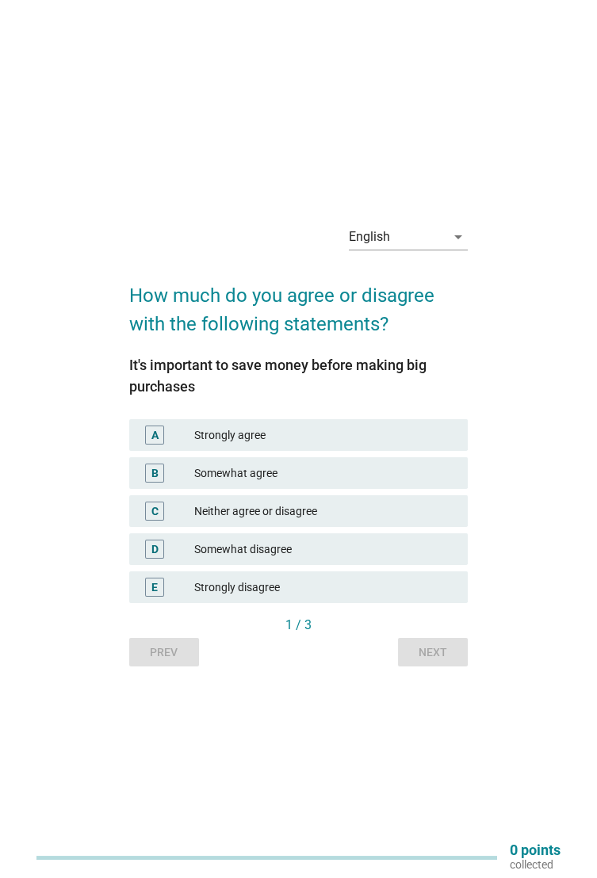
click at [389, 445] on div "Strongly agree" at bounding box center [324, 435] width 261 height 19
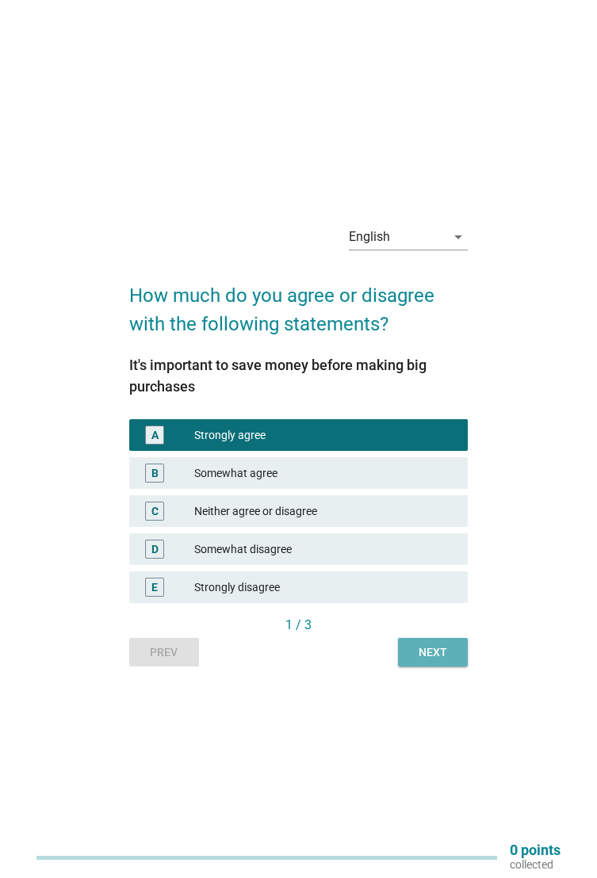
click at [439, 661] on div "Next" at bounding box center [433, 653] width 44 height 17
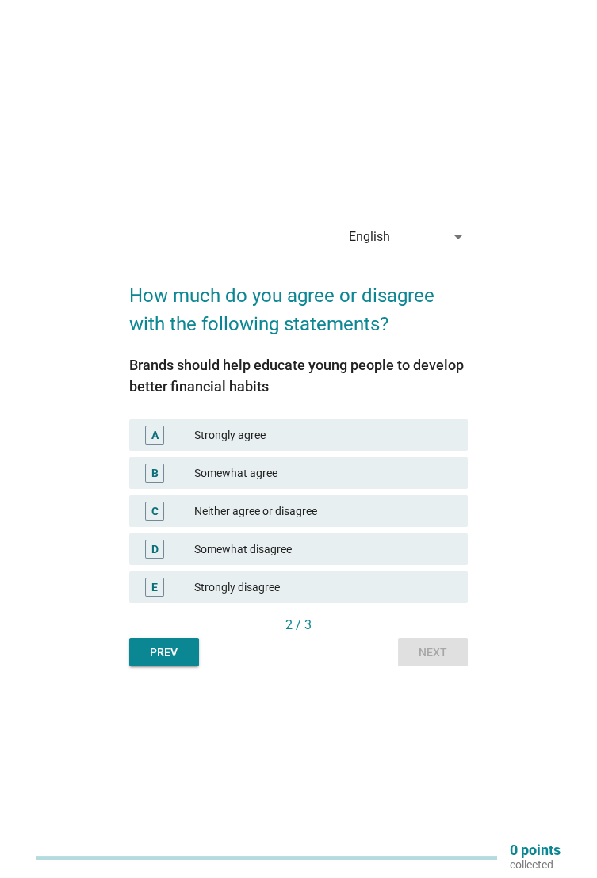
click at [363, 521] on div "Neither agree or disagree" at bounding box center [324, 511] width 261 height 19
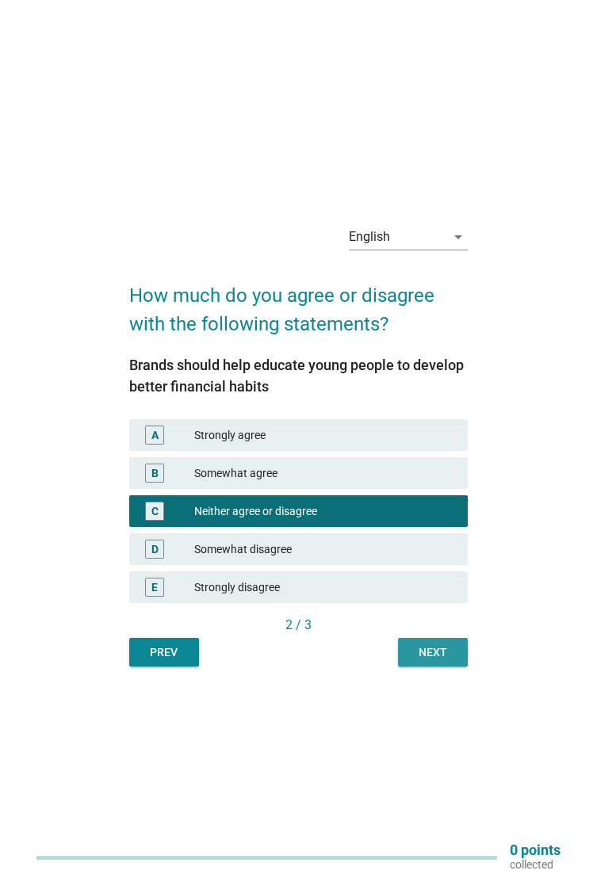
click at [445, 661] on div "Next" at bounding box center [433, 653] width 44 height 17
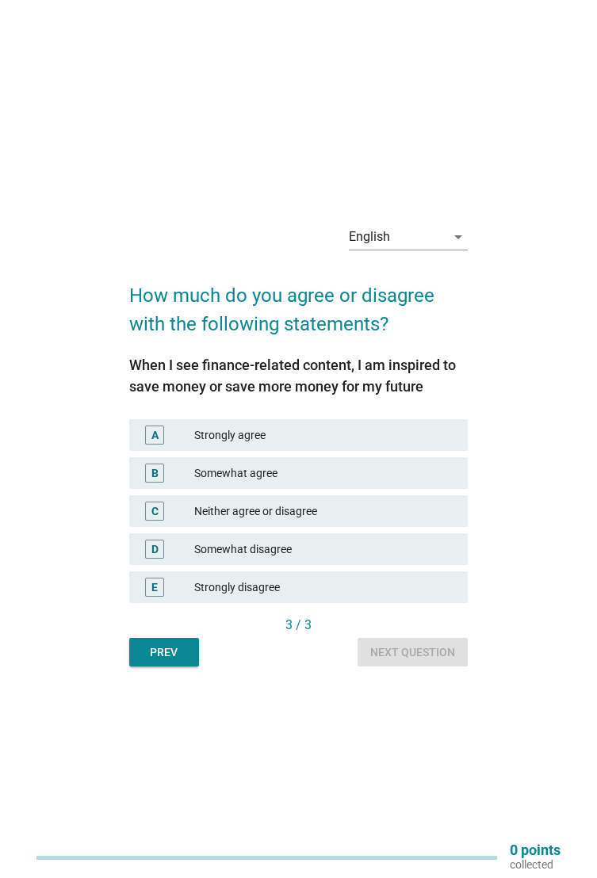
click at [372, 483] on div "Somewhat agree" at bounding box center [324, 473] width 261 height 19
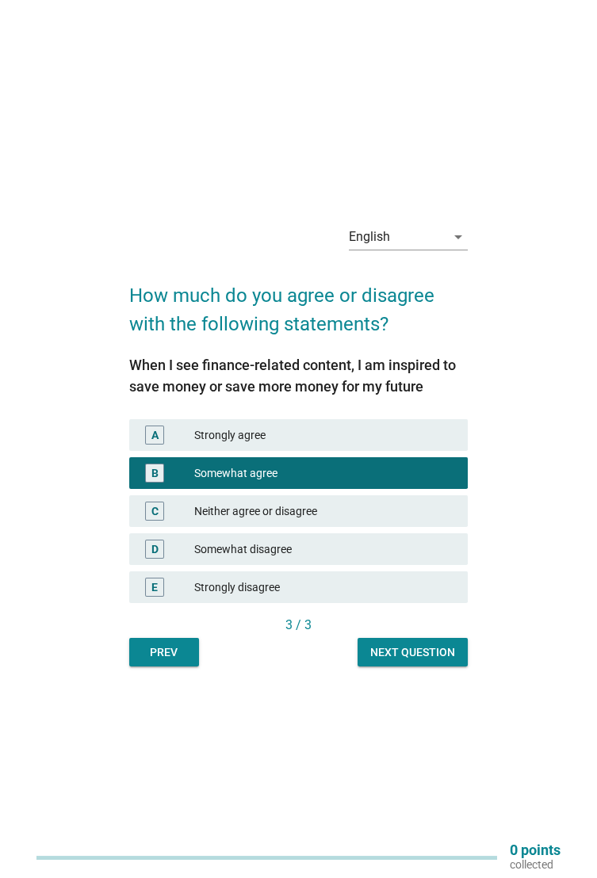
click at [434, 661] on div "Next question" at bounding box center [412, 653] width 85 height 17
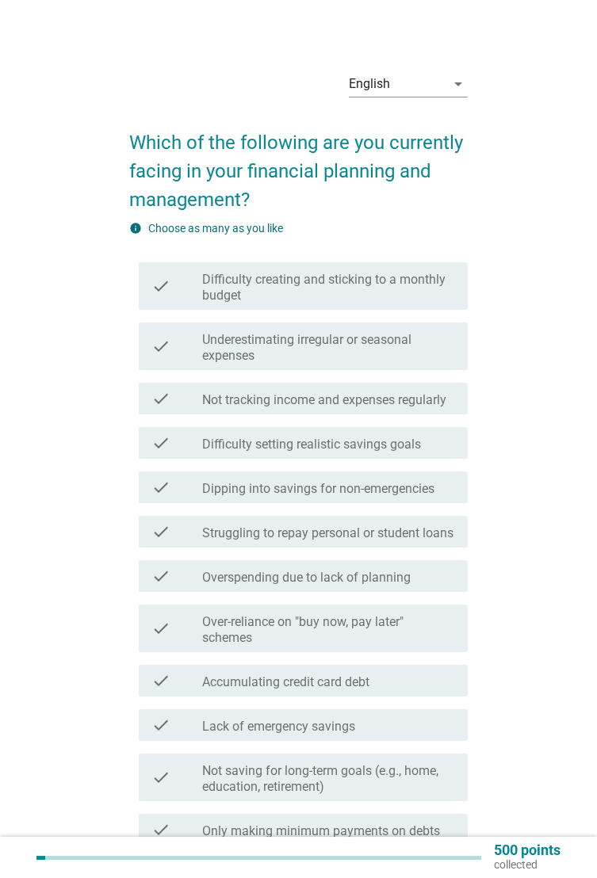
click at [388, 278] on label "Difficulty creating and sticking to a monthly budget" at bounding box center [328, 288] width 253 height 32
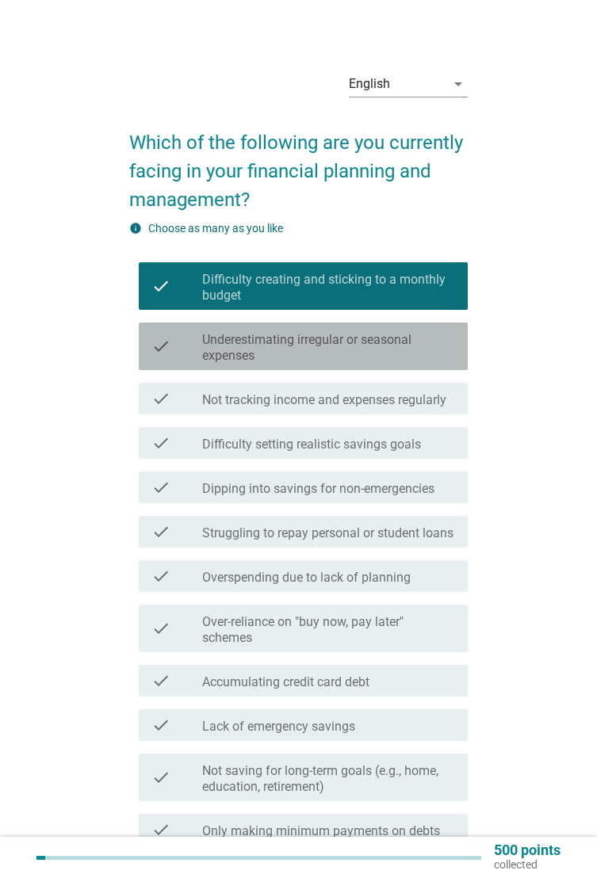
click at [410, 349] on label "Underestimating irregular or seasonal expenses" at bounding box center [328, 348] width 253 height 32
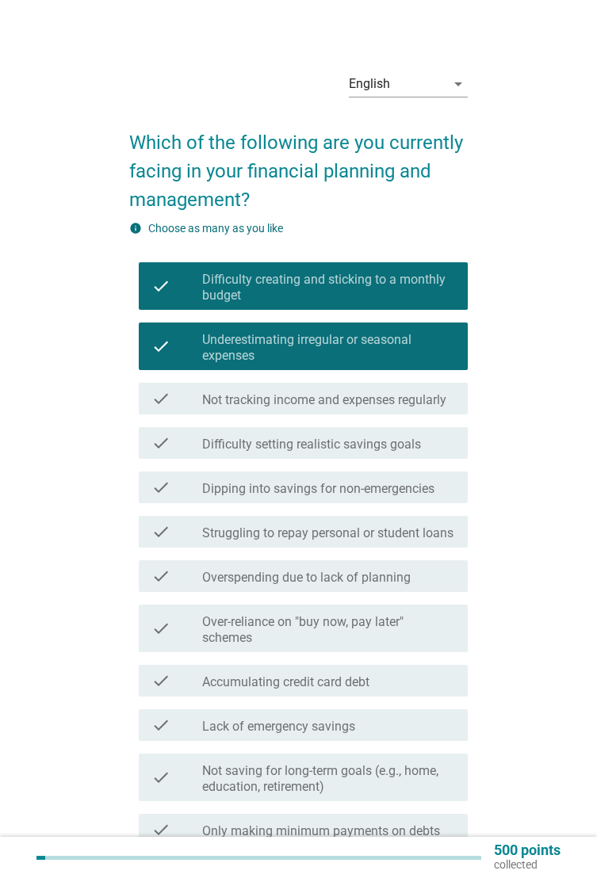
click at [419, 444] on label "Difficulty setting realistic savings goals" at bounding box center [311, 445] width 219 height 16
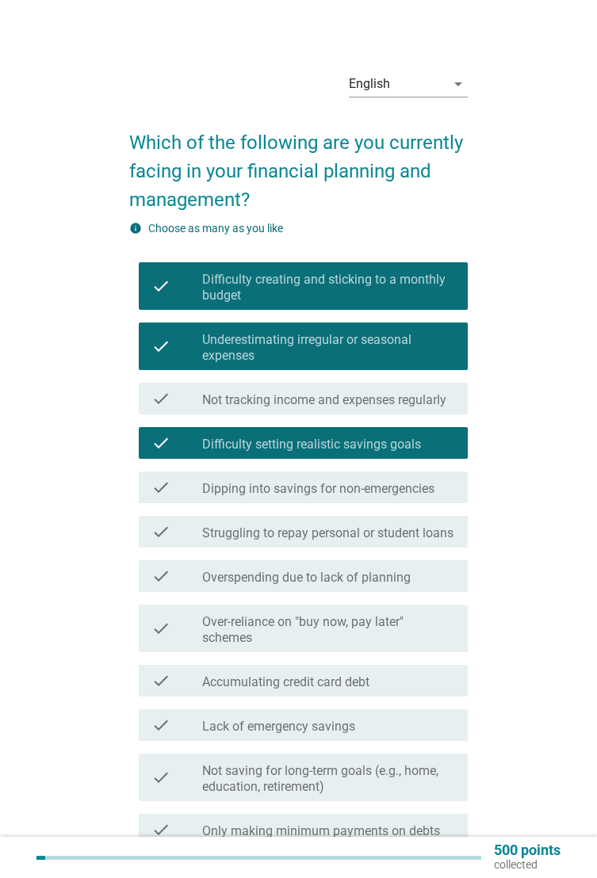
click at [422, 532] on label "Struggling to repay personal or student loans" at bounding box center [327, 534] width 251 height 16
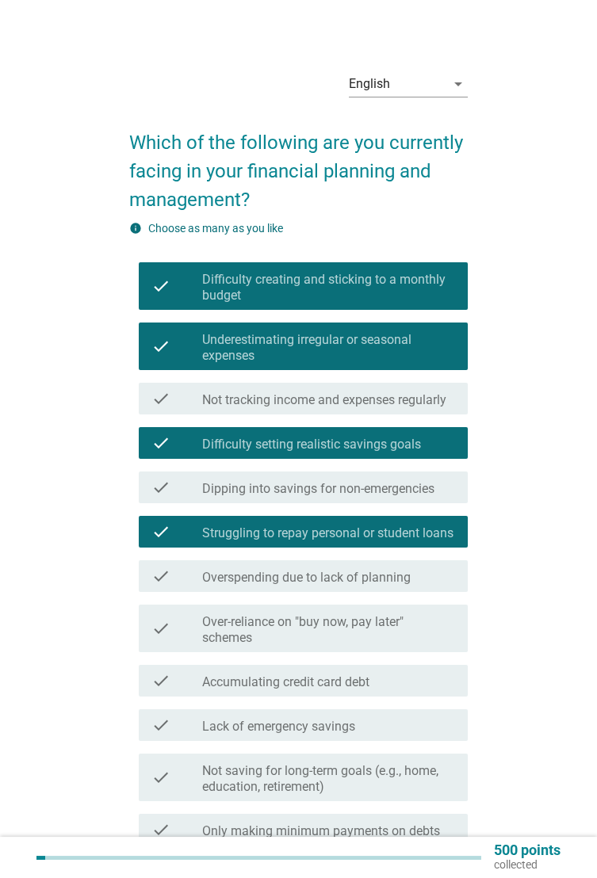
click at [426, 573] on div "check_box_outline_blank Overspending due to lack of planning" at bounding box center [328, 576] width 253 height 19
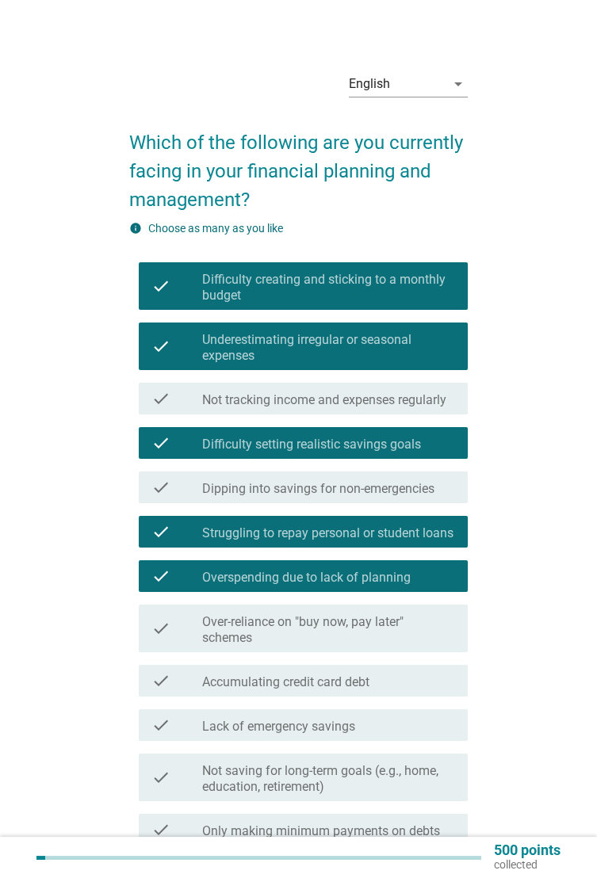
click at [419, 634] on label "Over-reliance on "buy now, pay later" schemes" at bounding box center [328, 630] width 253 height 32
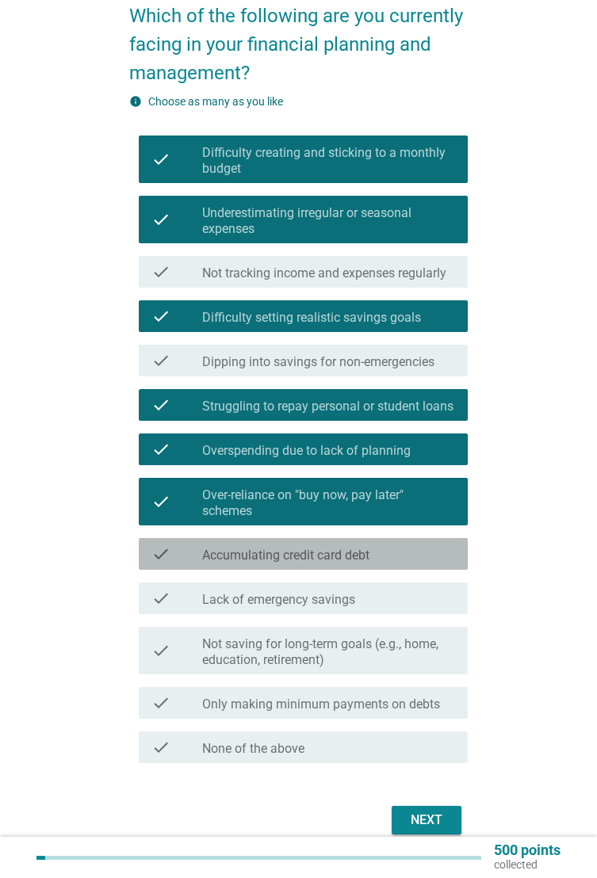
scroll to position [128, 0]
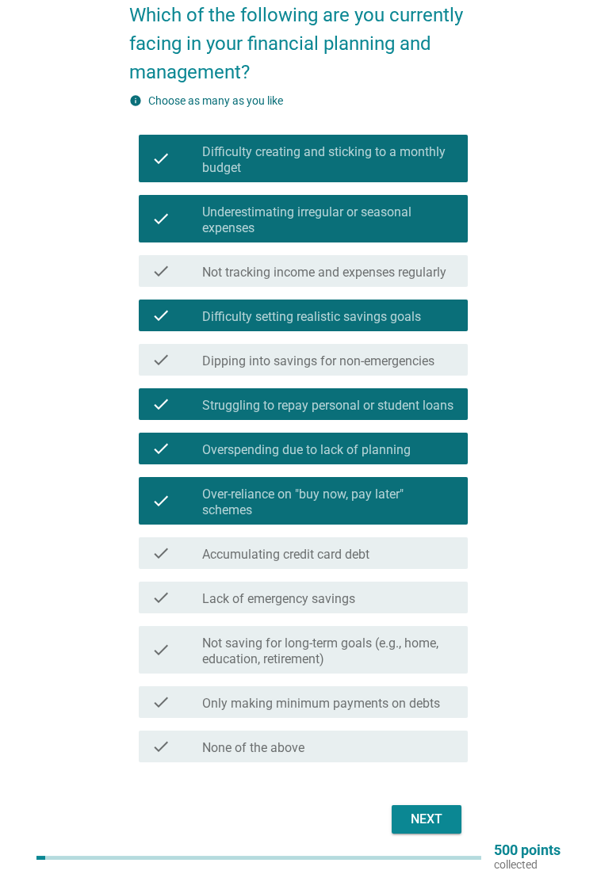
click at [416, 591] on div "check_box_outline_blank Lack of emergency savings" at bounding box center [328, 597] width 253 height 19
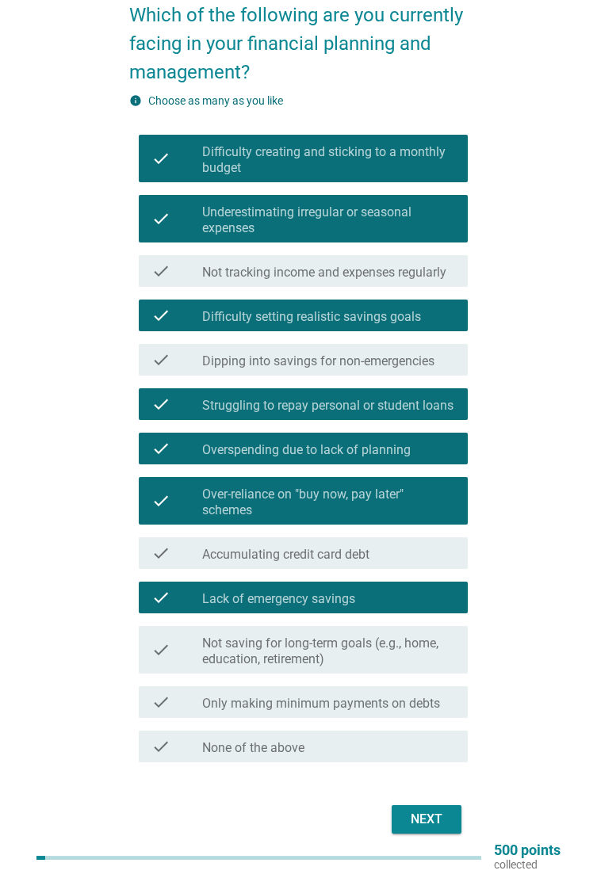
click at [406, 645] on label "Not saving for long-term goals (e.g., home, education, retirement)" at bounding box center [328, 652] width 253 height 32
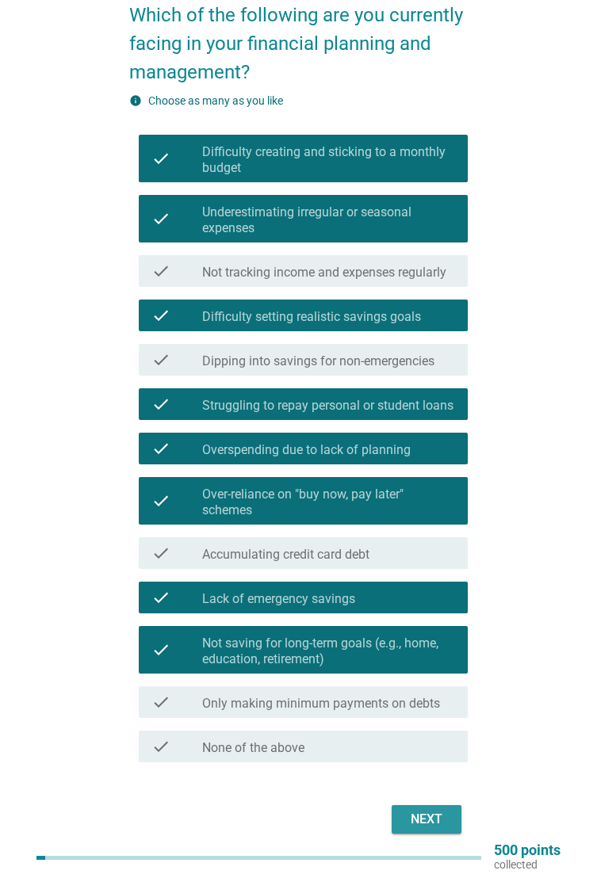
click at [444, 814] on div "Next" at bounding box center [426, 819] width 44 height 19
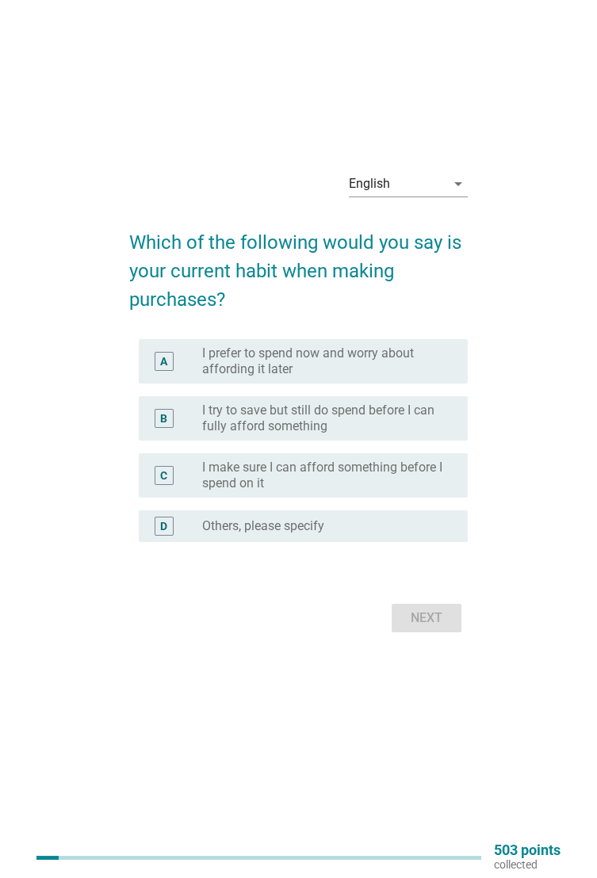
scroll to position [0, 0]
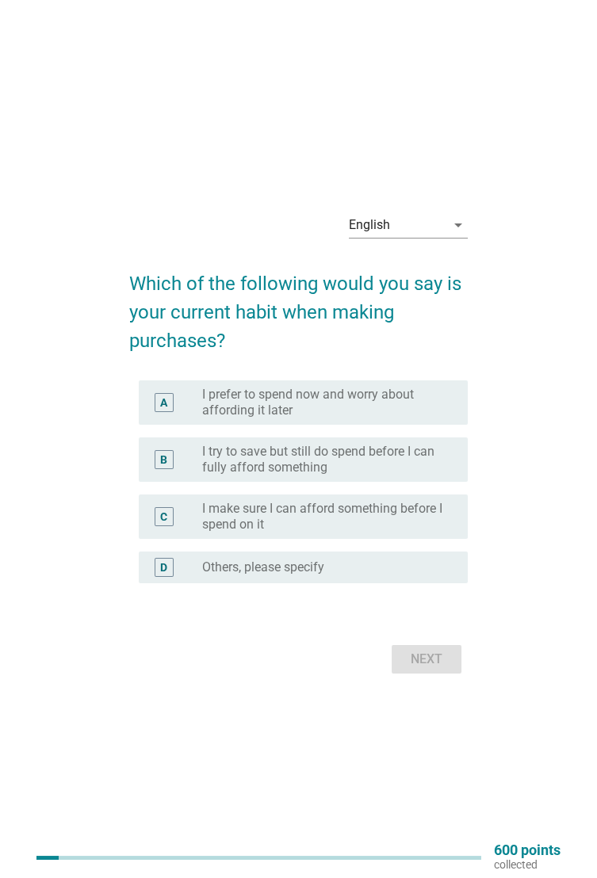
click at [414, 476] on label "I try to save but still do spend before I can fully afford something" at bounding box center [322, 460] width 240 height 32
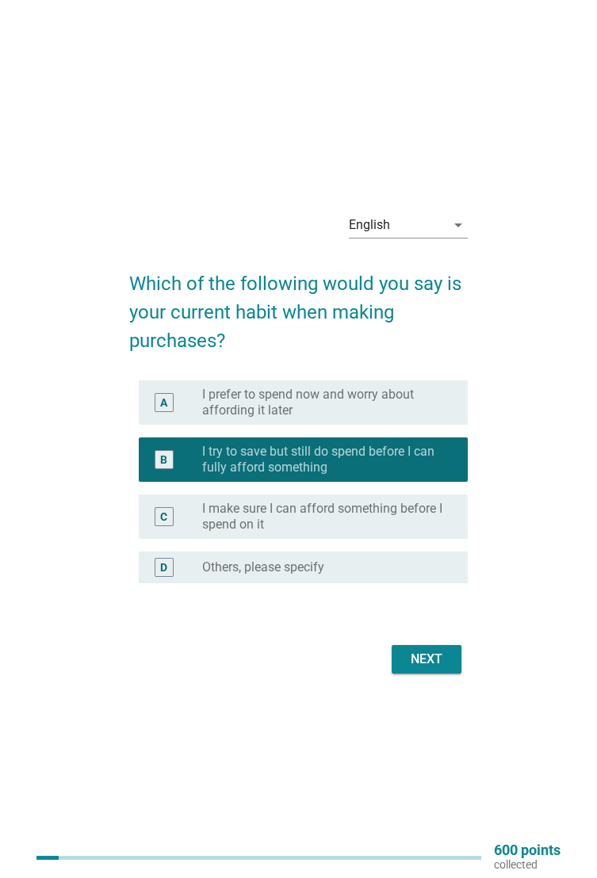
click at [410, 533] on label "I make sure I can afford something before I spend on it" at bounding box center [322, 517] width 240 height 32
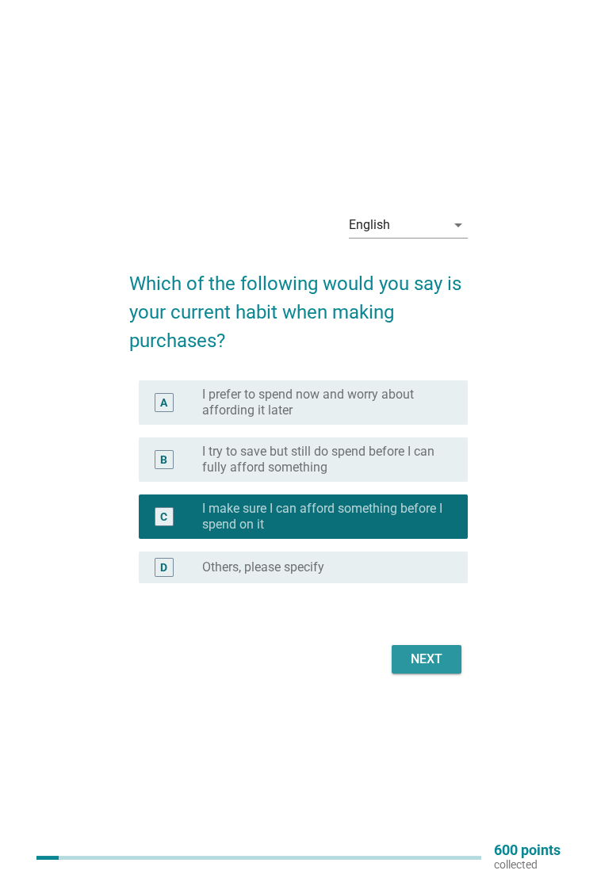
click at [445, 669] on div "Next" at bounding box center [426, 659] width 44 height 19
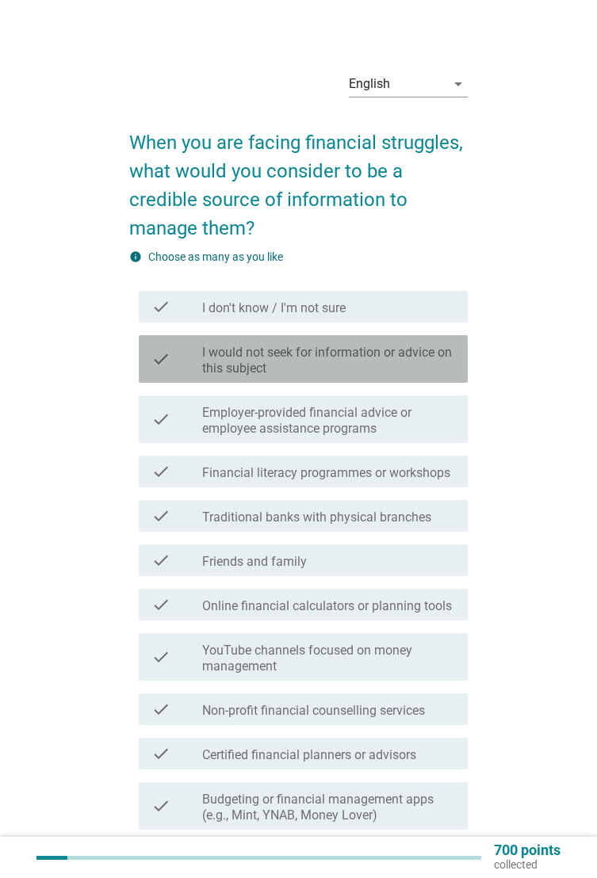
click at [420, 362] on label "I would not seek for information or advice on this subject" at bounding box center [328, 361] width 253 height 32
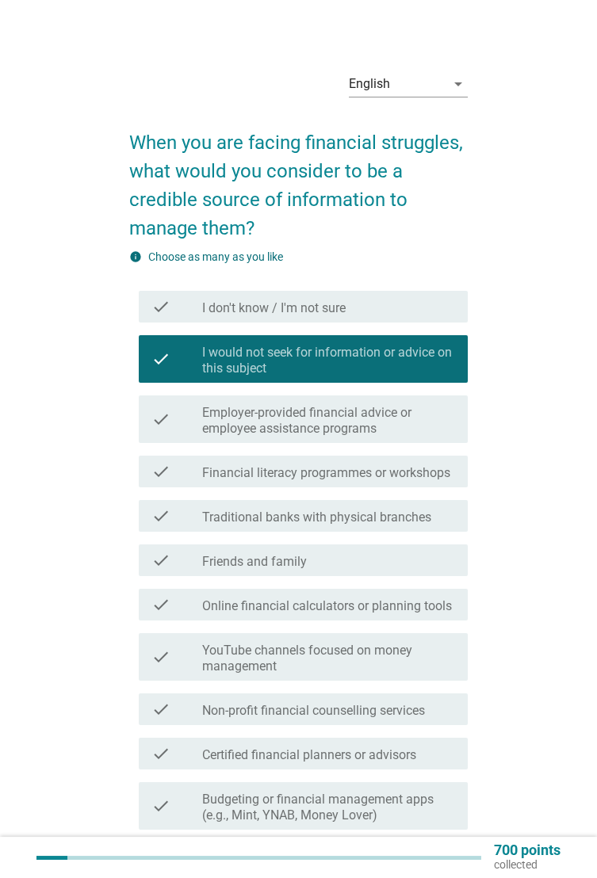
click at [423, 420] on label "Employer-provided financial advice or employee assistance programs" at bounding box center [328, 421] width 253 height 32
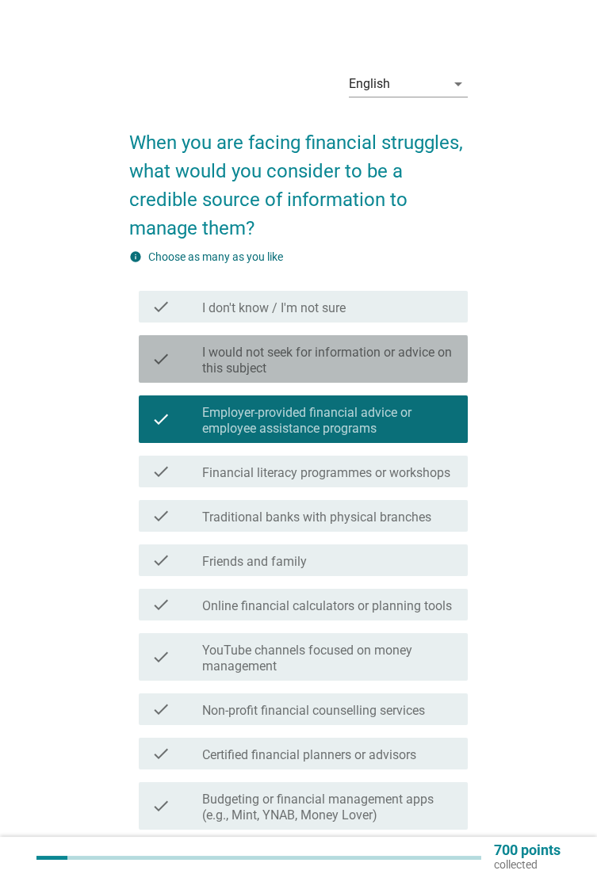
click at [396, 365] on label "I would not seek for information or advice on this subject" at bounding box center [328, 361] width 253 height 32
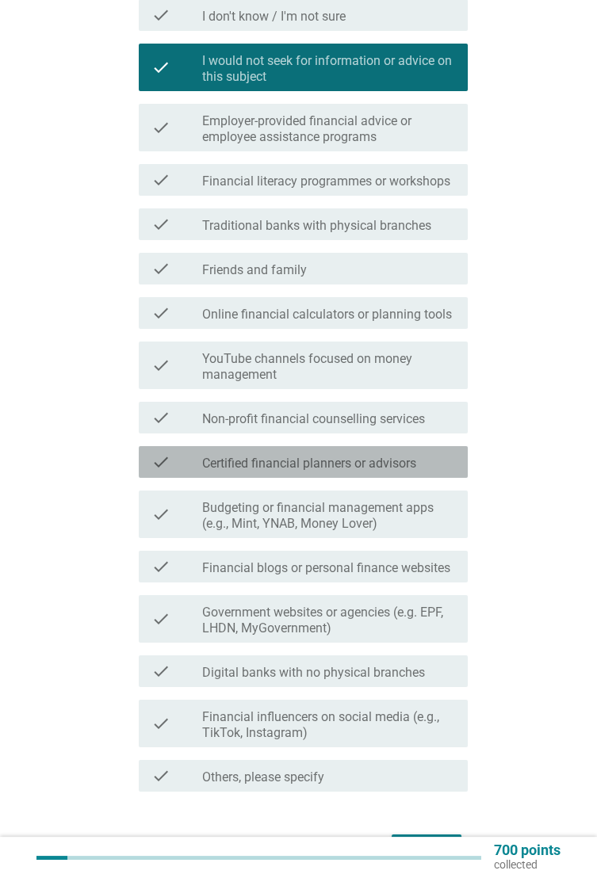
scroll to position [330, 0]
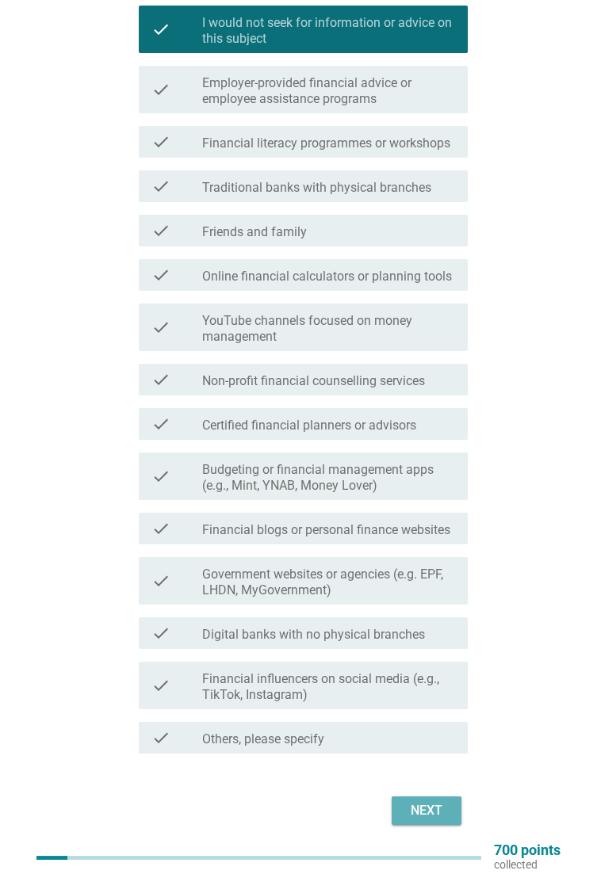
click at [435, 809] on div "Next" at bounding box center [426, 811] width 44 height 19
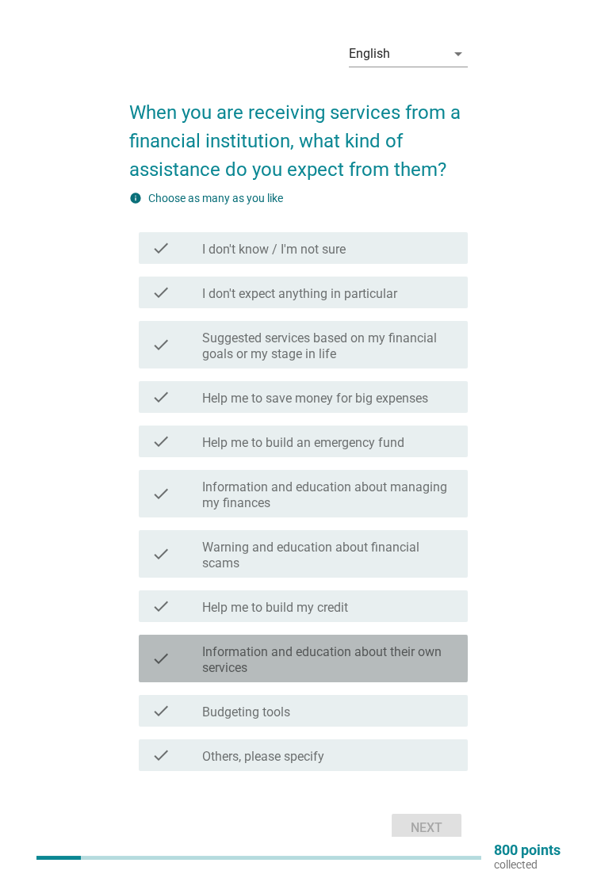
scroll to position [0, 0]
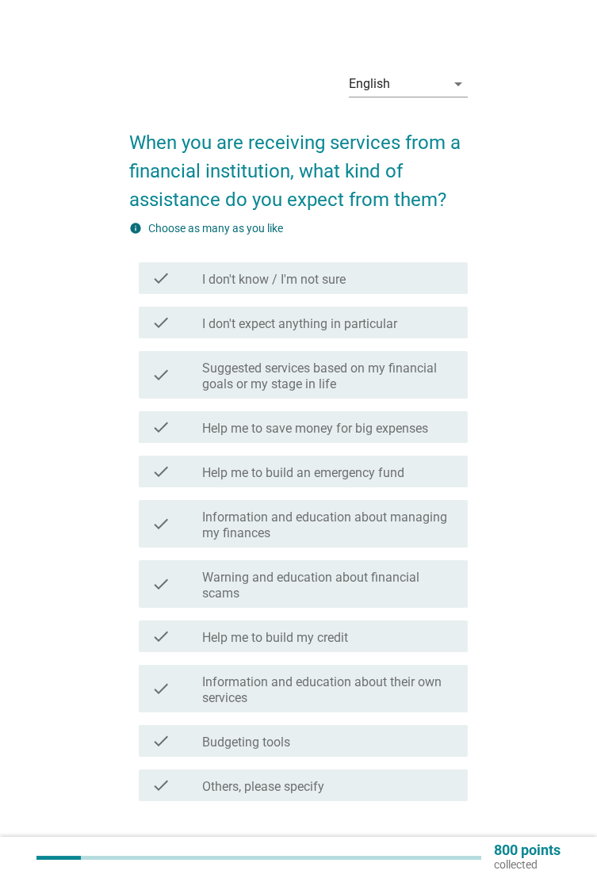
click at [424, 314] on div "check_box_outline_blank I don't expect anything in particular" at bounding box center [328, 322] width 253 height 19
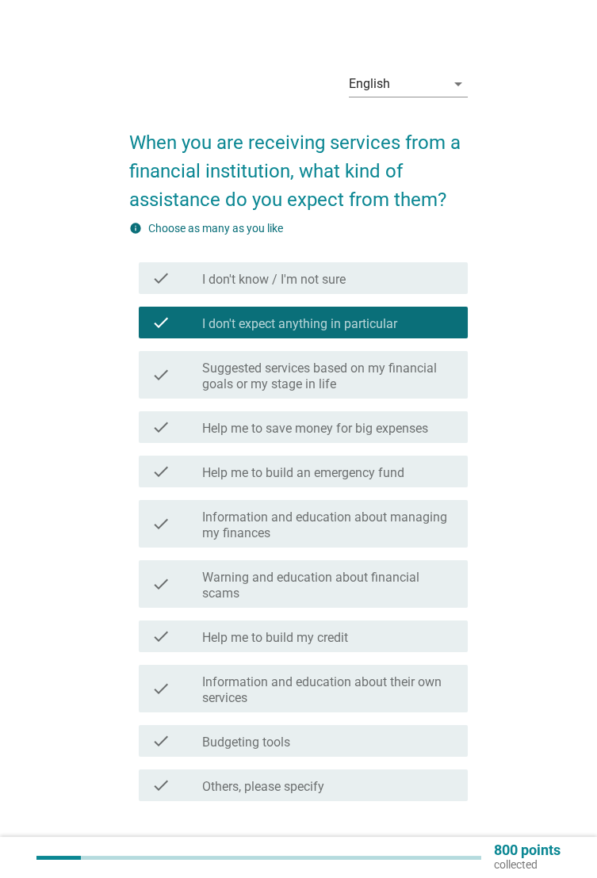
click at [432, 862] on div "Next" at bounding box center [426, 858] width 44 height 19
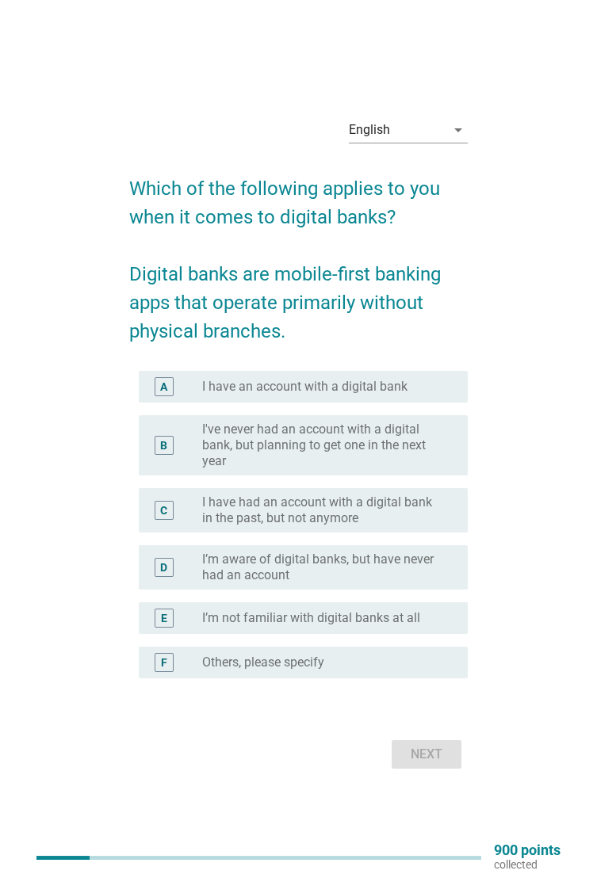
click at [424, 395] on div "radio_button_unchecked I have an account with a digital bank" at bounding box center [322, 387] width 240 height 16
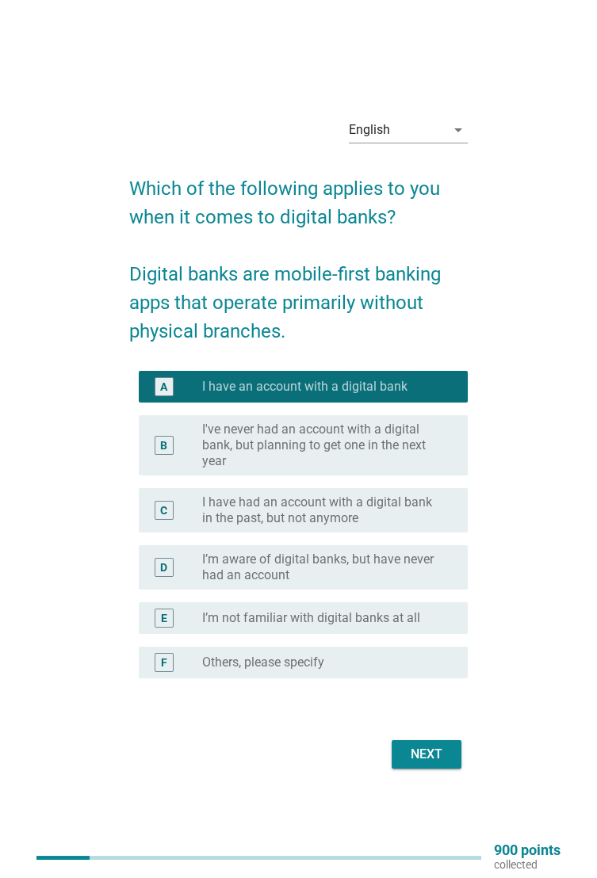
click at [404, 584] on label "I’m aware of digital banks, but have never had an account" at bounding box center [322, 568] width 240 height 32
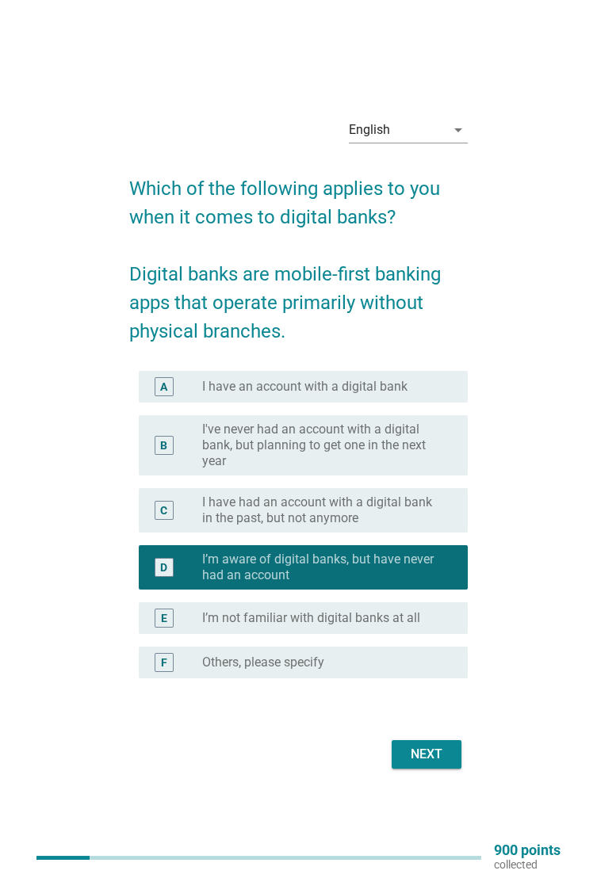
click at [403, 395] on label "I have an account with a digital bank" at bounding box center [304, 387] width 205 height 16
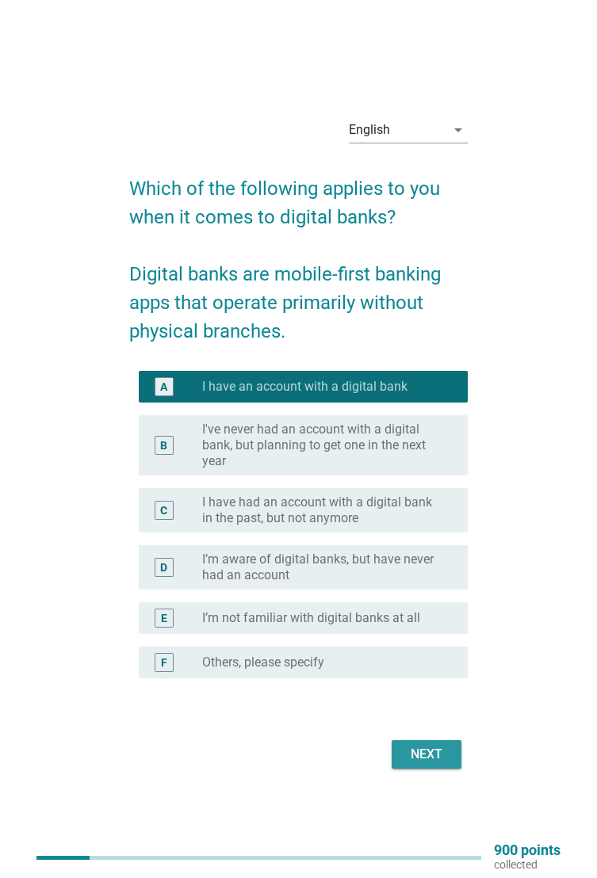
click at [443, 764] on div "Next" at bounding box center [426, 754] width 44 height 19
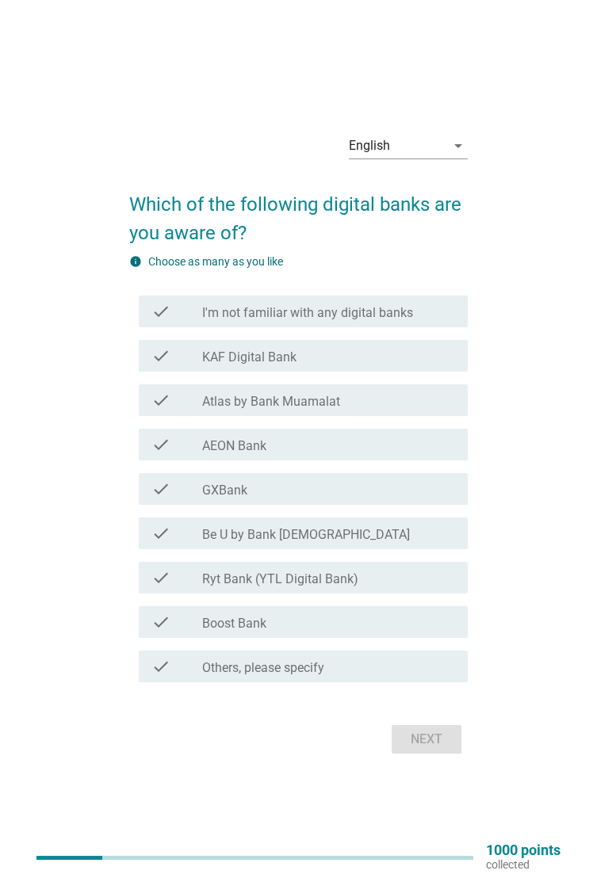
click at [394, 461] on div "check check_box_outline_blank AEON Bank" at bounding box center [303, 445] width 329 height 32
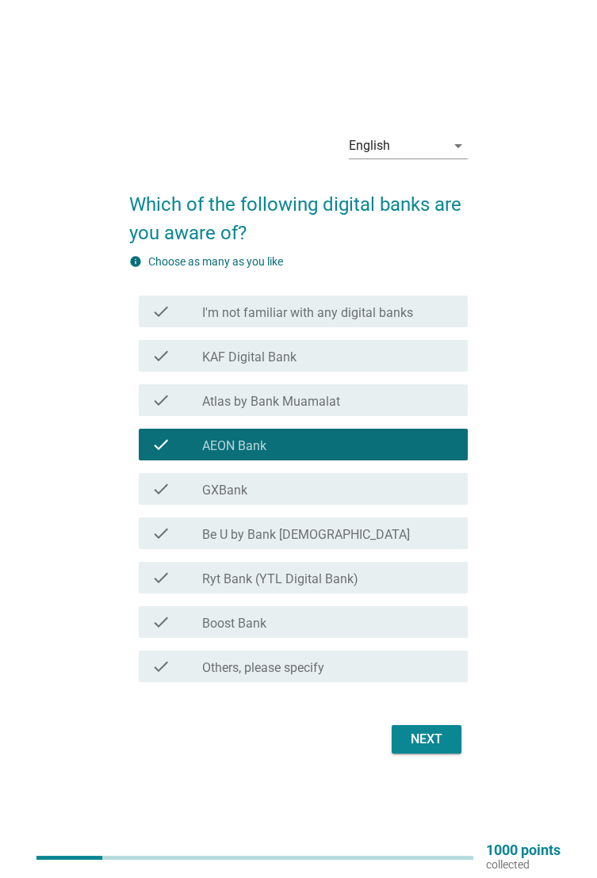
click at [387, 632] on div "check_box_outline_blank Boost Bank" at bounding box center [328, 622] width 253 height 19
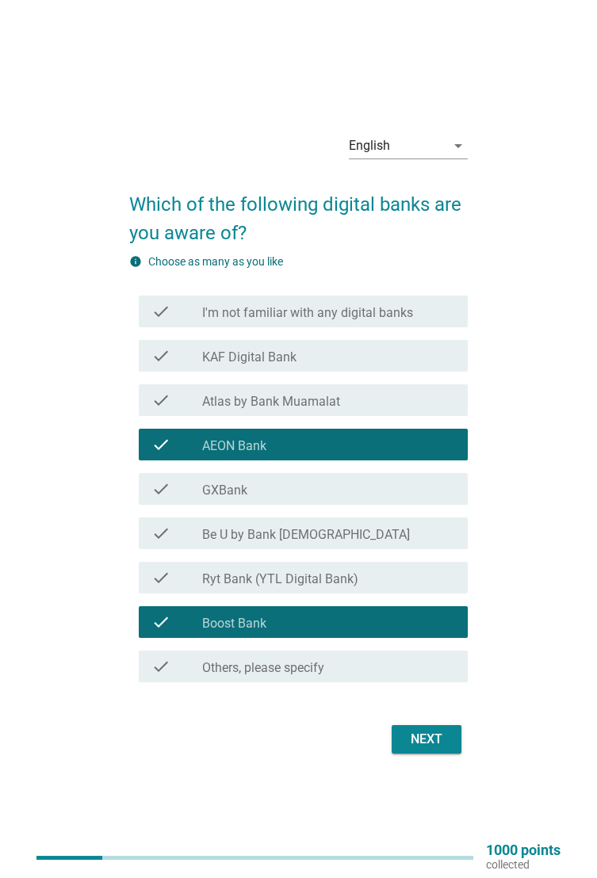
click at [384, 454] on div "check_box_outline_blank AEON Bank" at bounding box center [328, 444] width 253 height 19
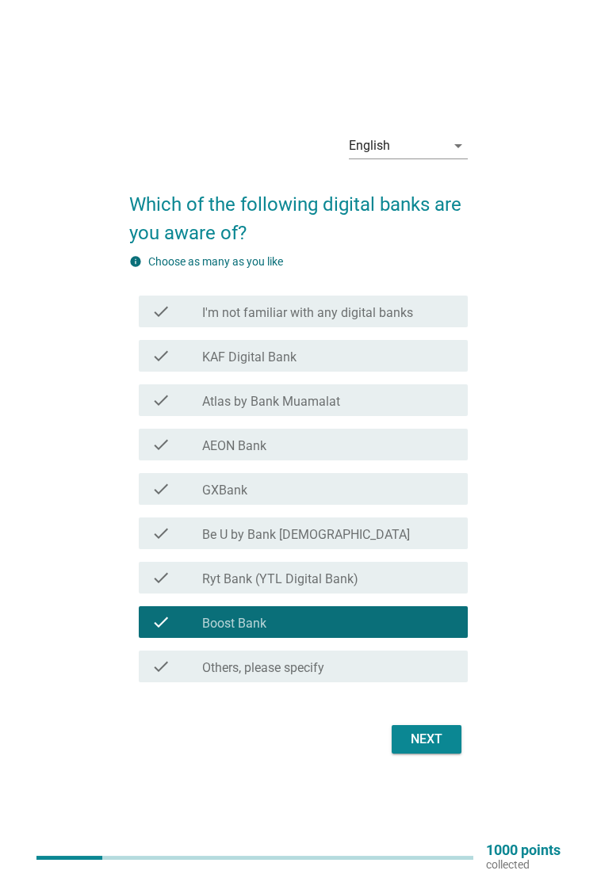
click at [388, 454] on div "check_box_outline_blank AEON Bank" at bounding box center [328, 444] width 253 height 19
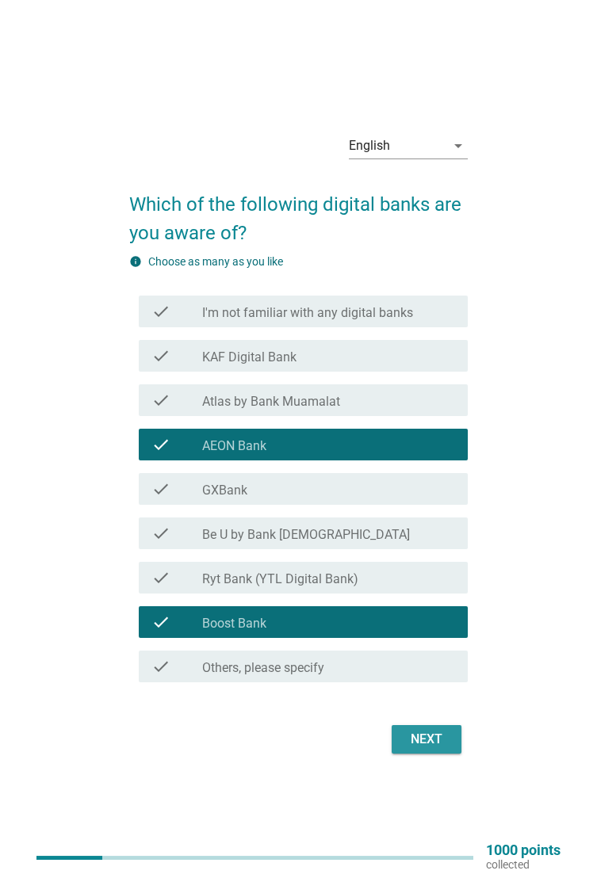
click at [436, 749] on div "Next" at bounding box center [426, 739] width 44 height 19
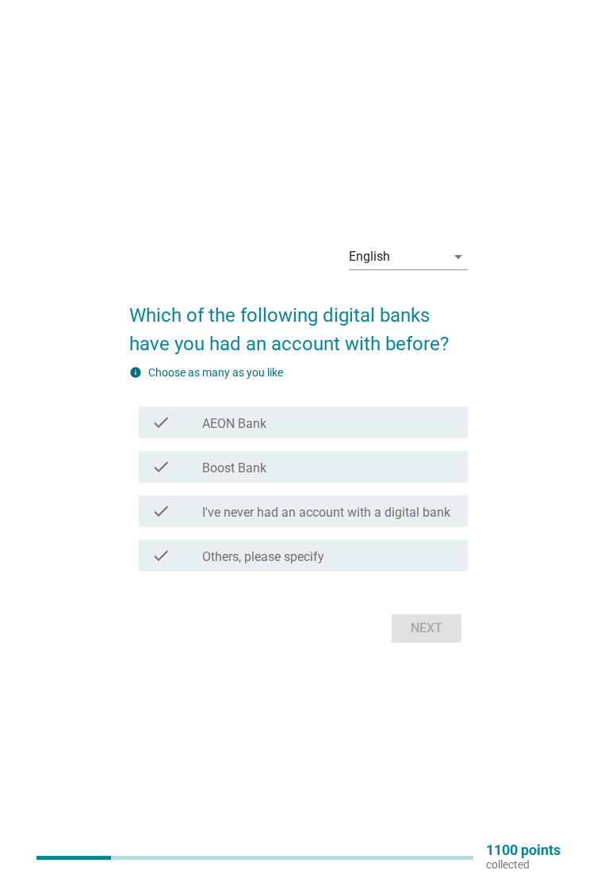
click at [369, 476] on div "check_box_outline_blank Boost Bank" at bounding box center [328, 466] width 253 height 19
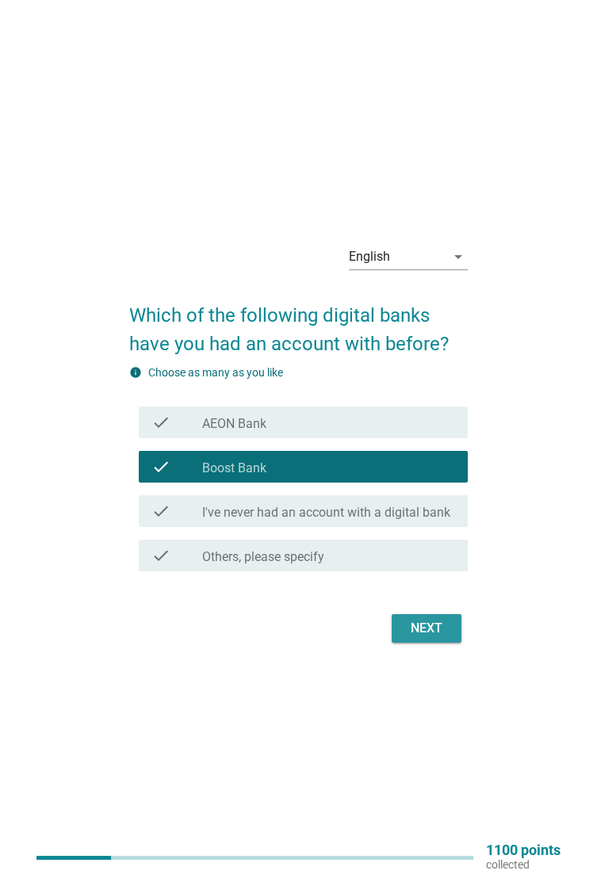
click at [437, 638] on div "Next" at bounding box center [426, 628] width 44 height 19
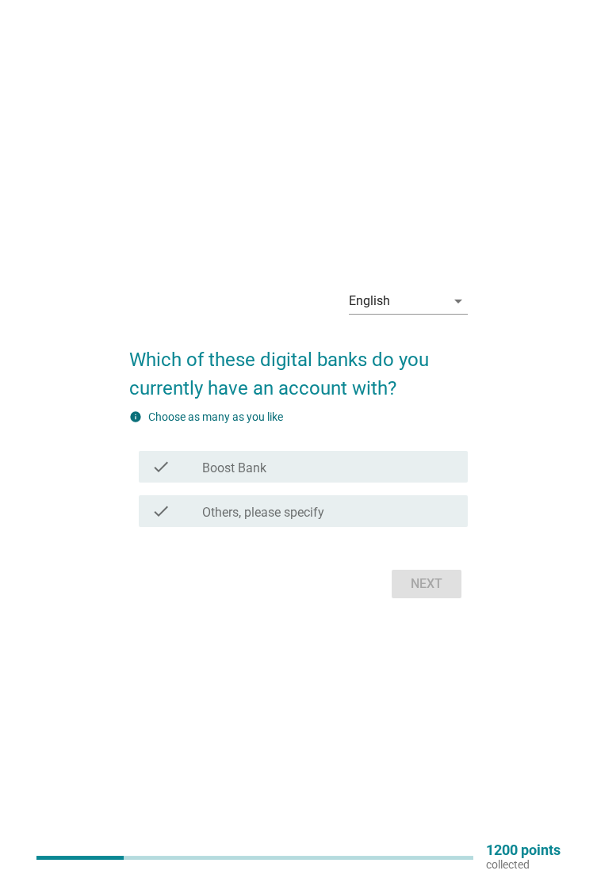
click at [395, 476] on div "check_box Boost Bank" at bounding box center [328, 466] width 253 height 19
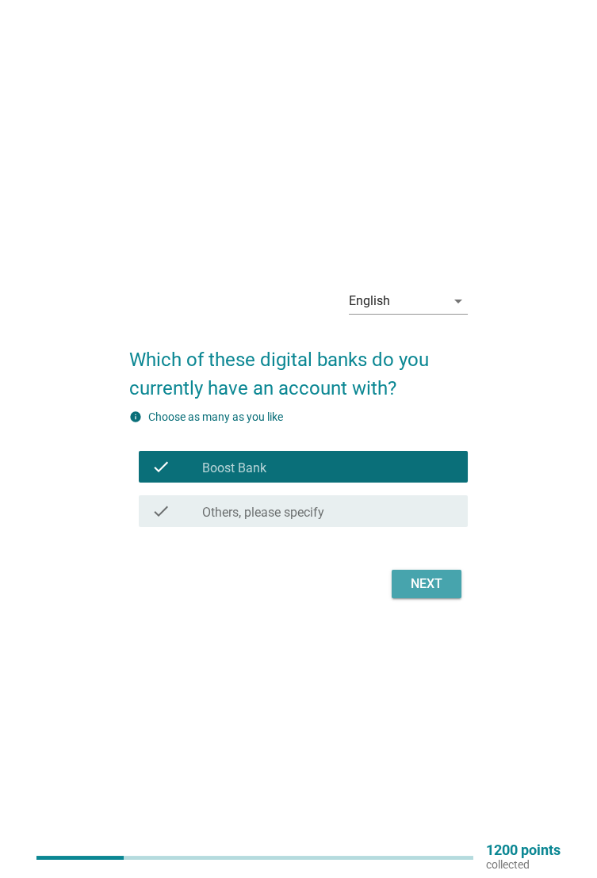
click at [438, 599] on button "Next" at bounding box center [427, 584] width 70 height 29
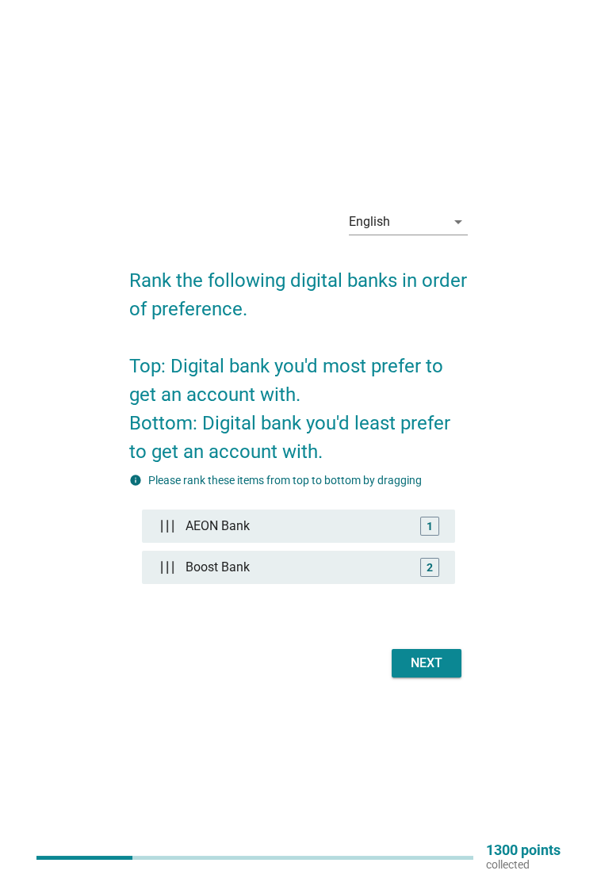
click at [435, 673] on div "Next" at bounding box center [426, 663] width 44 height 19
click at [438, 673] on div "Next" at bounding box center [426, 663] width 44 height 19
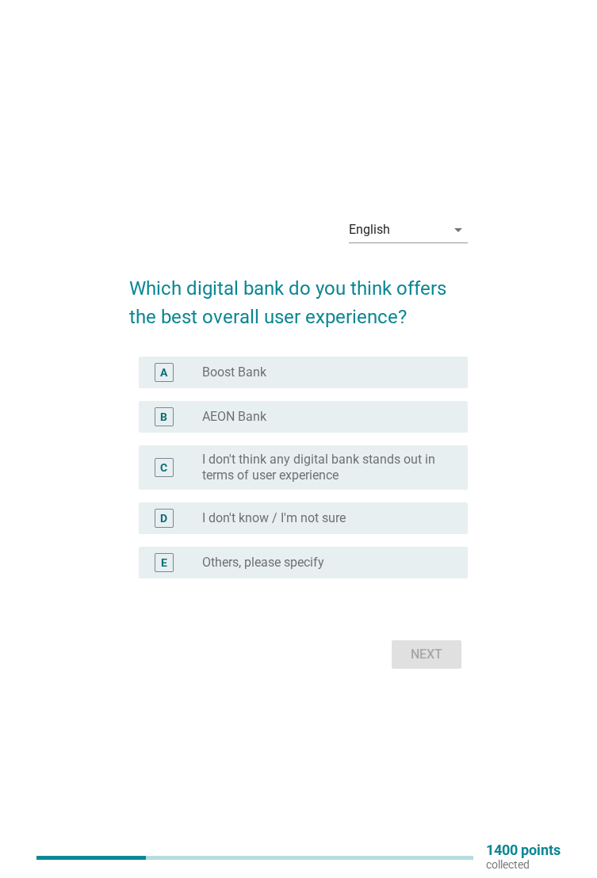
click at [373, 381] on div "radio_button_unchecked Boost Bank" at bounding box center [322, 373] width 240 height 16
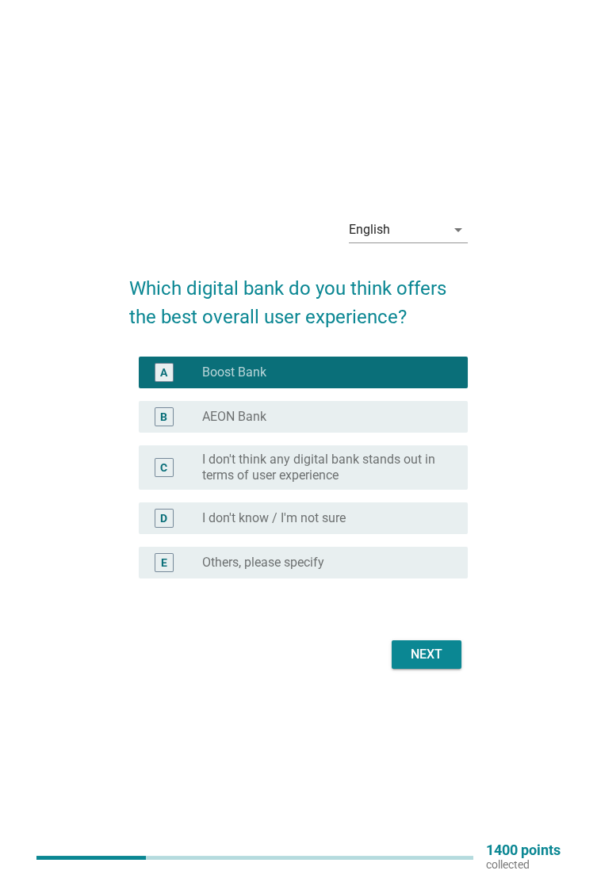
click at [432, 664] on div "Next" at bounding box center [426, 654] width 44 height 19
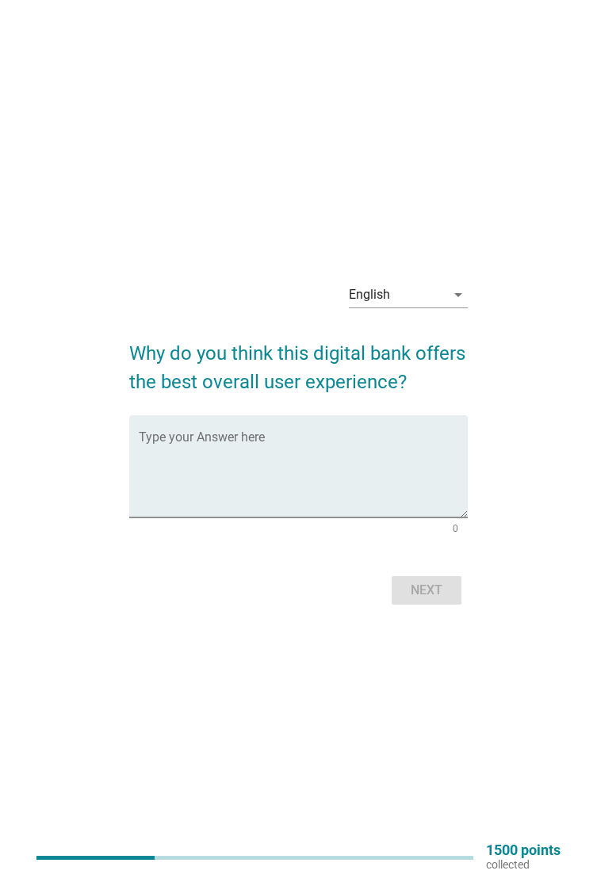
click at [353, 476] on textarea "Type your Answer here" at bounding box center [303, 475] width 329 height 83
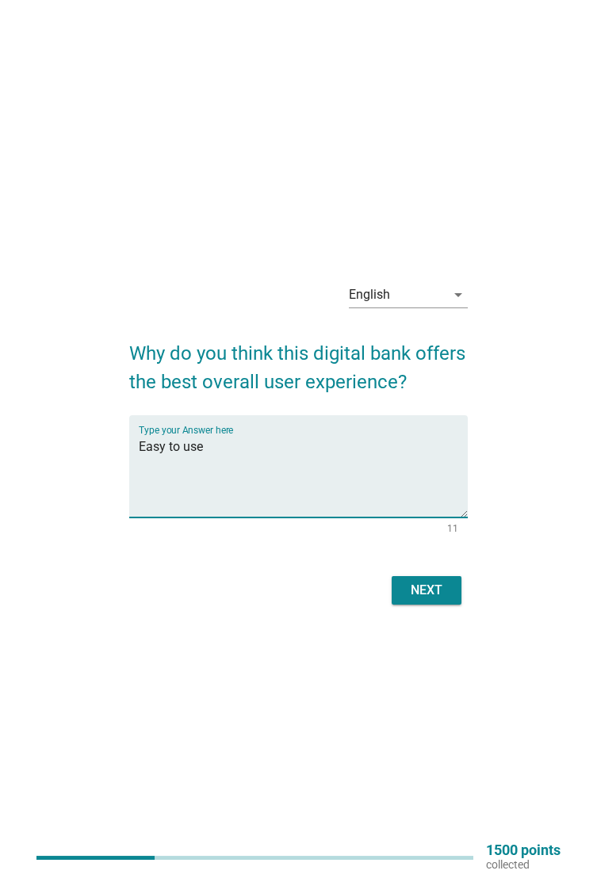
type textarea "Easy to use"
click at [566, 462] on div "English arrow_drop_down Why do you think this digital bank offers the best over…" at bounding box center [298, 439] width 546 height 365
click at [450, 605] on button "Next" at bounding box center [427, 590] width 70 height 29
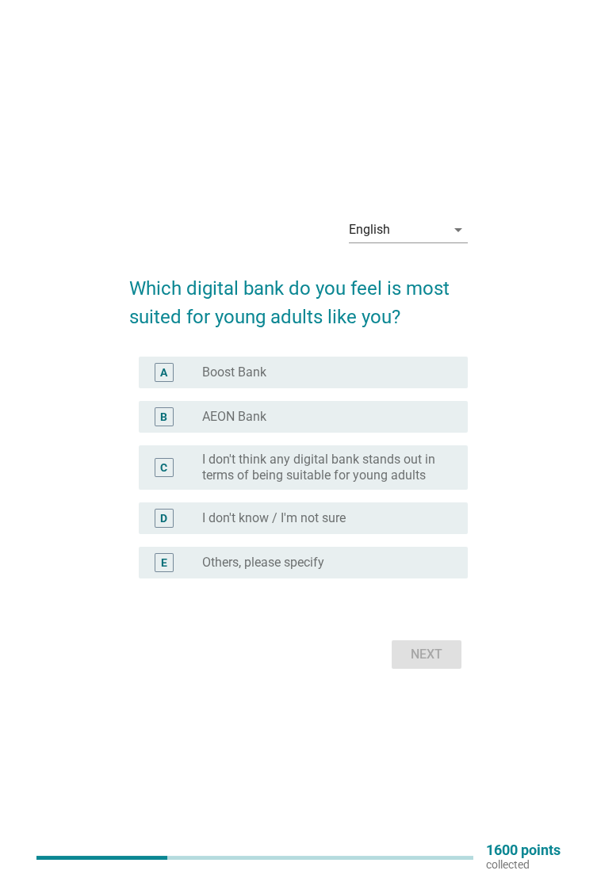
click at [391, 425] on div "radio_button_unchecked AEON Bank" at bounding box center [322, 417] width 240 height 16
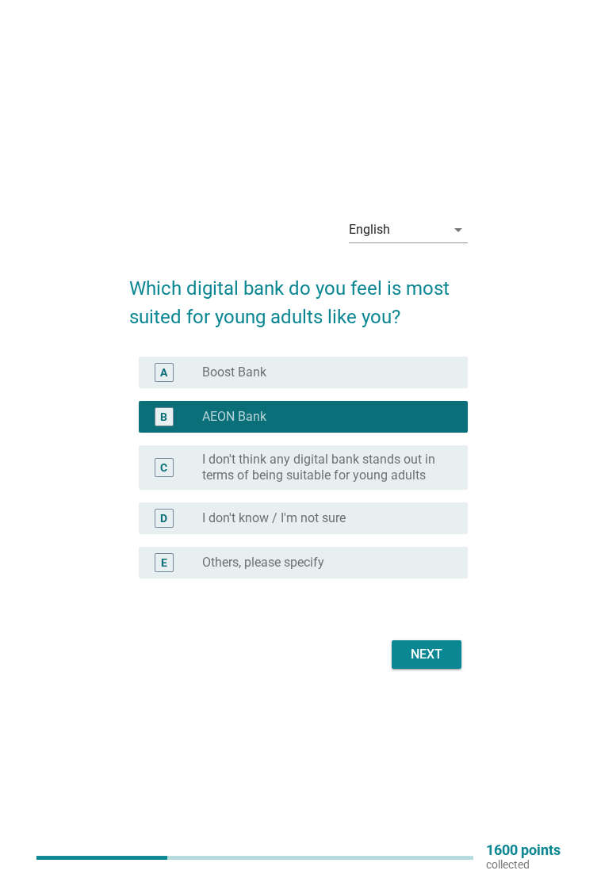
click at [430, 664] on div "Next" at bounding box center [426, 654] width 44 height 19
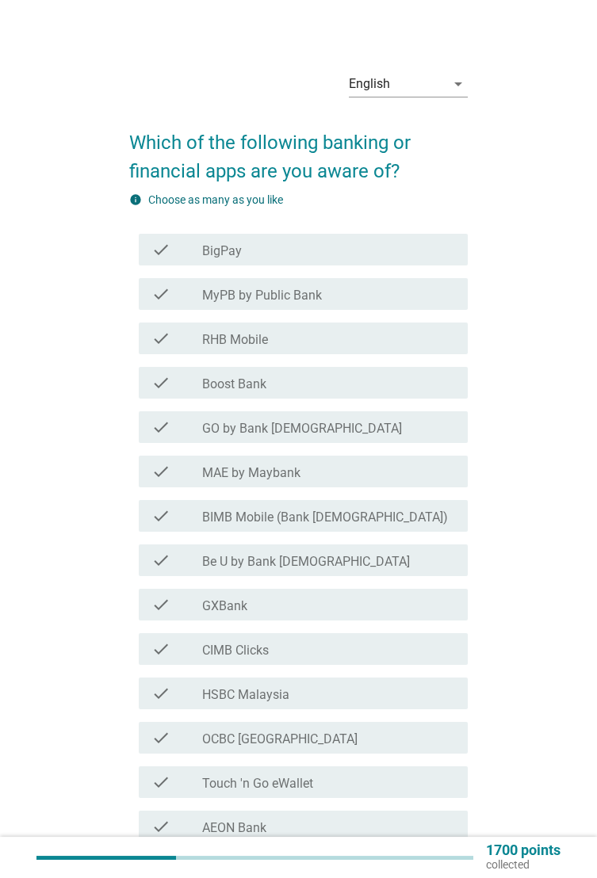
click at [341, 381] on div "check_box_outline_blank Boost Bank" at bounding box center [328, 382] width 253 height 19
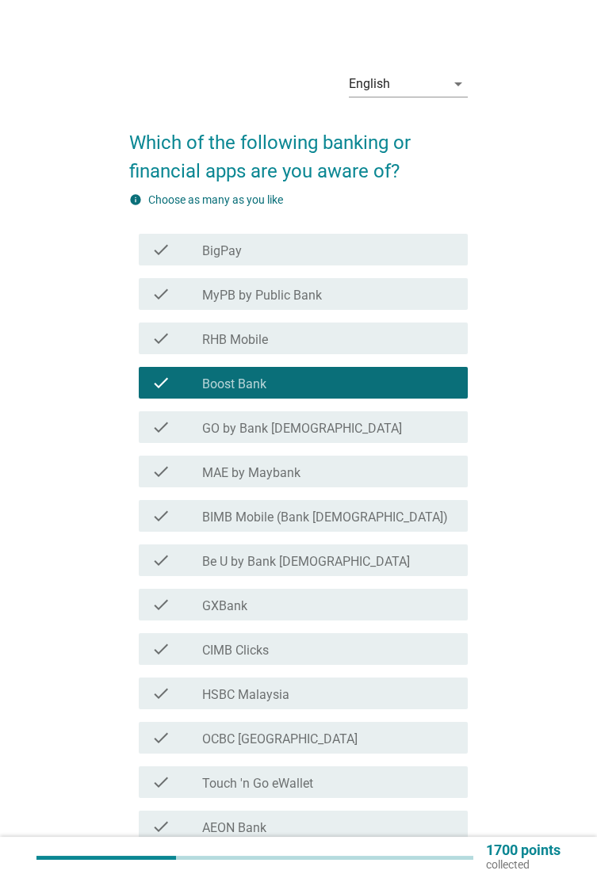
click at [390, 644] on div "check_box_outline_blank CIMB Clicks" at bounding box center [328, 649] width 253 height 19
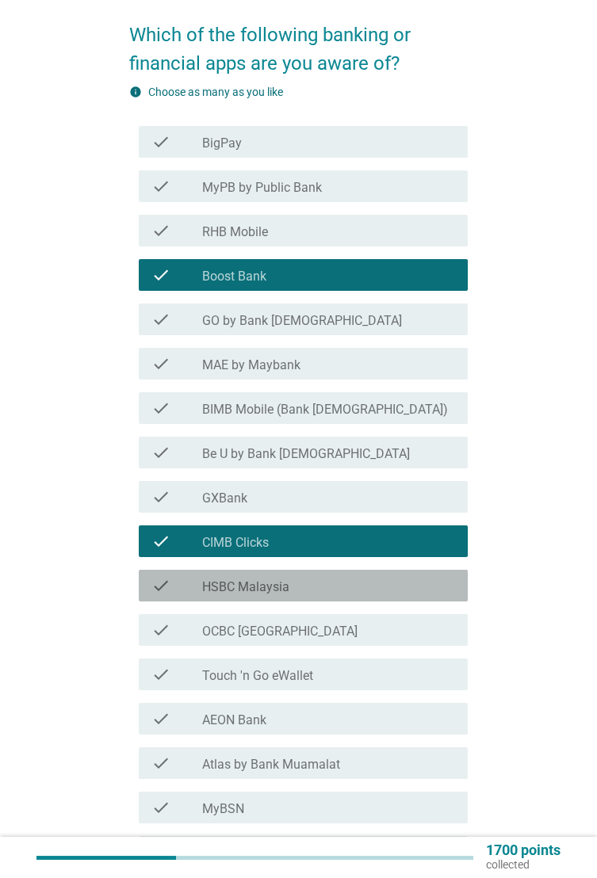
scroll to position [111, 0]
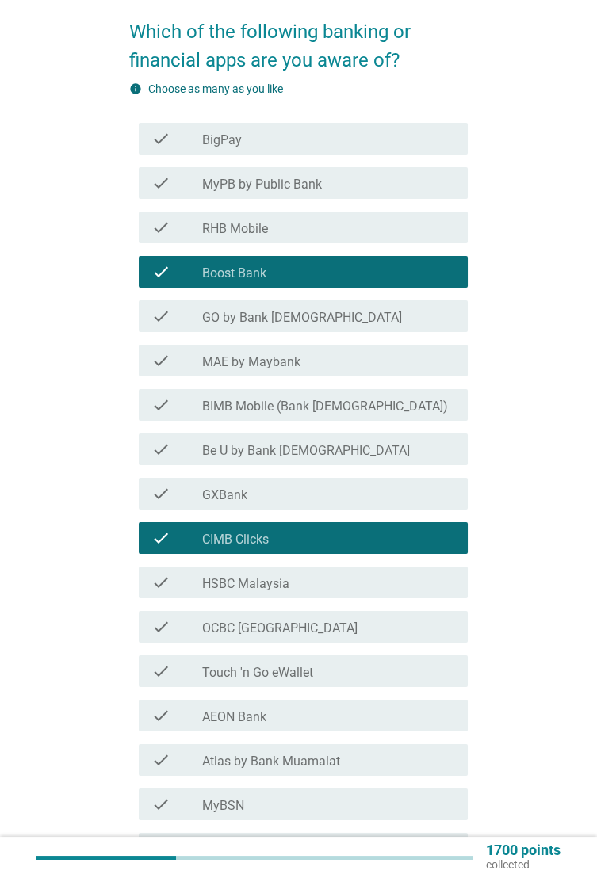
click at [358, 668] on div "check_box_outline_blank Touch 'n Go eWallet" at bounding box center [328, 671] width 253 height 19
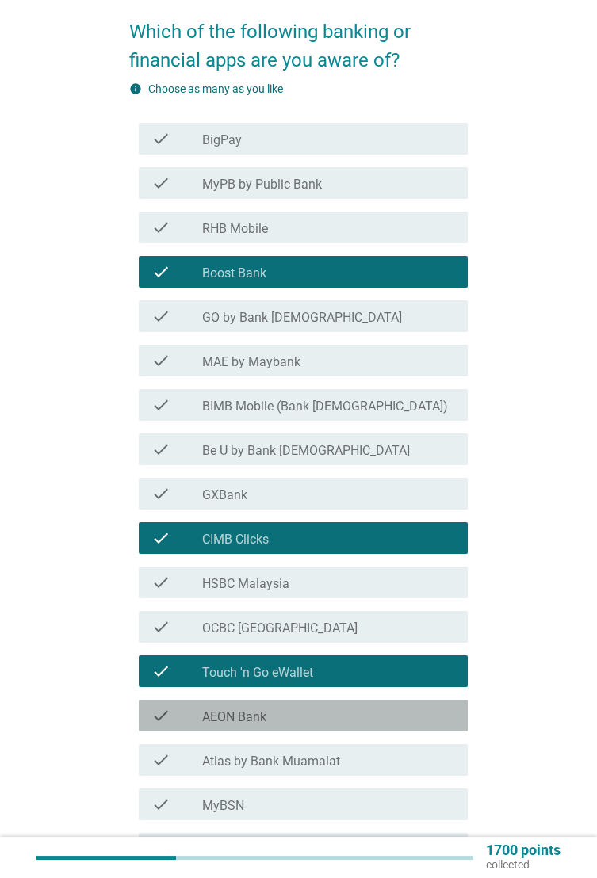
click at [378, 709] on div "check_box_outline_blank AEON Bank" at bounding box center [328, 715] width 253 height 19
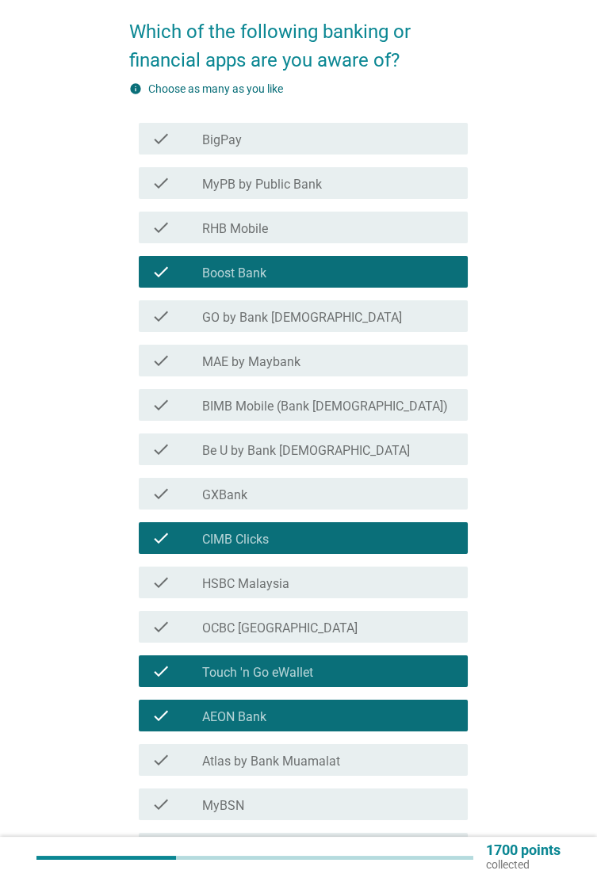
click at [390, 809] on div "check_box_outline_blank MyBSN" at bounding box center [328, 804] width 253 height 19
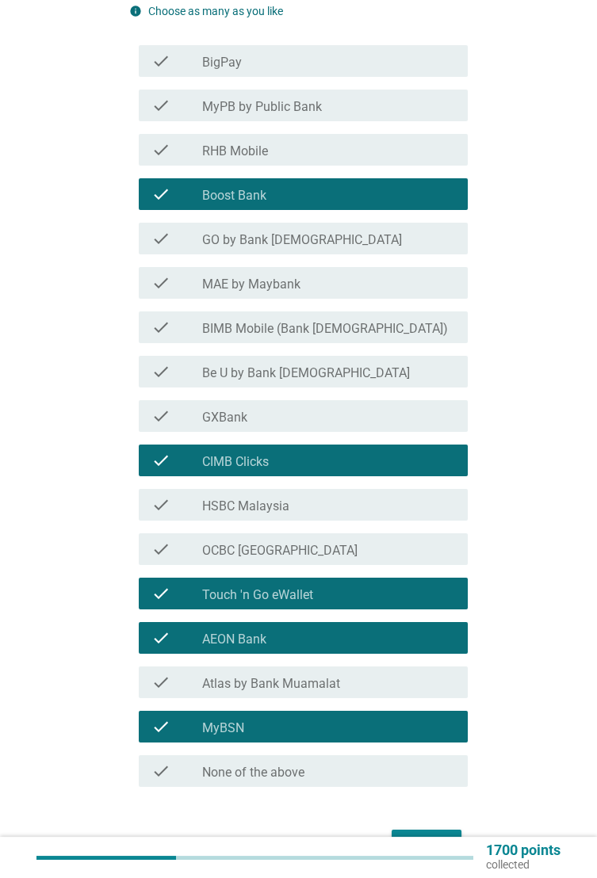
scroll to position [222, 0]
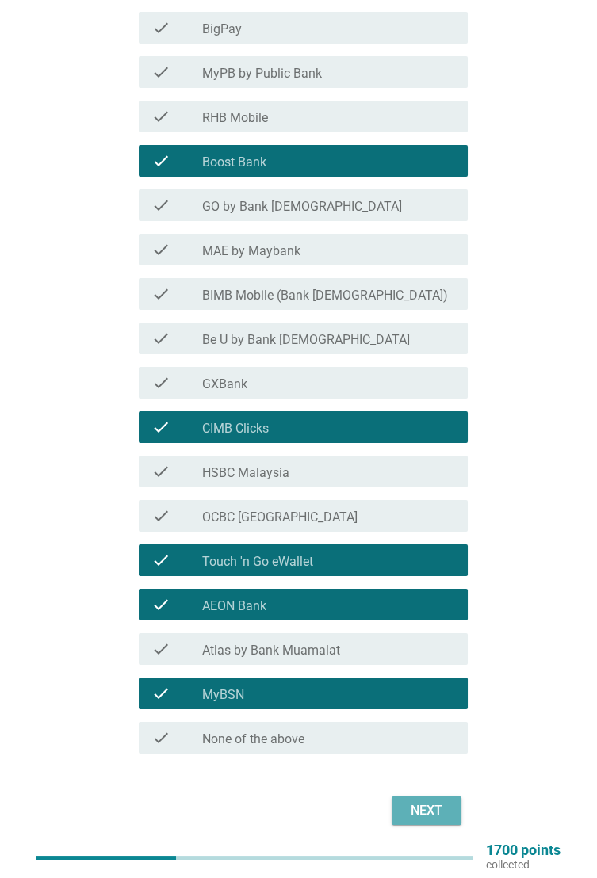
click at [444, 805] on div "Next" at bounding box center [426, 811] width 44 height 19
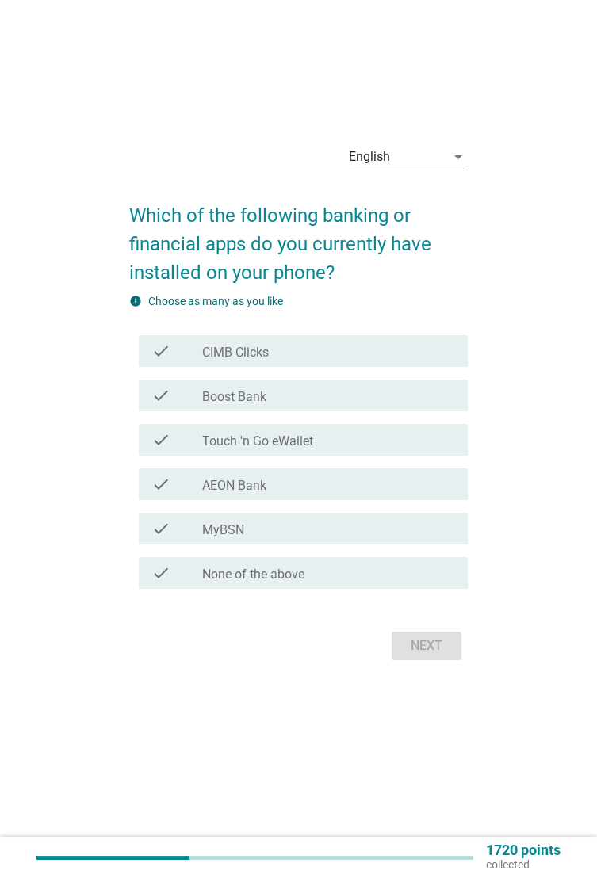
scroll to position [0, 0]
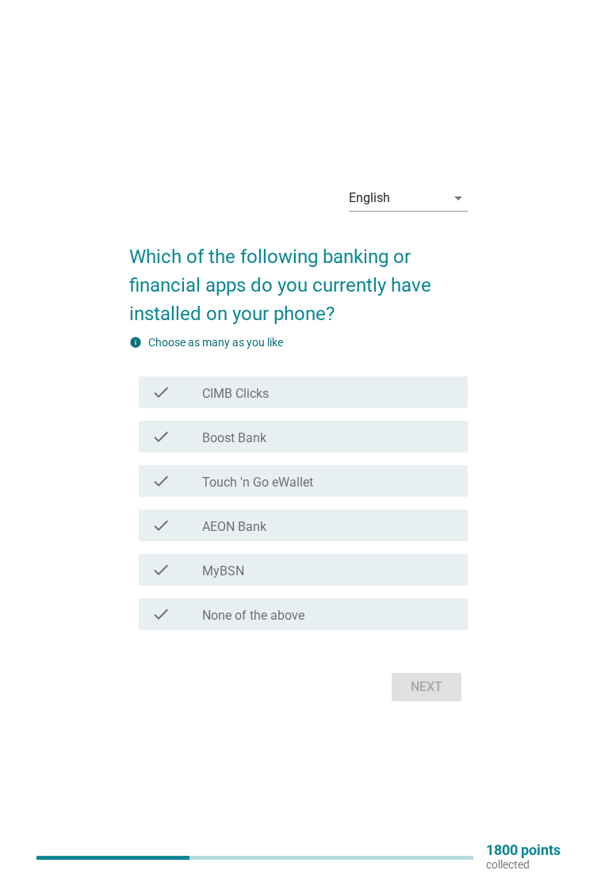
click at [377, 446] on div "check_box_outline_blank Boost Bank" at bounding box center [328, 436] width 253 height 19
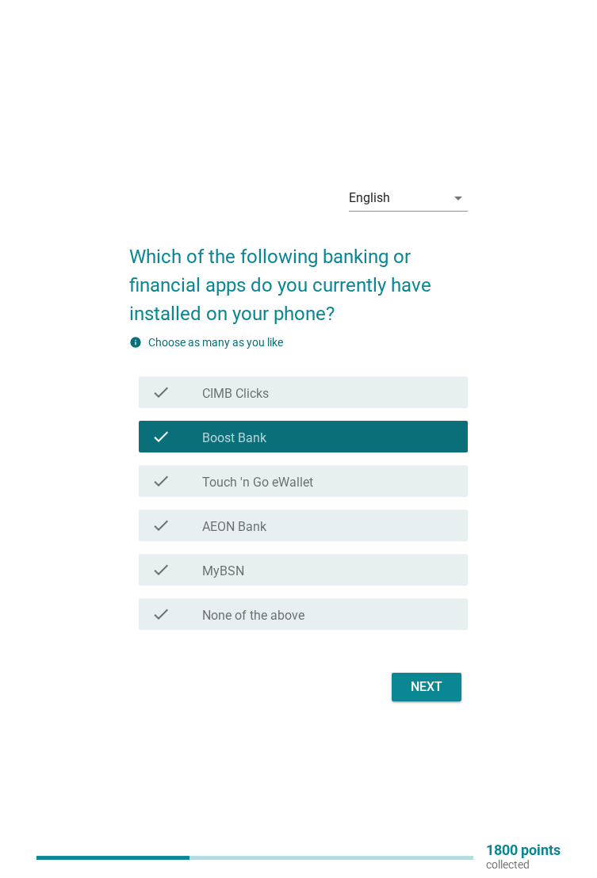
click at [392, 535] on div "check_box_outline_blank AEON Bank" at bounding box center [328, 525] width 253 height 19
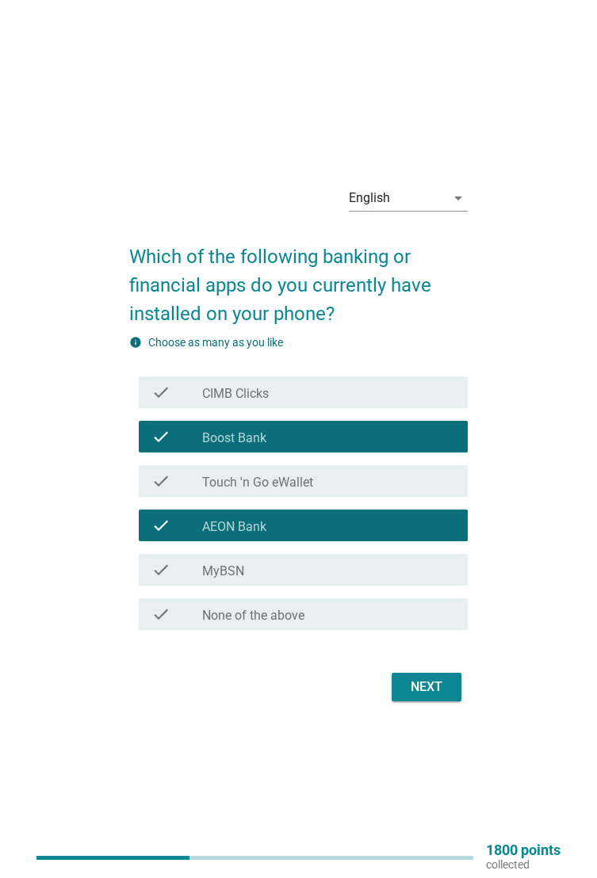
click at [396, 491] on div "check_box_outline_blank Touch 'n Go eWallet" at bounding box center [328, 481] width 253 height 19
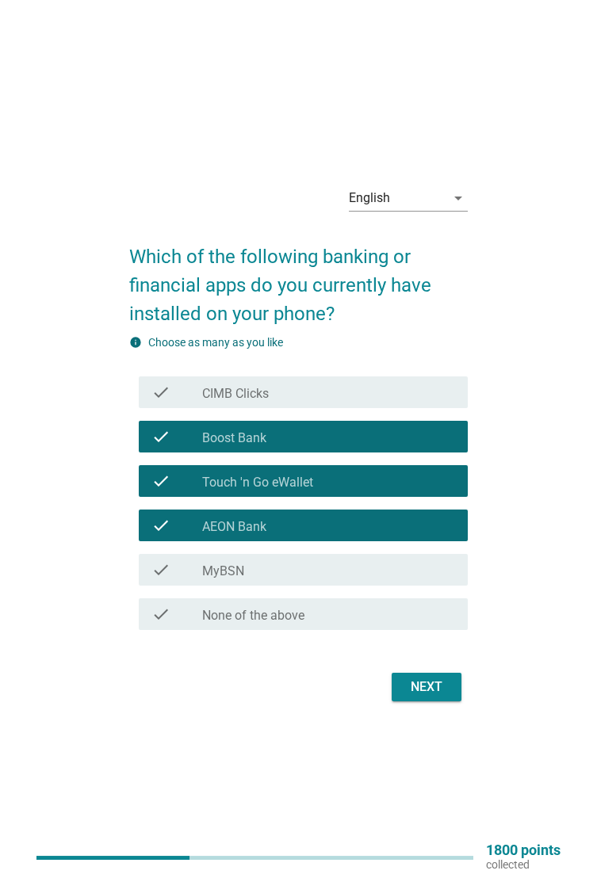
click at [372, 580] on div "check_box_outline_blank MyBSN" at bounding box center [328, 570] width 253 height 19
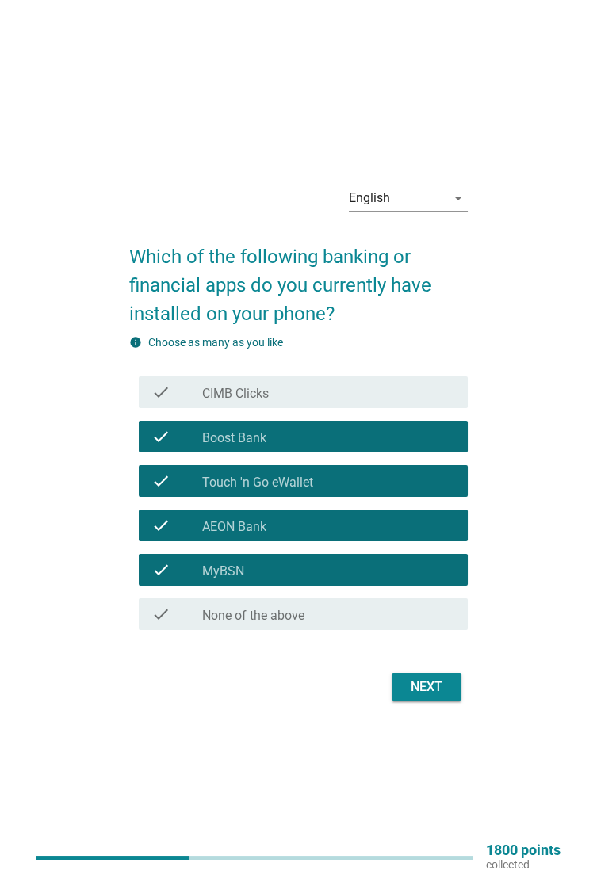
click at [431, 697] on div "Next" at bounding box center [426, 687] width 44 height 19
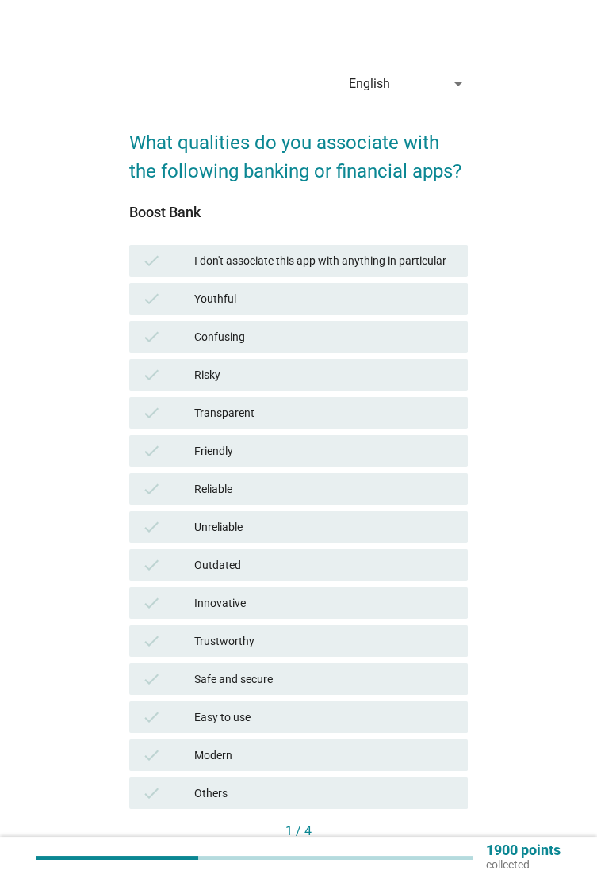
click at [319, 446] on div "Friendly" at bounding box center [324, 451] width 261 height 19
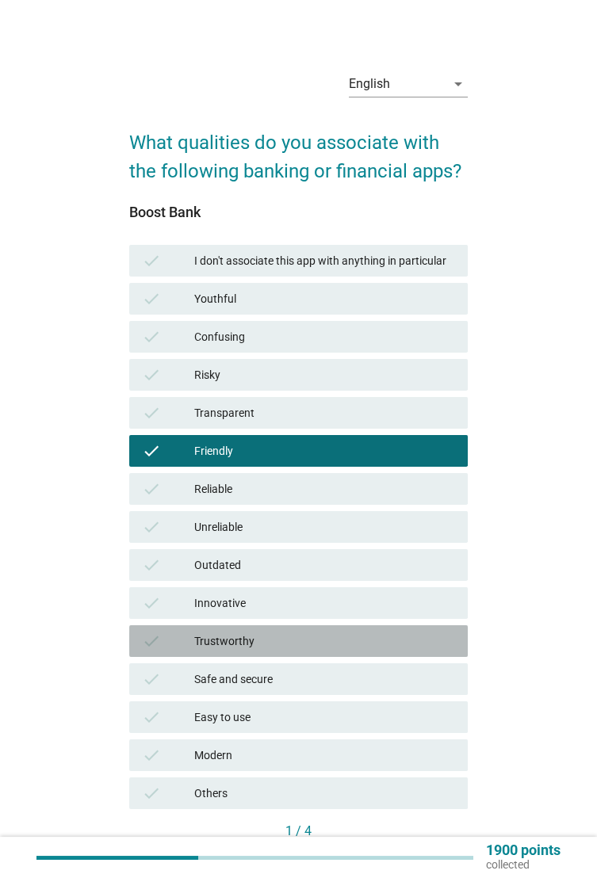
click at [355, 641] on div "Trustworthy" at bounding box center [324, 641] width 261 height 19
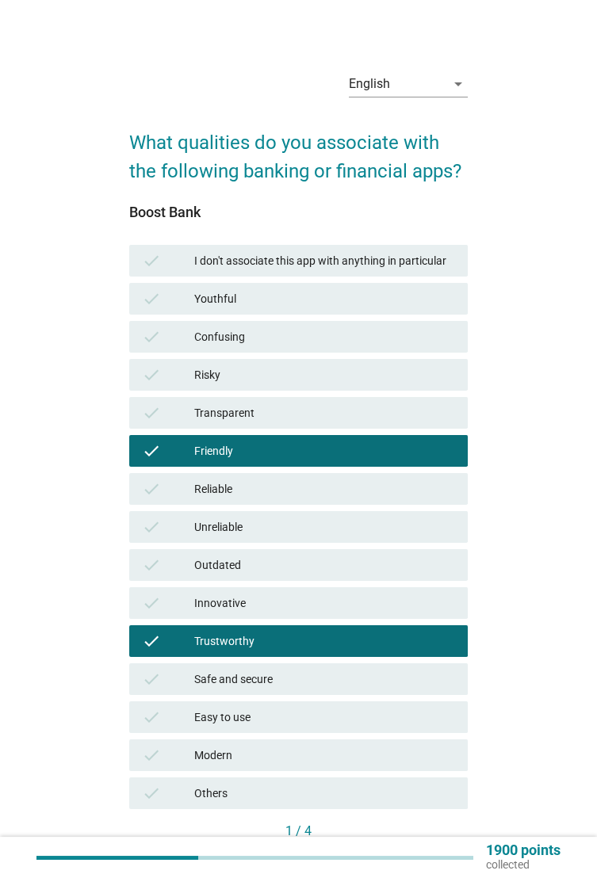
click at [365, 682] on div "Safe and secure" at bounding box center [324, 679] width 261 height 19
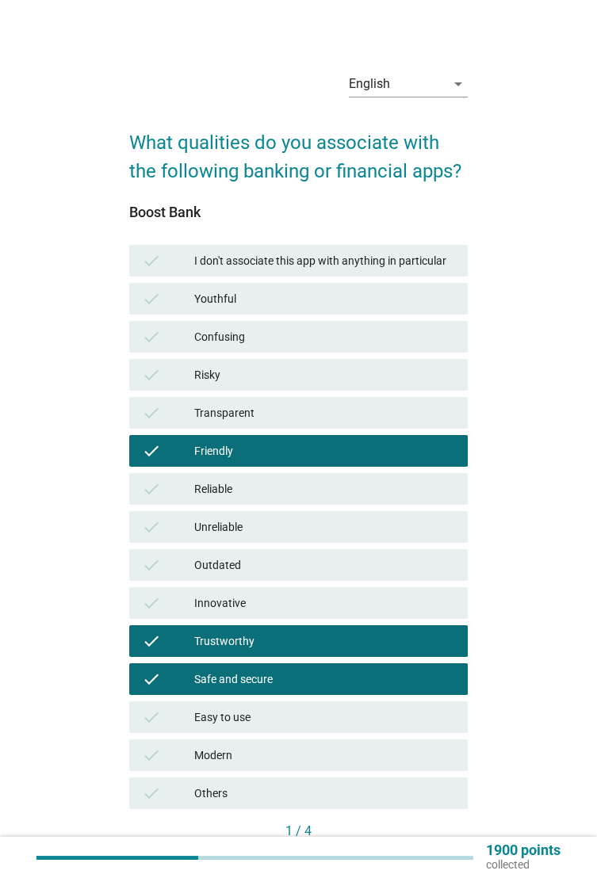
click at [351, 719] on div "Easy to use" at bounding box center [324, 717] width 261 height 19
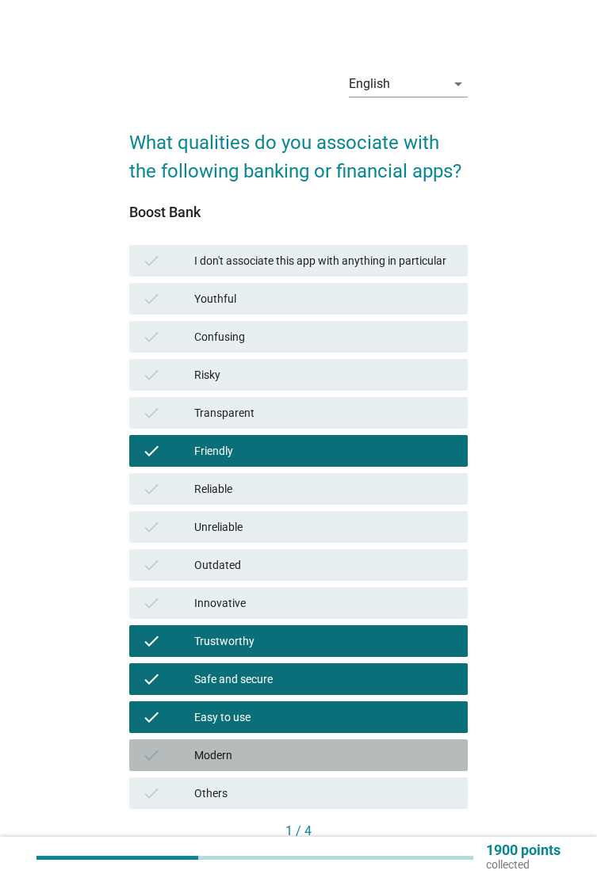
click at [415, 745] on div "check Modern" at bounding box center [298, 756] width 339 height 32
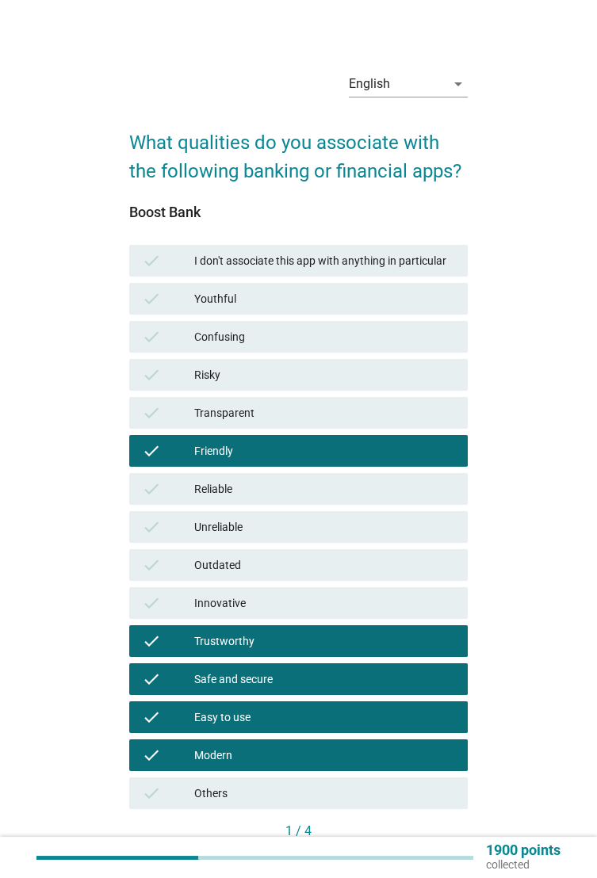
click at [434, 863] on div "Next" at bounding box center [433, 859] width 44 height 17
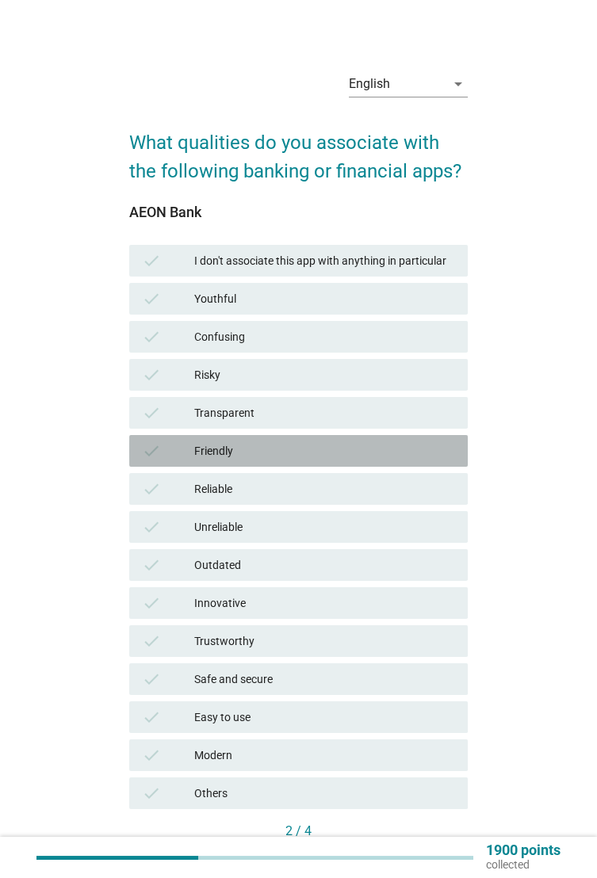
click at [327, 449] on div "Friendly" at bounding box center [324, 451] width 261 height 19
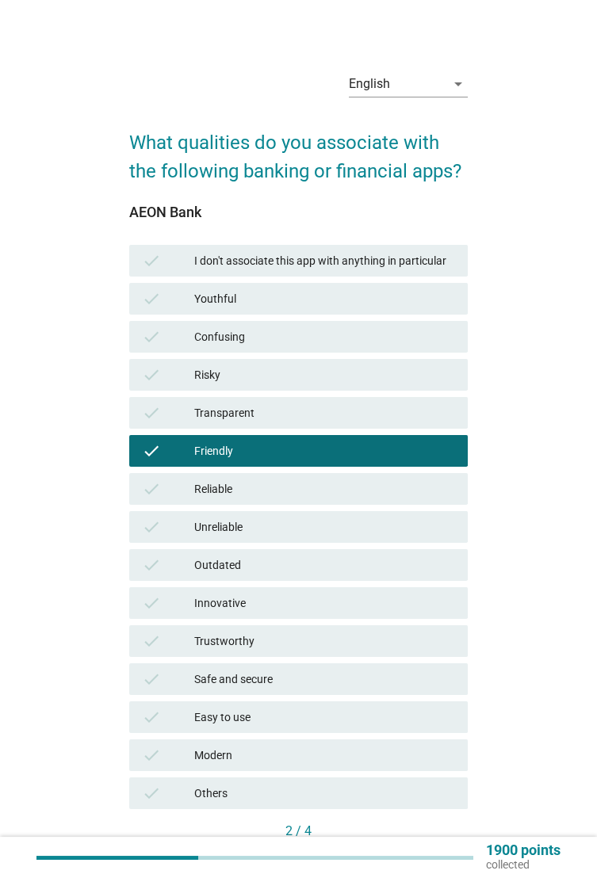
click at [368, 483] on div "Reliable" at bounding box center [324, 489] width 261 height 19
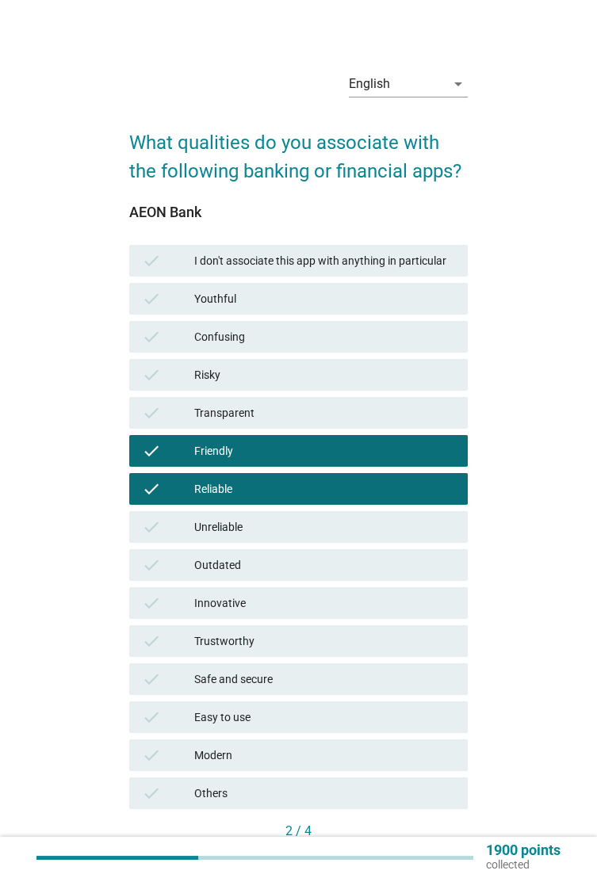
click at [368, 649] on div "Trustworthy" at bounding box center [324, 641] width 261 height 19
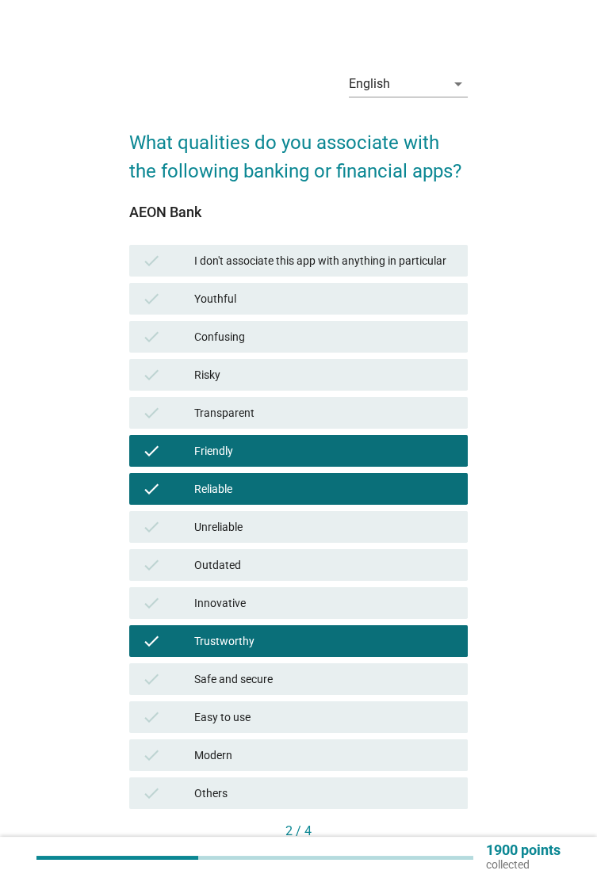
click at [365, 686] on div "Safe and secure" at bounding box center [324, 679] width 261 height 19
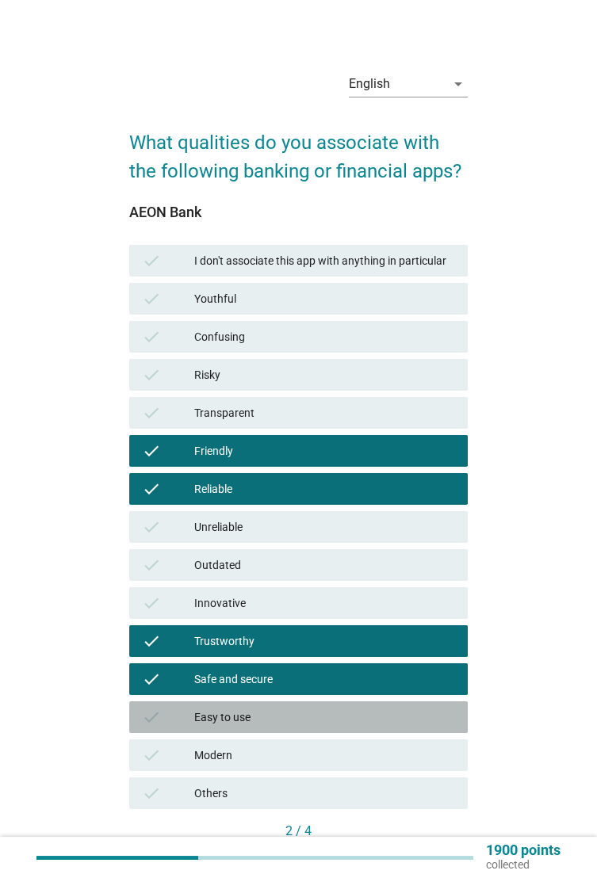
click at [356, 720] on div "Easy to use" at bounding box center [324, 717] width 261 height 19
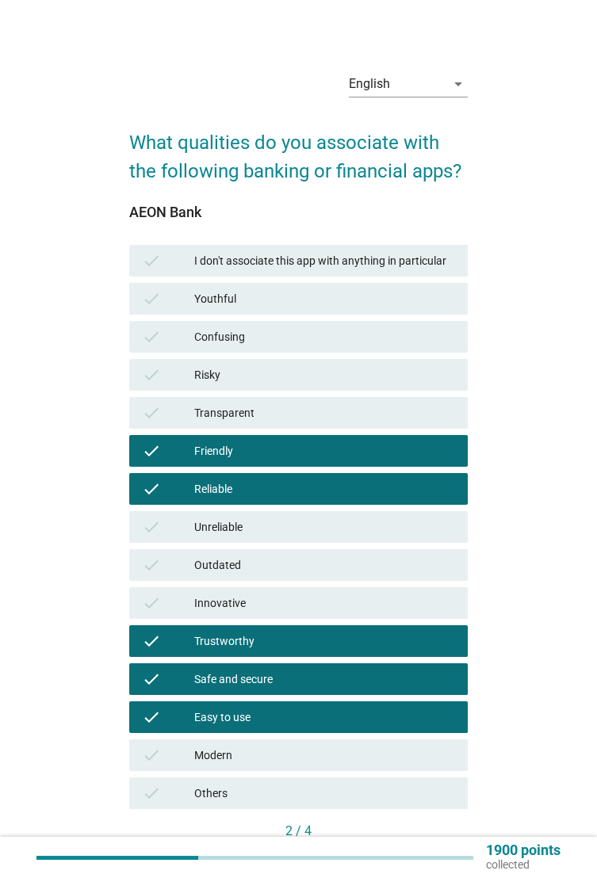
click at [403, 756] on div "Modern" at bounding box center [324, 755] width 261 height 19
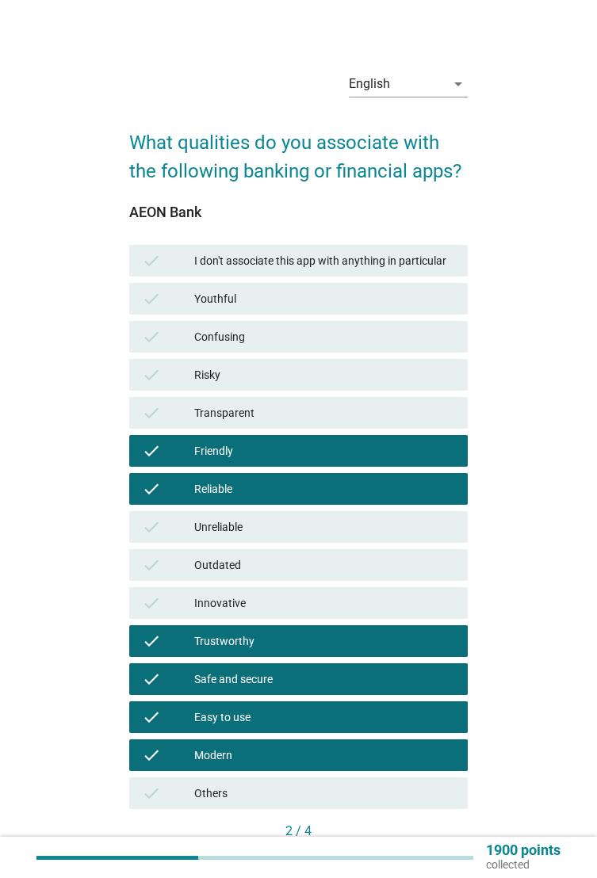
click at [441, 861] on div "Next" at bounding box center [433, 859] width 44 height 17
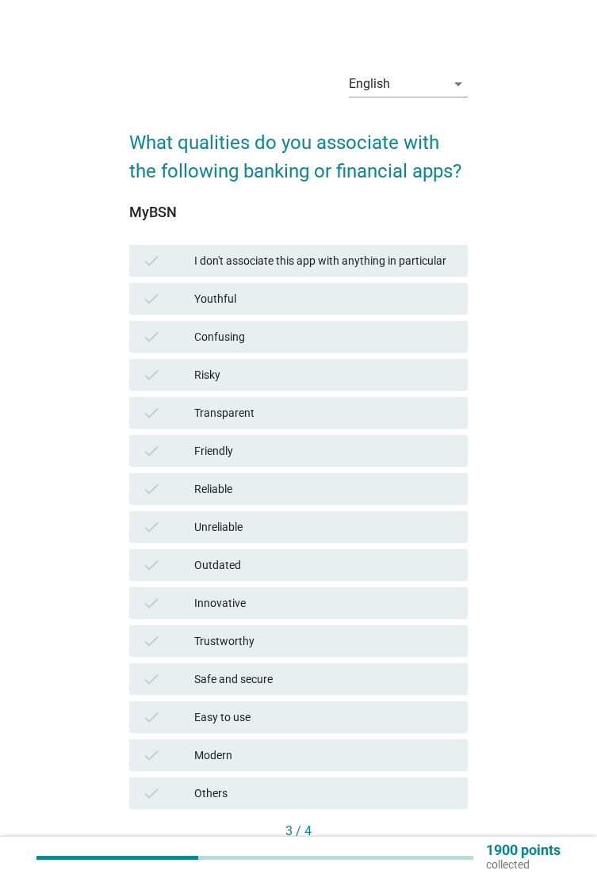
click at [320, 446] on div "Friendly" at bounding box center [324, 451] width 261 height 19
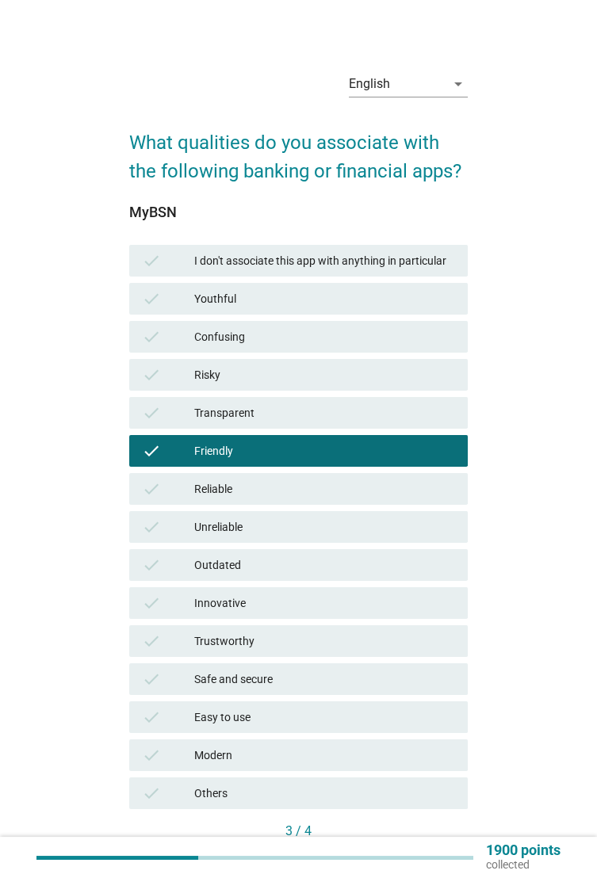
click at [351, 488] on div "Reliable" at bounding box center [324, 489] width 261 height 19
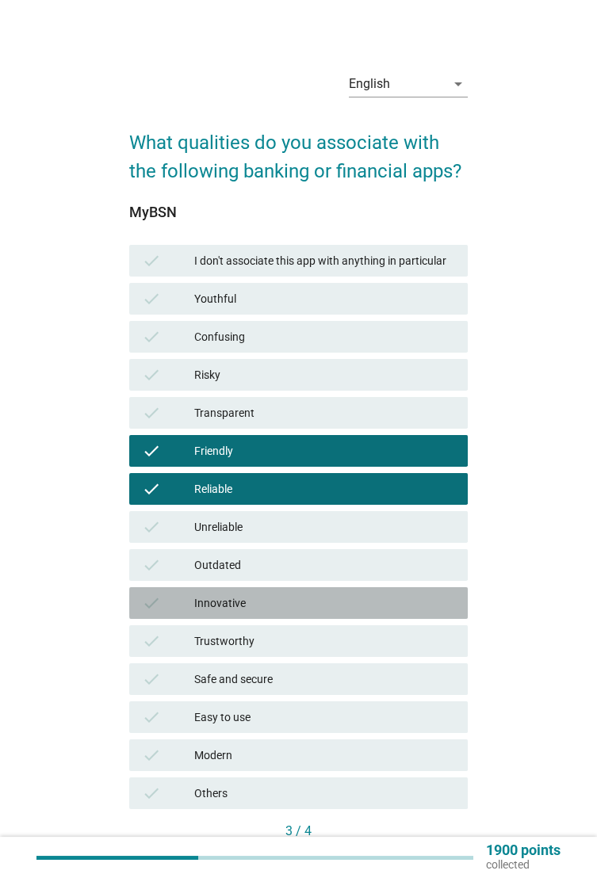
click at [362, 603] on div "Innovative" at bounding box center [324, 603] width 261 height 19
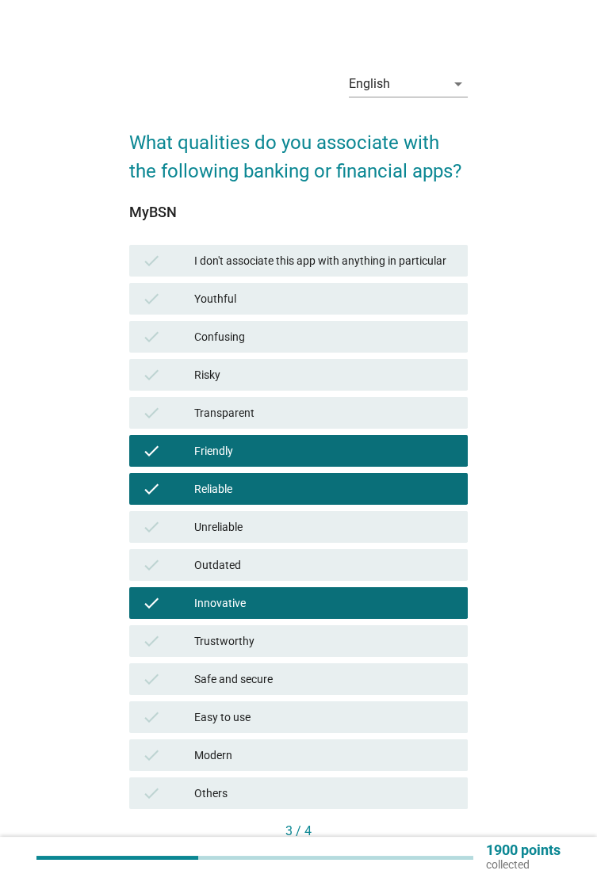
click at [362, 643] on div "Trustworthy" at bounding box center [324, 641] width 261 height 19
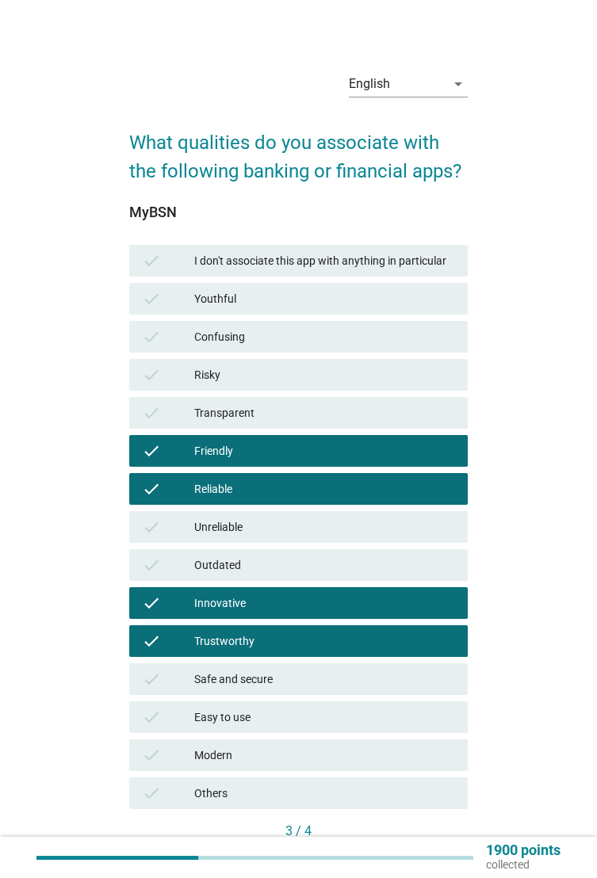
click at [365, 679] on div "Safe and secure" at bounding box center [324, 679] width 261 height 19
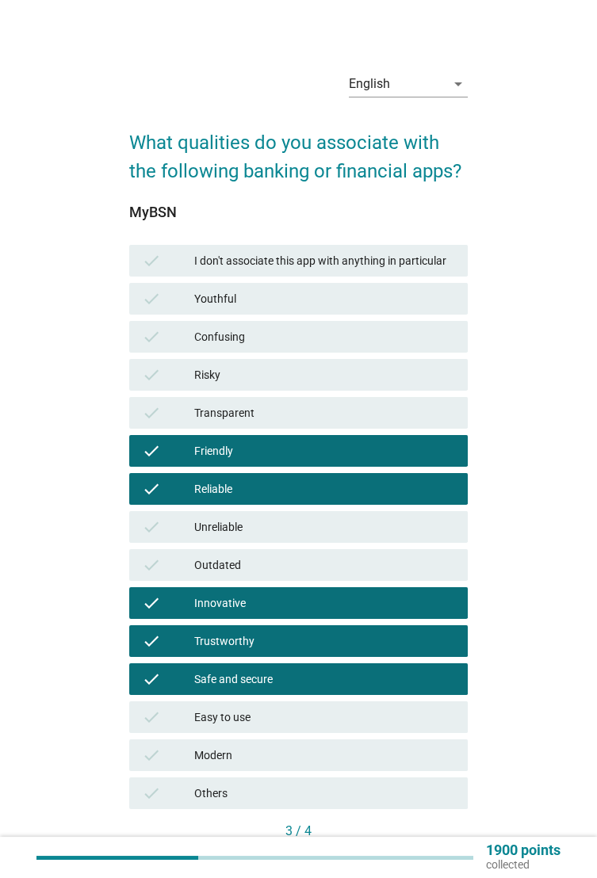
click at [365, 723] on div "Easy to use" at bounding box center [324, 717] width 261 height 19
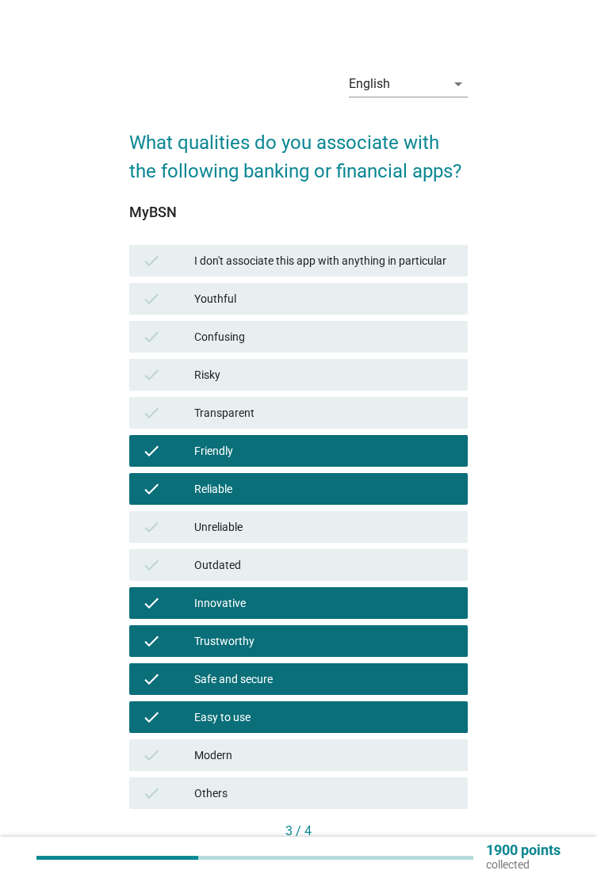
click at [378, 755] on div "Modern" at bounding box center [324, 755] width 261 height 19
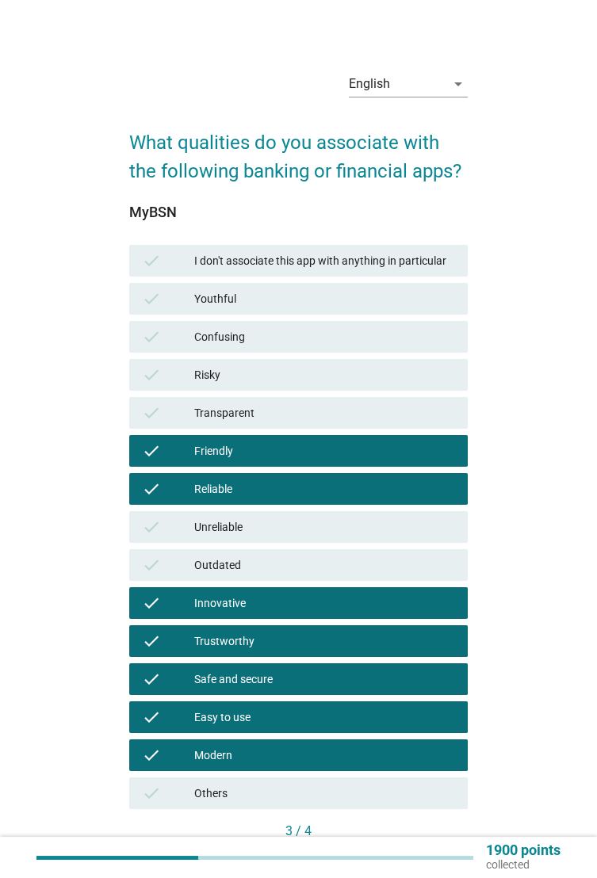
click at [441, 861] on div "Next" at bounding box center [433, 859] width 44 height 17
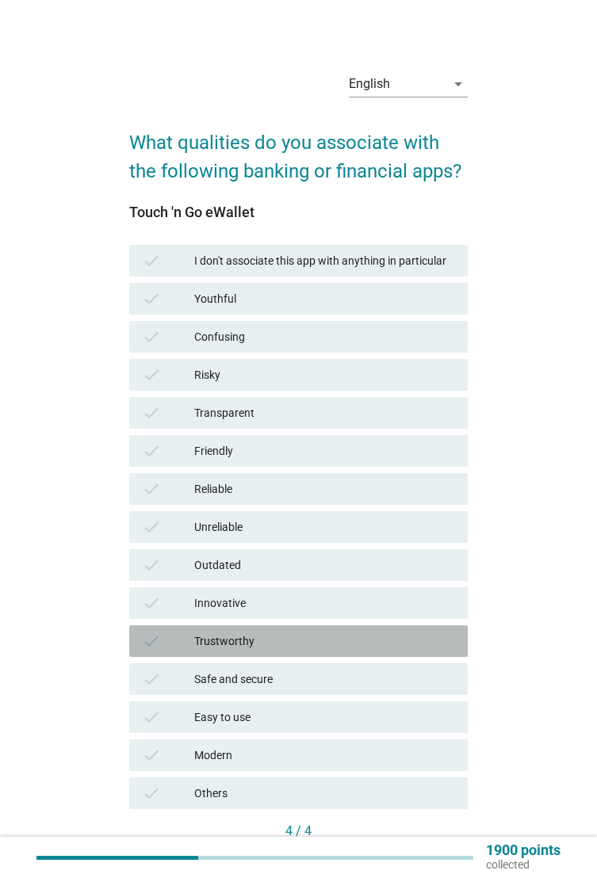
click at [302, 646] on div "Trustworthy" at bounding box center [324, 641] width 261 height 19
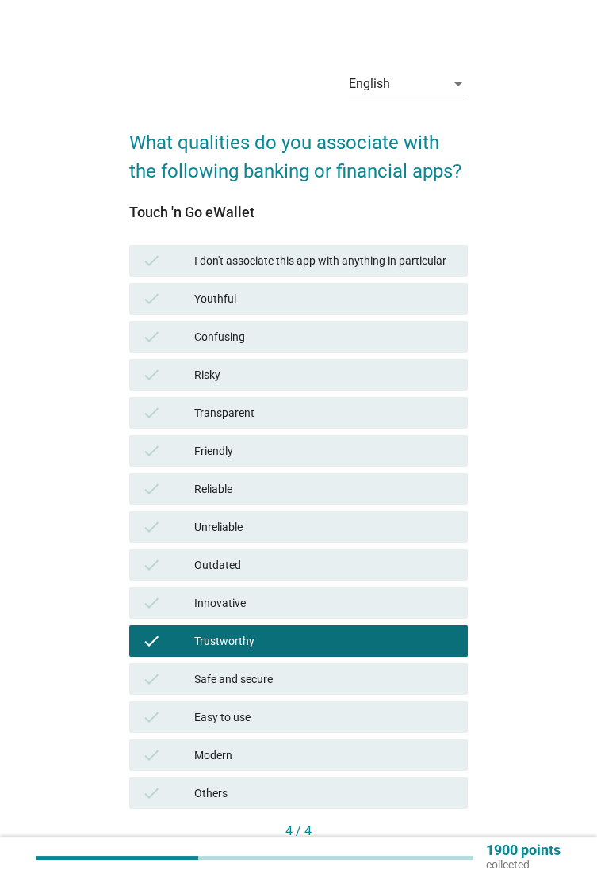
click at [316, 692] on div "check Safe and secure" at bounding box center [298, 680] width 339 height 32
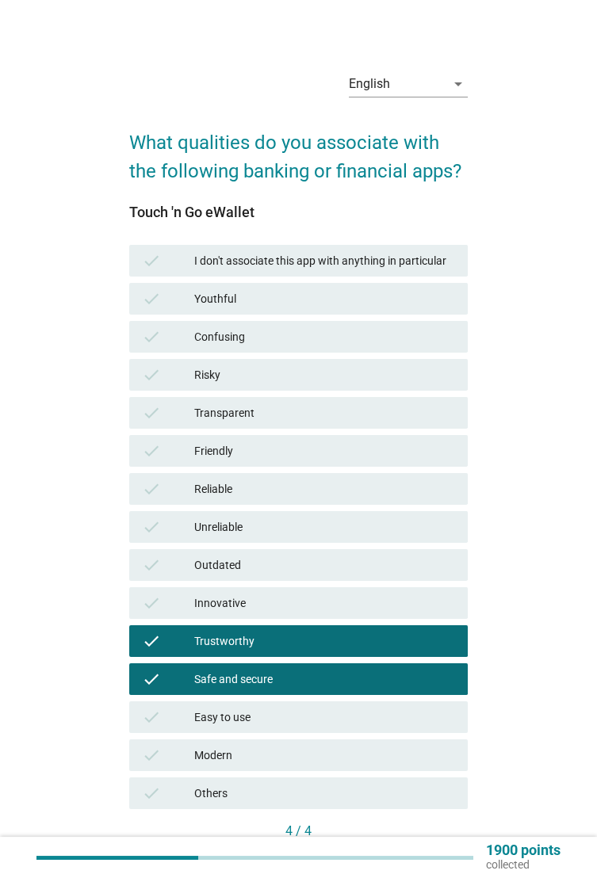
click at [335, 719] on div "Easy to use" at bounding box center [324, 717] width 261 height 19
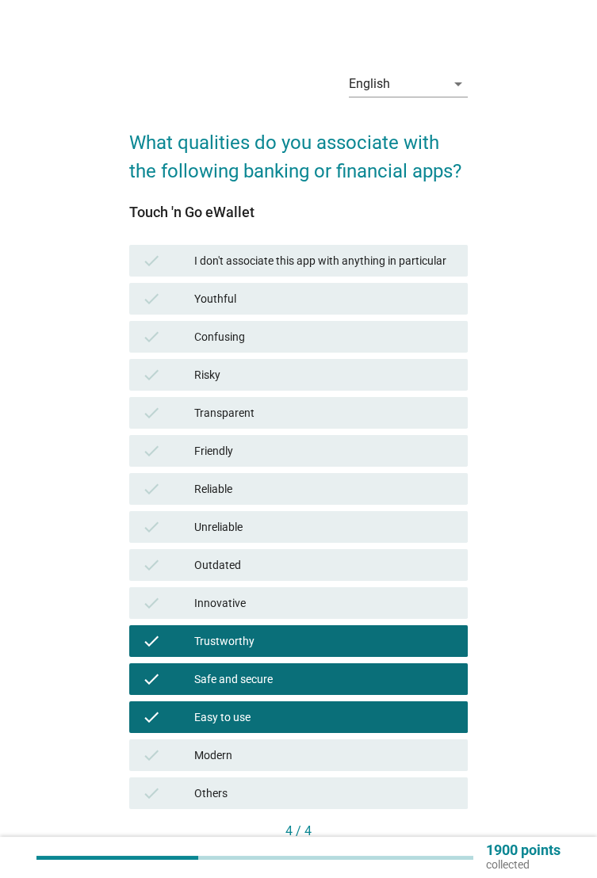
click at [351, 761] on div "Modern" at bounding box center [324, 755] width 261 height 19
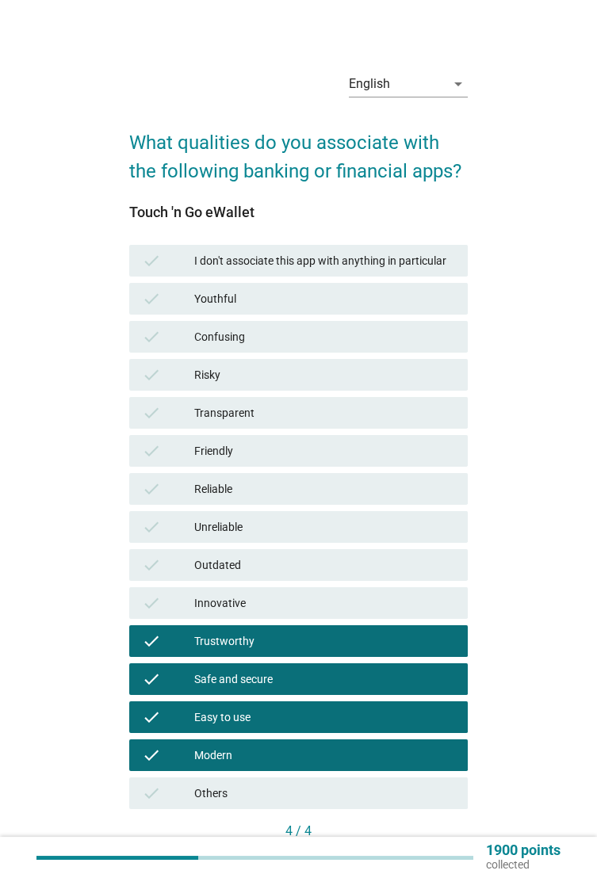
click at [364, 454] on div "Friendly" at bounding box center [324, 451] width 261 height 19
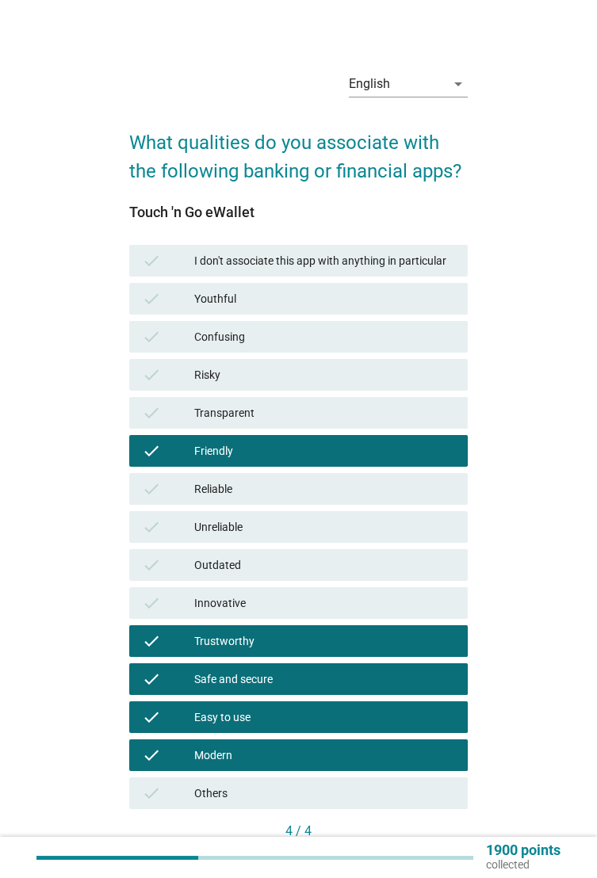
click at [450, 858] on div "Next question" at bounding box center [412, 859] width 85 height 17
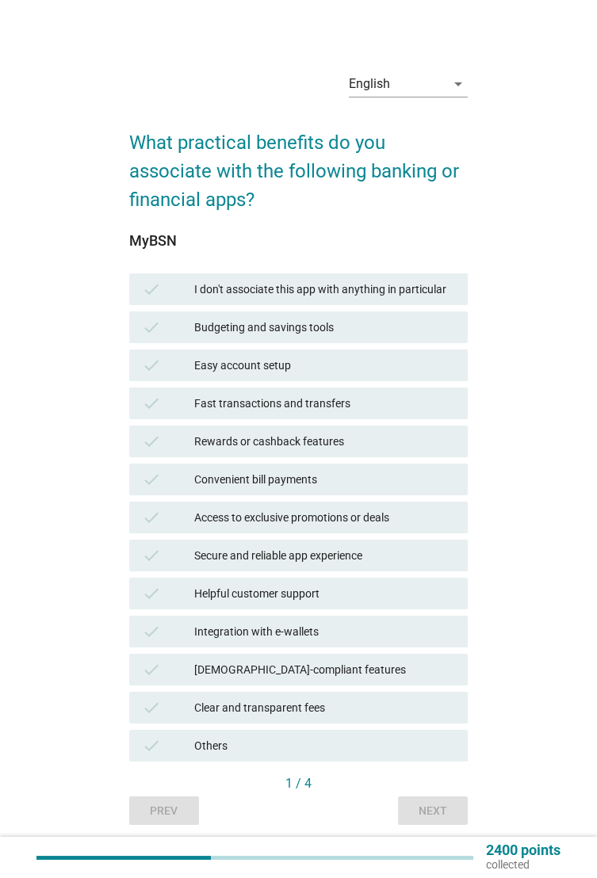
click at [369, 413] on div "Fast transactions and transfers" at bounding box center [324, 403] width 261 height 19
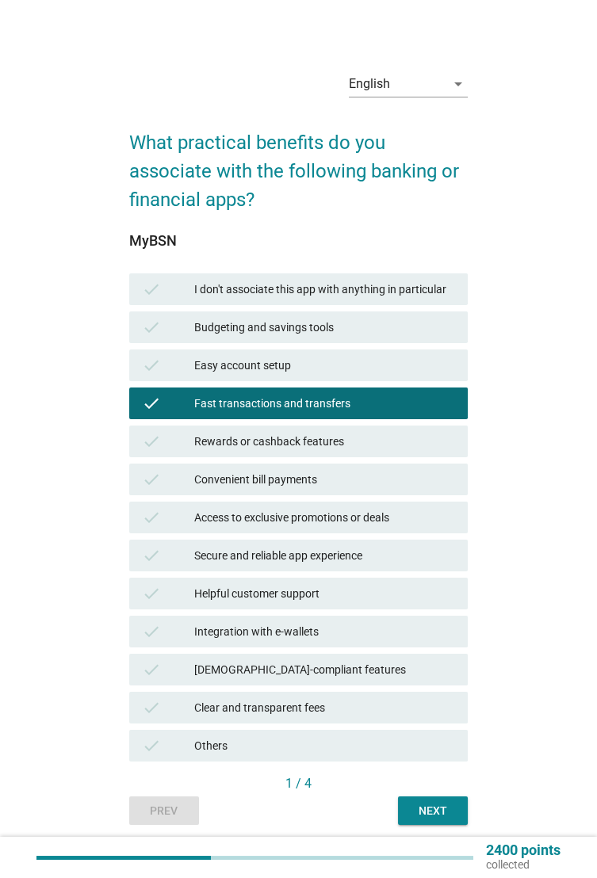
click at [368, 606] on div "check Helpful customer support" at bounding box center [298, 594] width 339 height 32
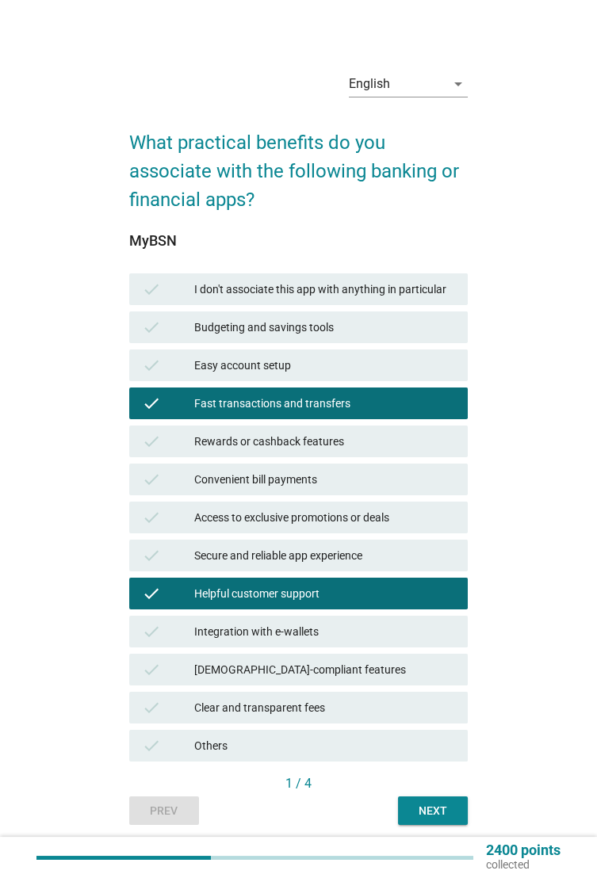
click at [433, 820] on div "Next" at bounding box center [433, 811] width 44 height 17
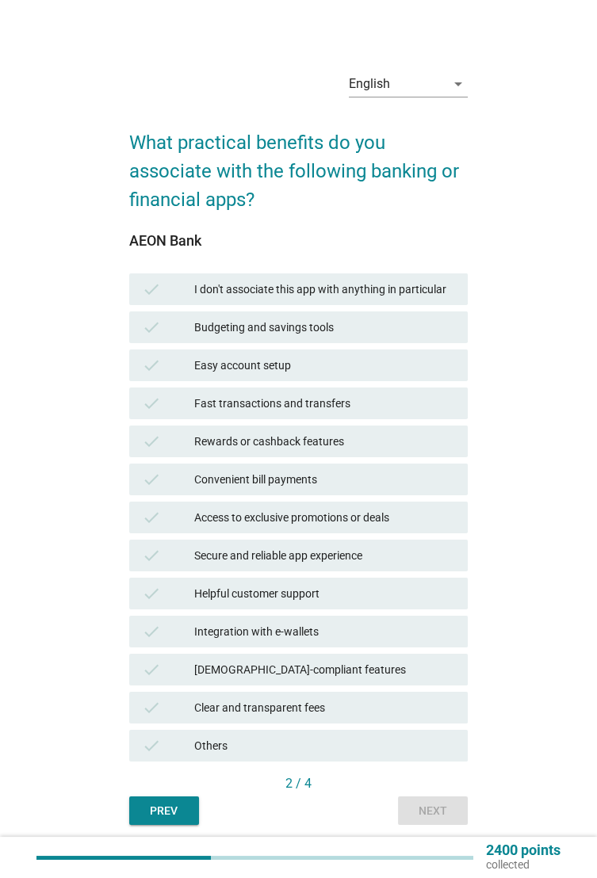
click at [389, 337] on div "Budgeting and savings tools" at bounding box center [324, 327] width 261 height 19
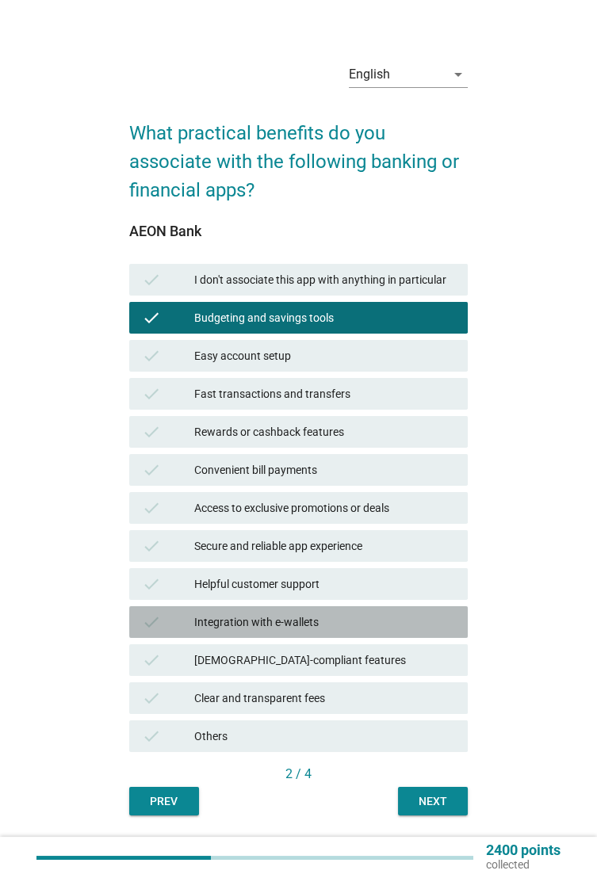
scroll to position [41, 0]
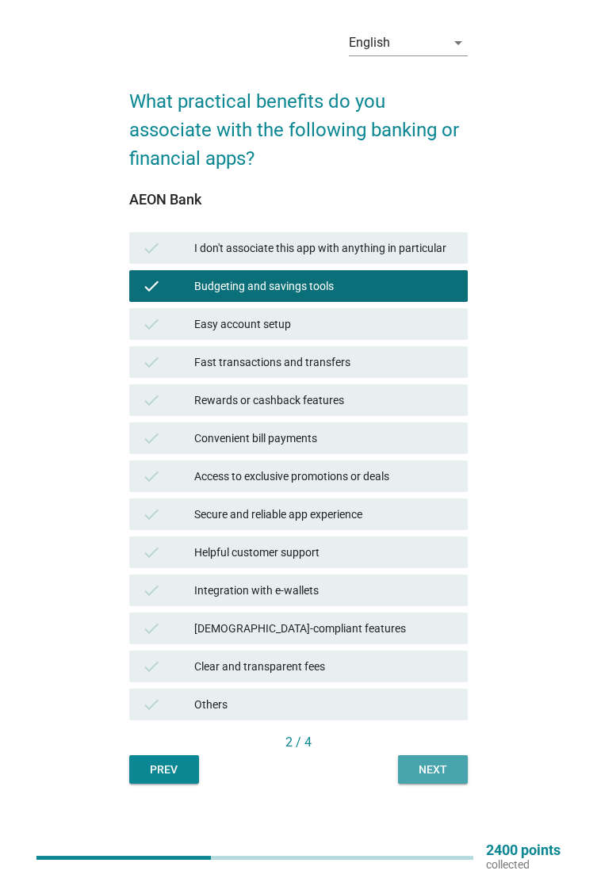
click at [450, 784] on button "Next" at bounding box center [433, 770] width 70 height 29
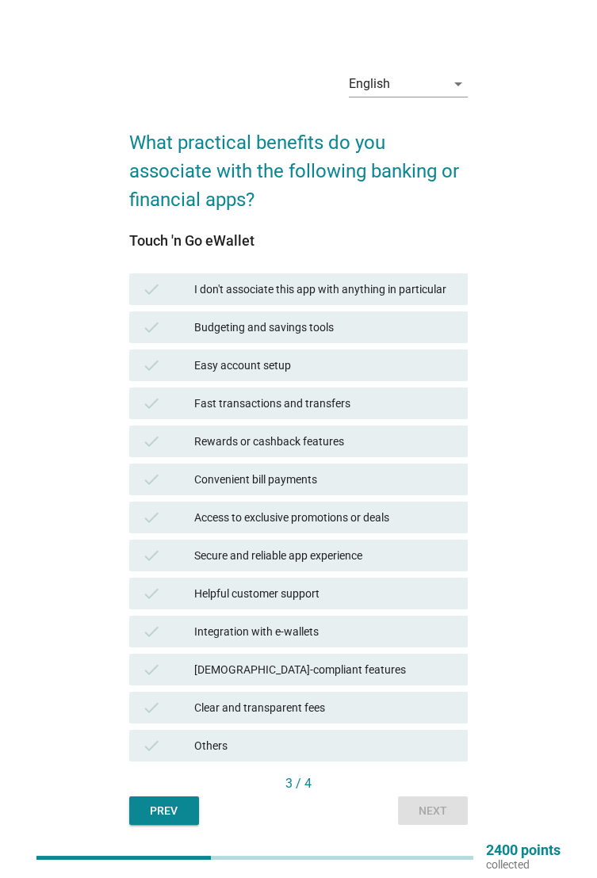
click at [385, 337] on div "Budgeting and savings tools" at bounding box center [324, 327] width 261 height 19
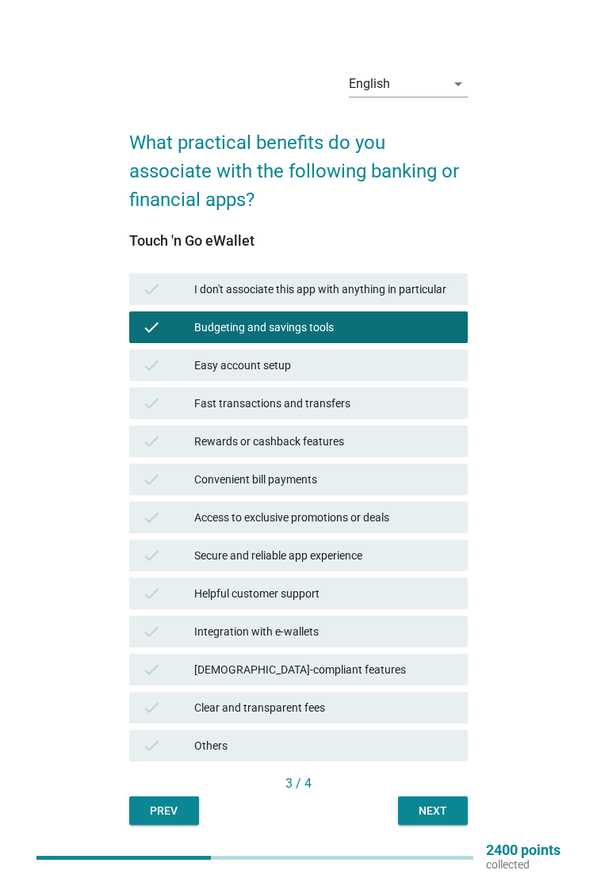
click at [381, 489] on div "Convenient bill payments" at bounding box center [324, 479] width 261 height 19
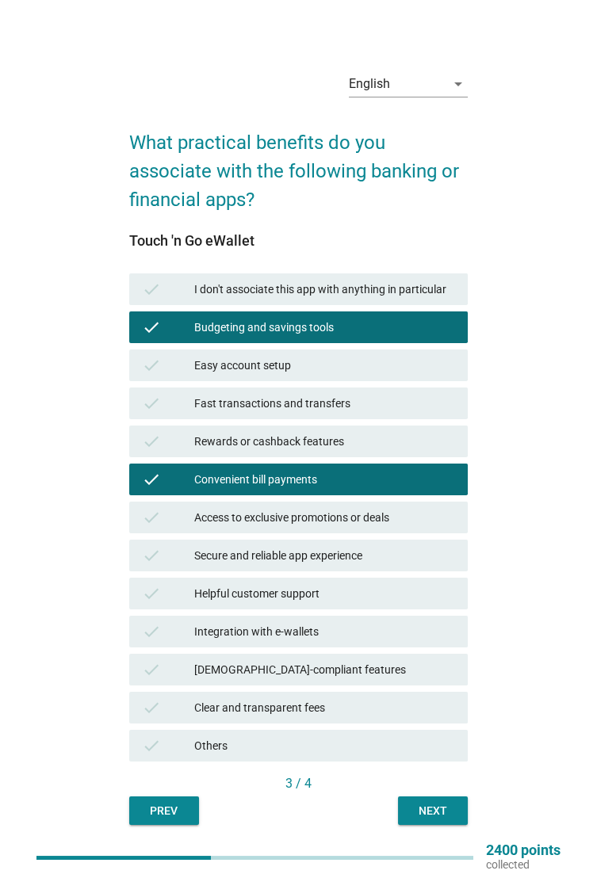
click at [389, 641] on div "Integration with e-wallets" at bounding box center [324, 631] width 261 height 19
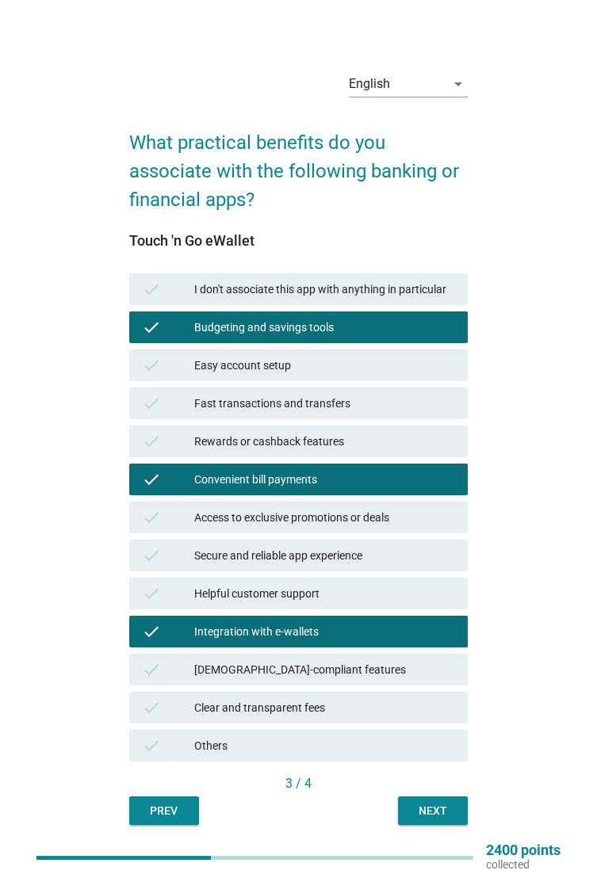
click at [450, 794] on div "3 / 4" at bounding box center [298, 784] width 339 height 19
click at [434, 820] on div "Next" at bounding box center [433, 811] width 44 height 17
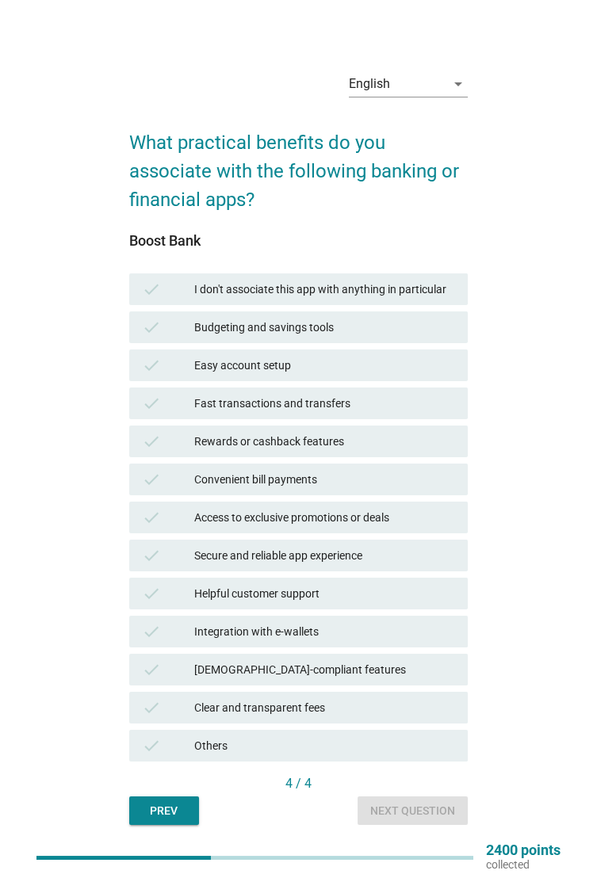
click at [381, 337] on div "Budgeting and savings tools" at bounding box center [324, 327] width 261 height 19
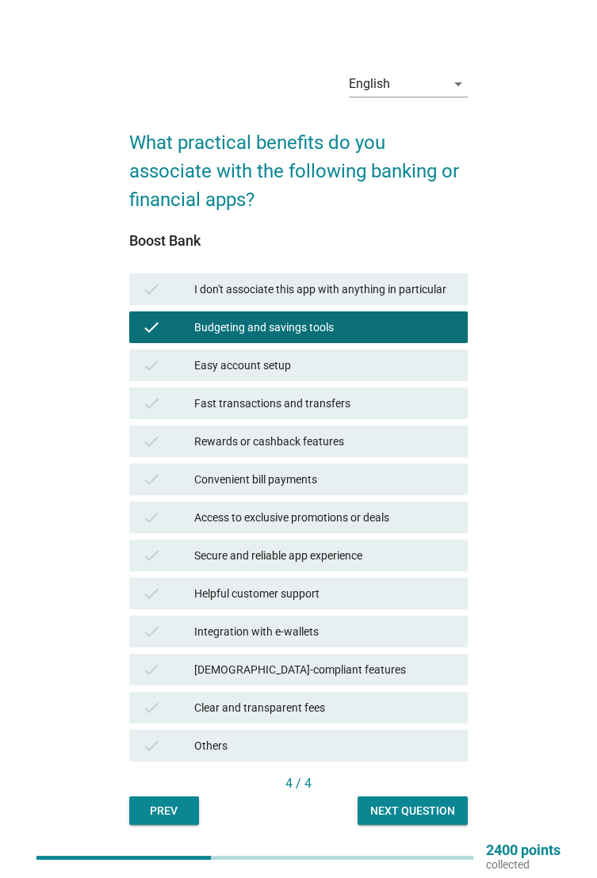
click at [374, 375] on div "Easy account setup" at bounding box center [324, 365] width 261 height 19
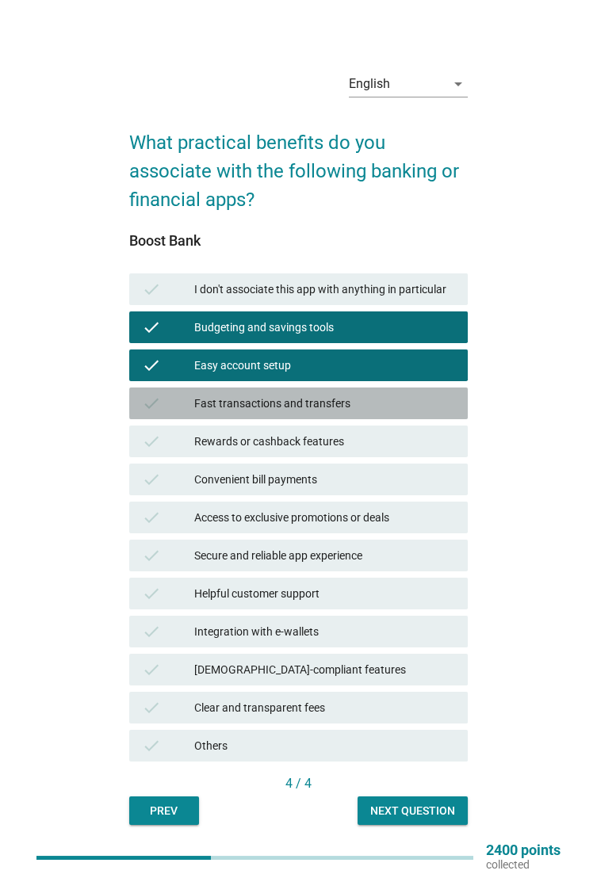
click at [387, 413] on div "Fast transactions and transfers" at bounding box center [324, 403] width 261 height 19
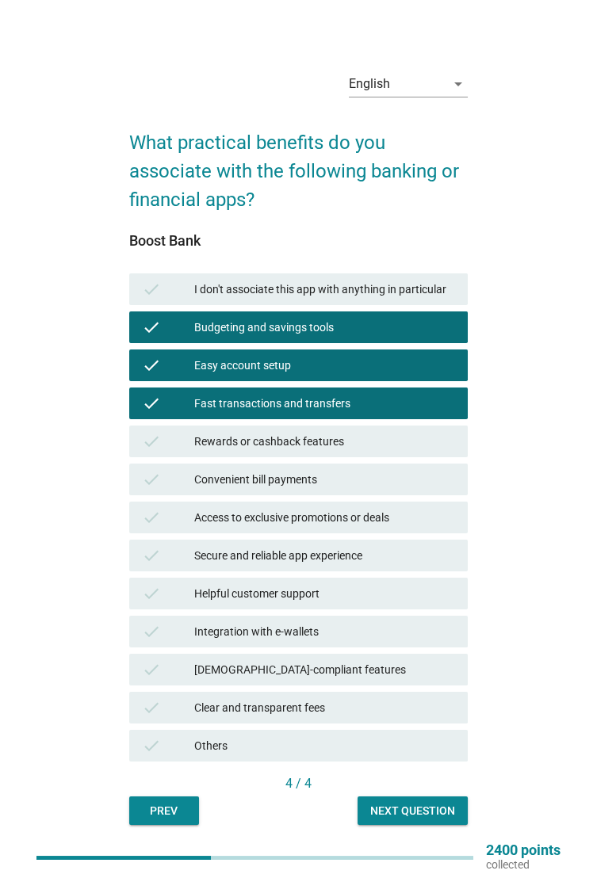
click at [365, 489] on div "Convenient bill payments" at bounding box center [324, 479] width 261 height 19
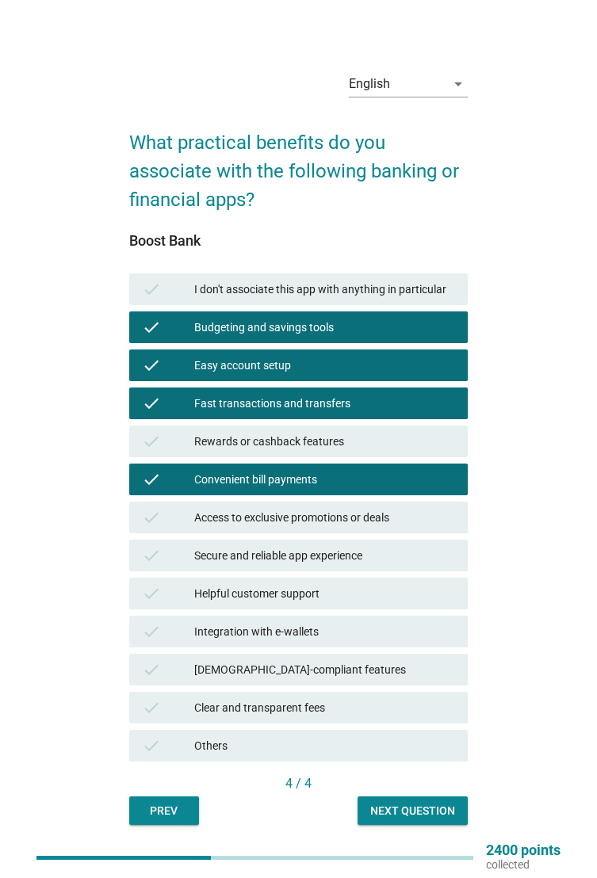
click at [402, 565] on div "Secure and reliable app experience" at bounding box center [324, 555] width 261 height 19
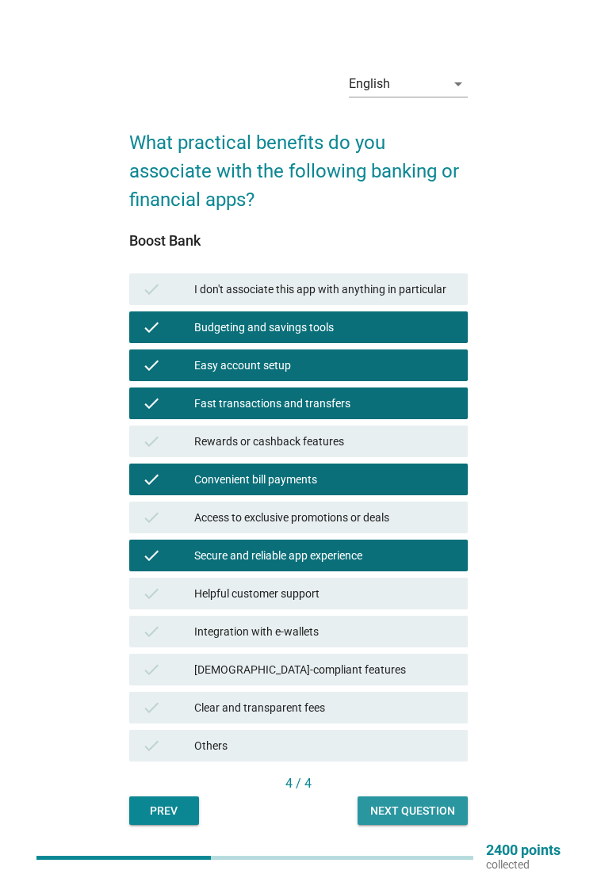
click at [422, 820] on div "Next question" at bounding box center [412, 811] width 85 height 17
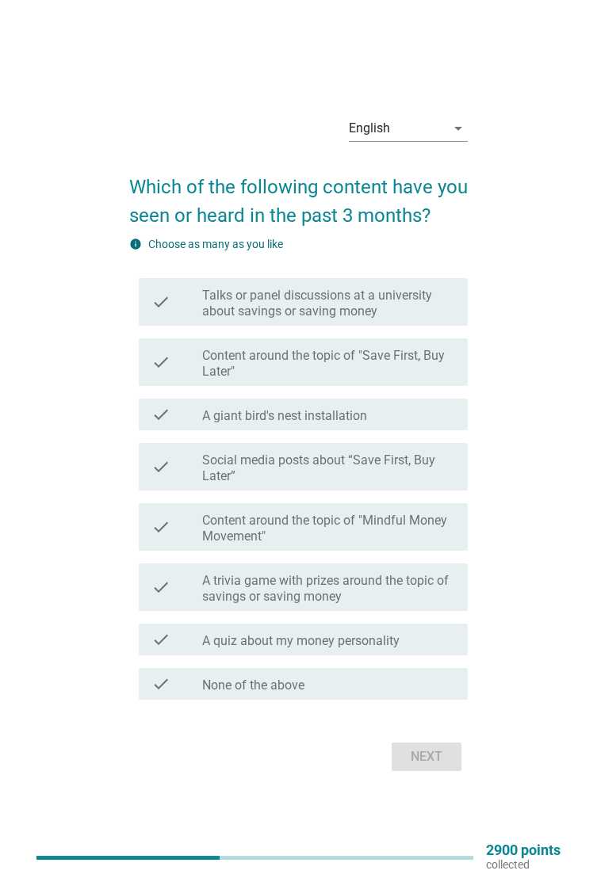
click at [446, 380] on label "Content around the topic of "Save First, Buy Later"" at bounding box center [328, 364] width 253 height 32
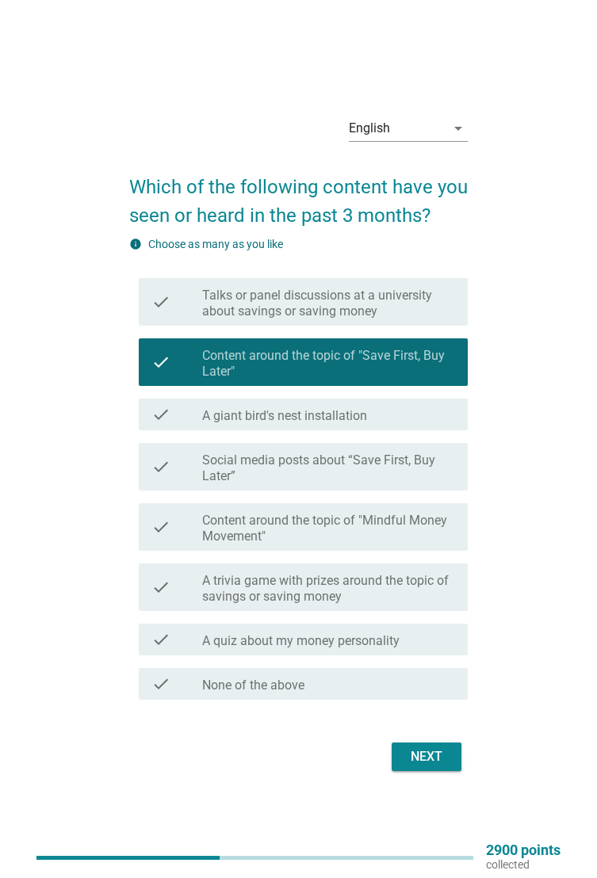
click at [423, 484] on label "Social media posts about “Save First, Buy Later”" at bounding box center [328, 469] width 253 height 32
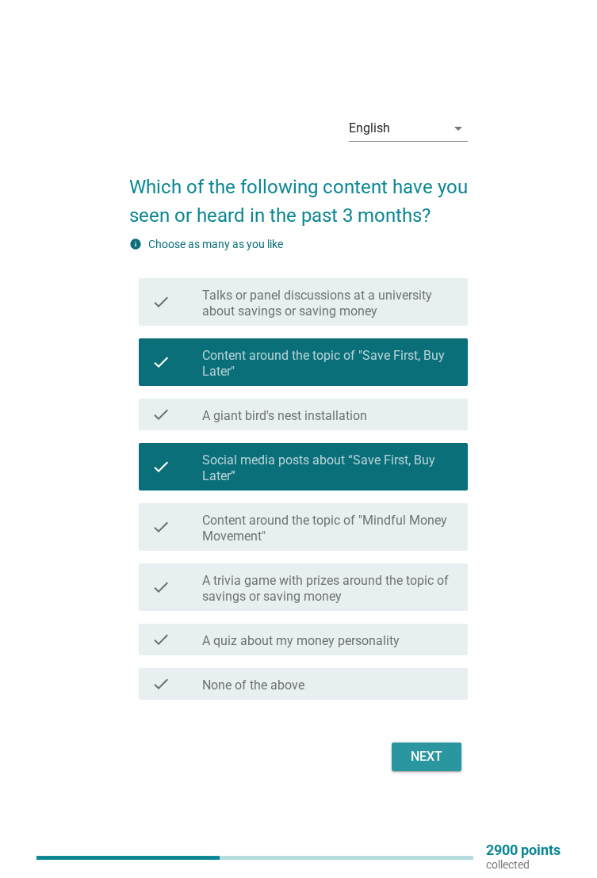
click at [440, 767] on div "Next" at bounding box center [426, 757] width 44 height 19
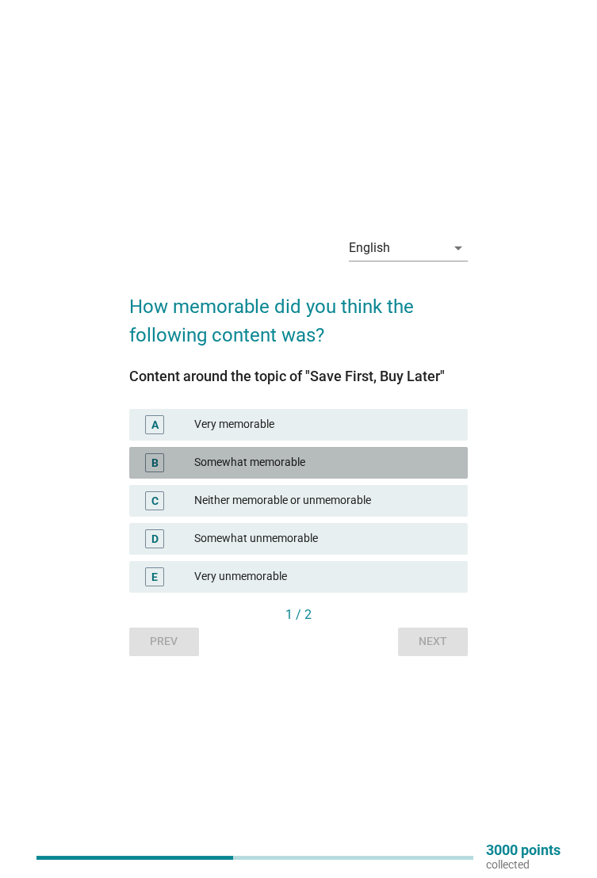
click at [377, 473] on div "Somewhat memorable" at bounding box center [324, 462] width 261 height 19
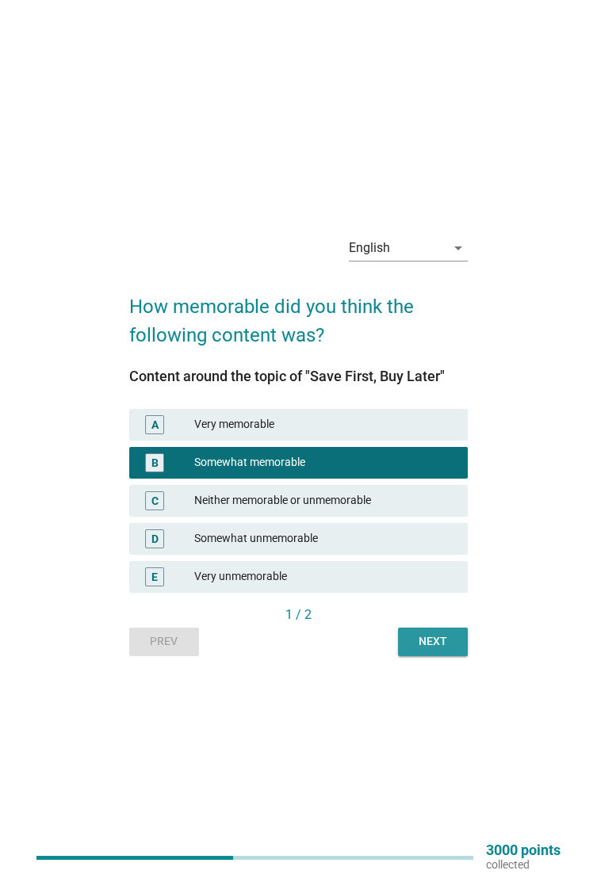
click at [433, 656] on button "Next" at bounding box center [433, 642] width 70 height 29
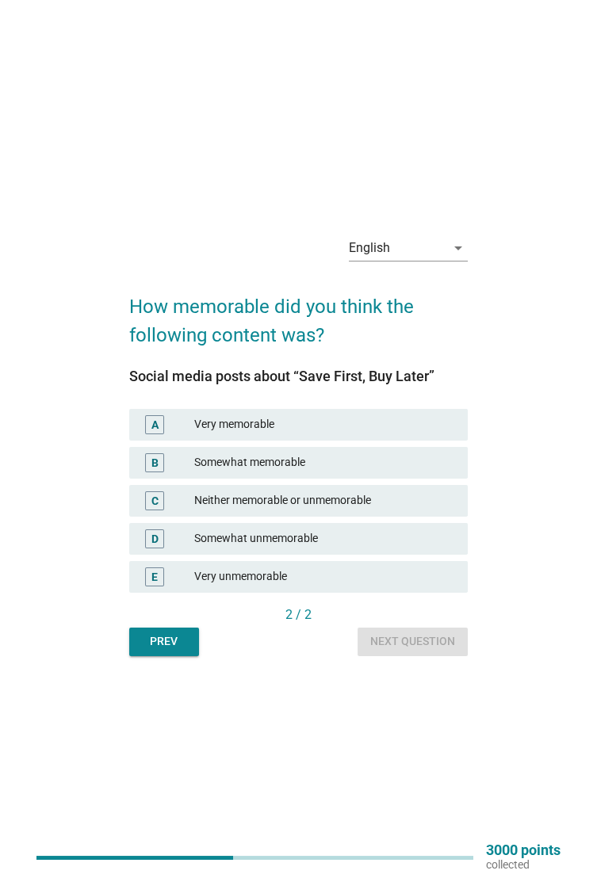
click at [385, 473] on div "Somewhat memorable" at bounding box center [324, 462] width 261 height 19
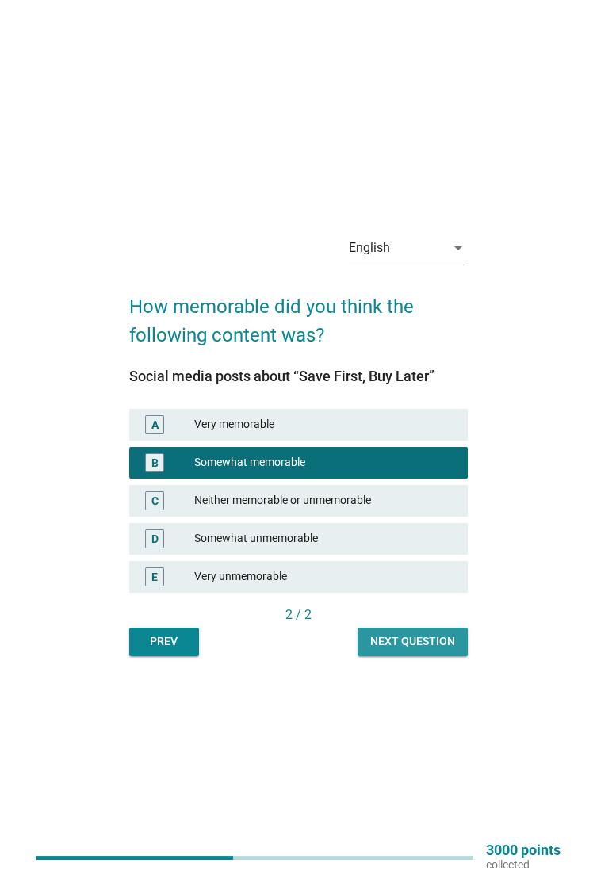
click at [431, 650] on div "Next question" at bounding box center [412, 641] width 85 height 17
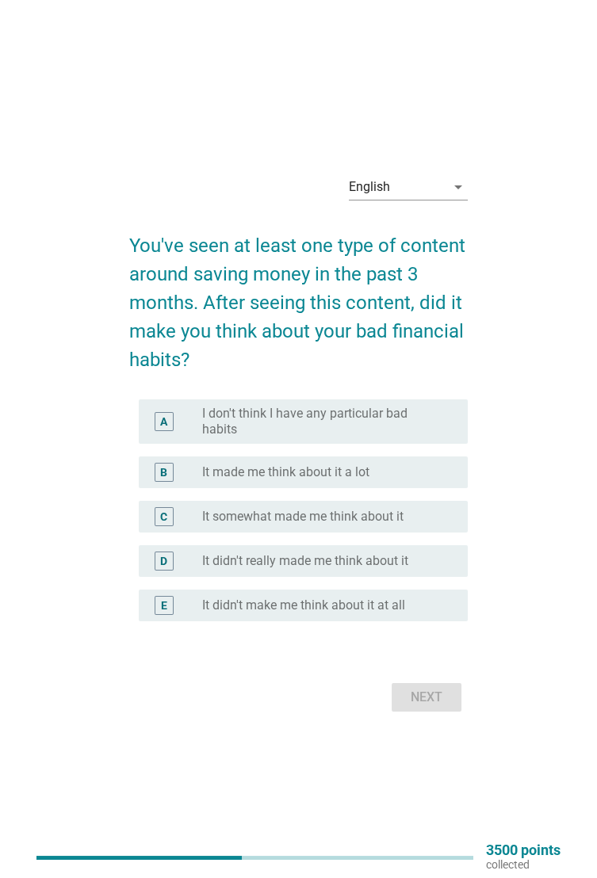
click at [403, 480] on div "radio_button_unchecked It made me think about it a lot" at bounding box center [322, 473] width 240 height 16
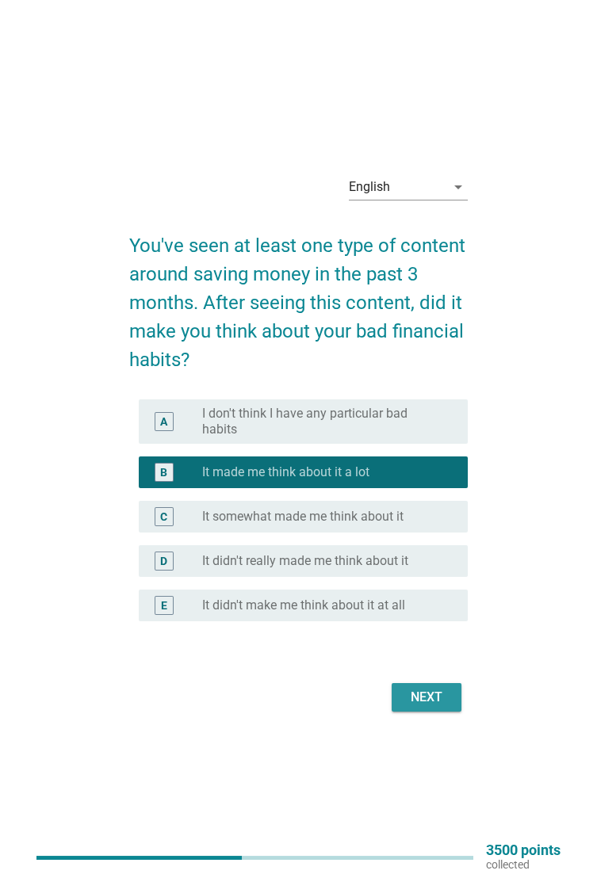
click at [427, 707] on div "Next" at bounding box center [426, 697] width 44 height 19
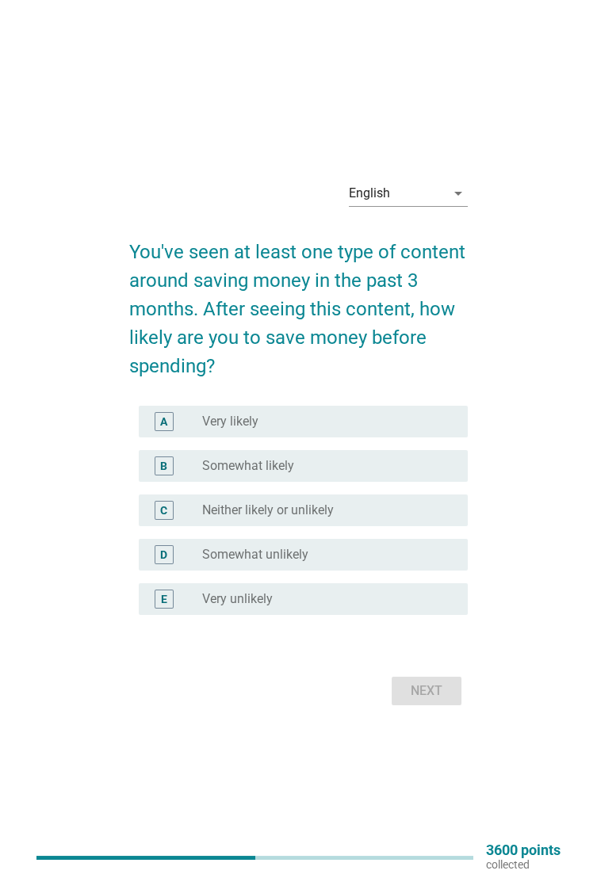
click at [369, 482] on div "B radio_button_unchecked Somewhat likely" at bounding box center [303, 466] width 329 height 32
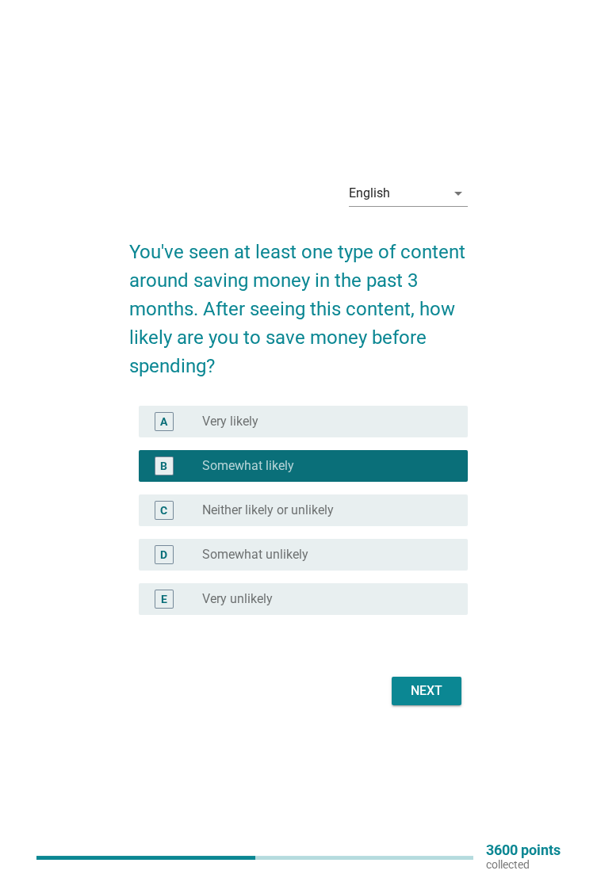
click at [434, 693] on form "You've seen at least one type of content around saving money in the past 3 mont…" at bounding box center [298, 466] width 339 height 488
click at [429, 701] on div "Next" at bounding box center [426, 691] width 44 height 19
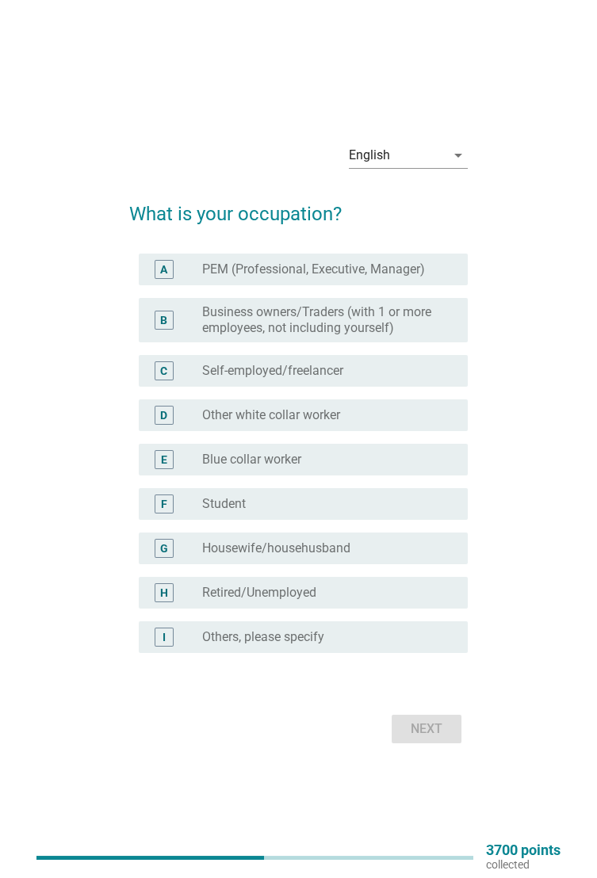
click at [405, 379] on div "radio_button_unchecked Self-employed/freelancer" at bounding box center [322, 371] width 240 height 16
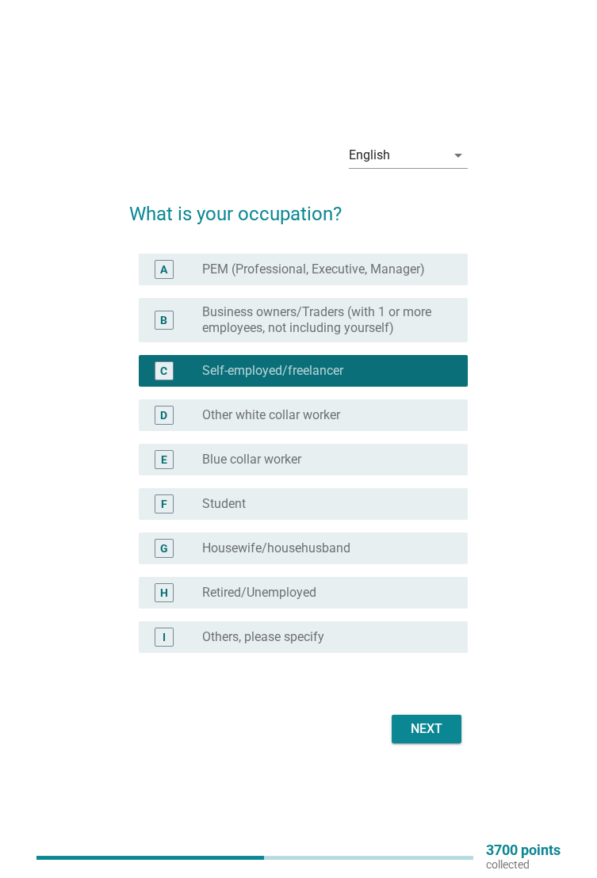
click at [429, 723] on form "What is your occupation? A radio_button_unchecked PEM (Professional, Executive,…" at bounding box center [298, 466] width 339 height 564
click at [369, 557] on div "radio_button_unchecked Housewife/househusband" at bounding box center [322, 549] width 240 height 16
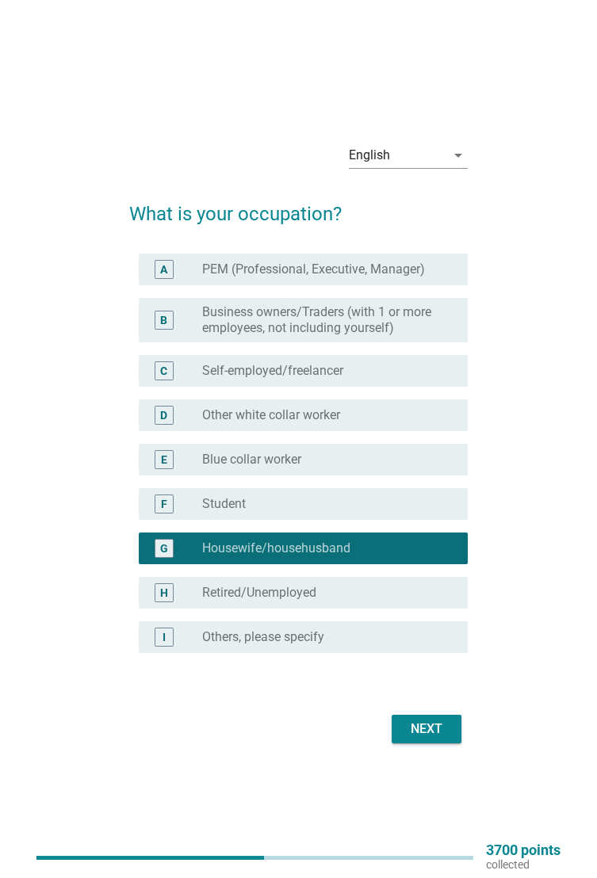
click at [434, 739] on div "Next" at bounding box center [426, 729] width 44 height 19
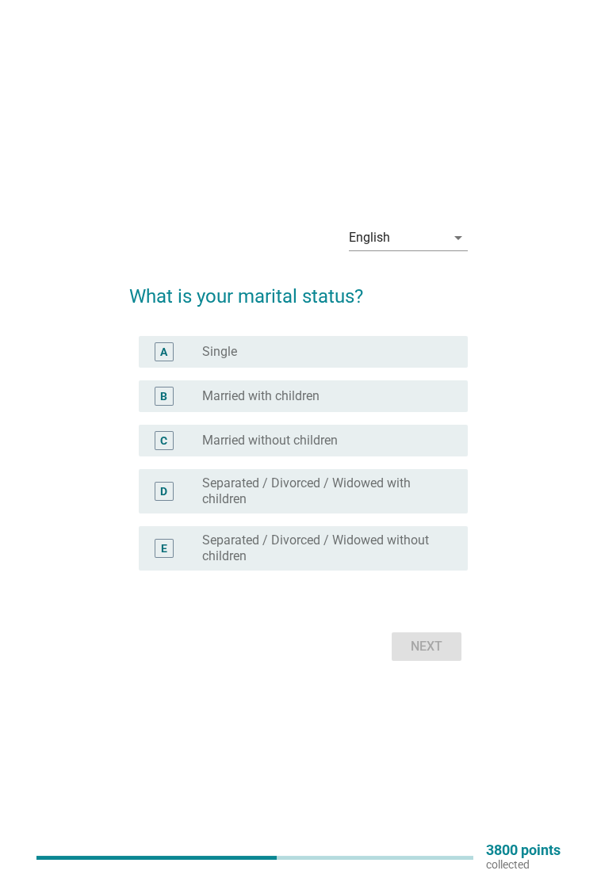
click at [362, 404] on div "radio_button_unchecked Married with children" at bounding box center [322, 396] width 240 height 16
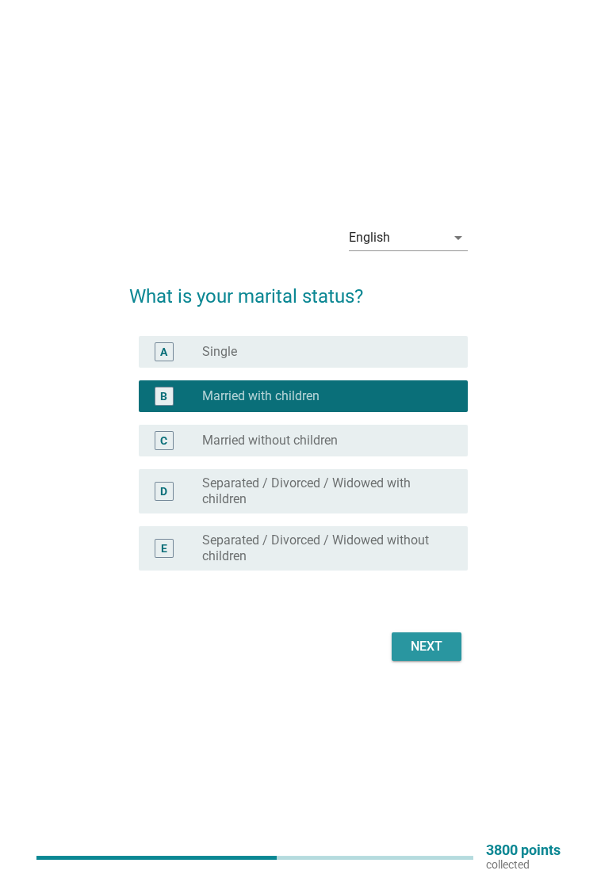
click at [432, 656] on div "Next" at bounding box center [426, 646] width 44 height 19
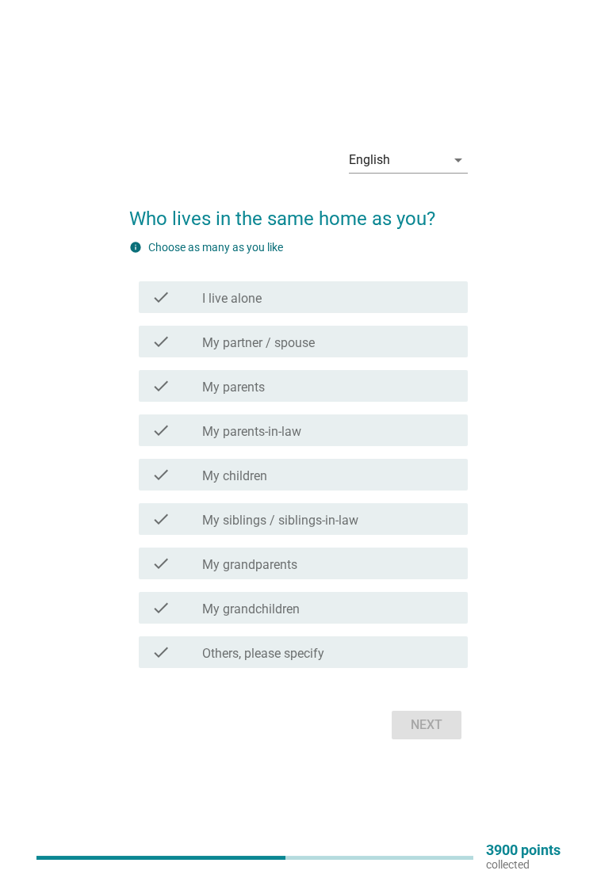
click at [396, 351] on div "check_box_outline_blank My partner / spouse" at bounding box center [328, 341] width 253 height 19
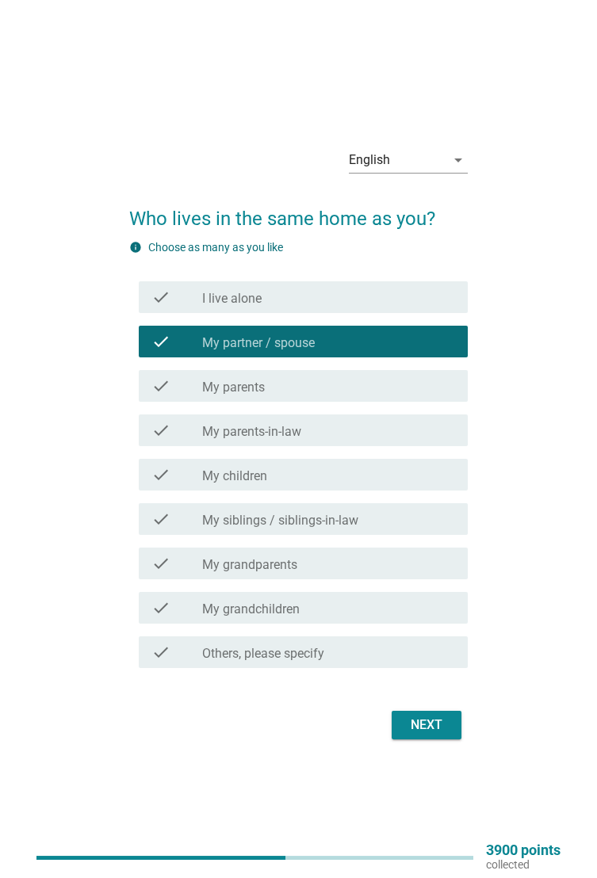
click at [427, 726] on form "Who lives in the same home as you? info Choose as many as you like check check_…" at bounding box center [298, 467] width 339 height 556
click at [435, 735] on div "Next" at bounding box center [426, 725] width 44 height 19
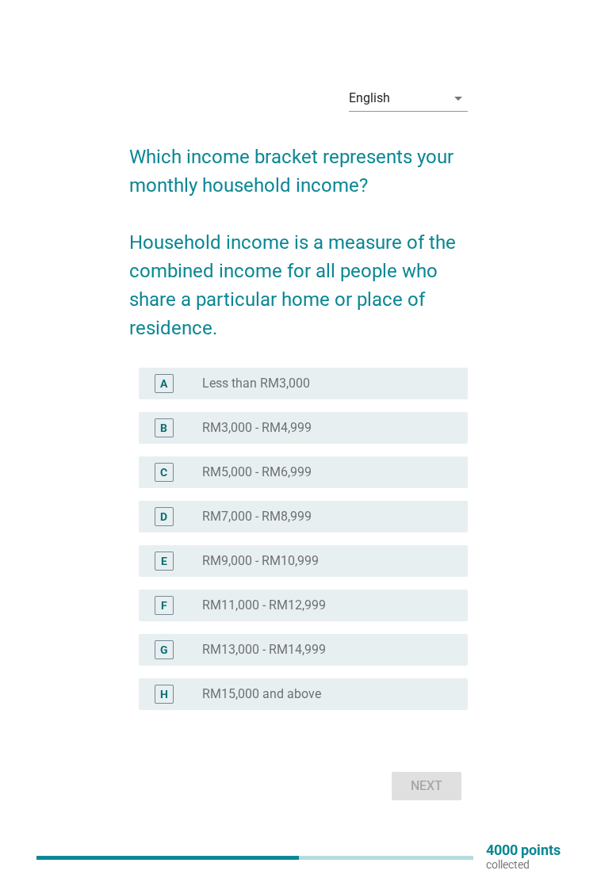
click at [394, 392] on div "radio_button_unchecked Less than RM3,000" at bounding box center [322, 384] width 240 height 16
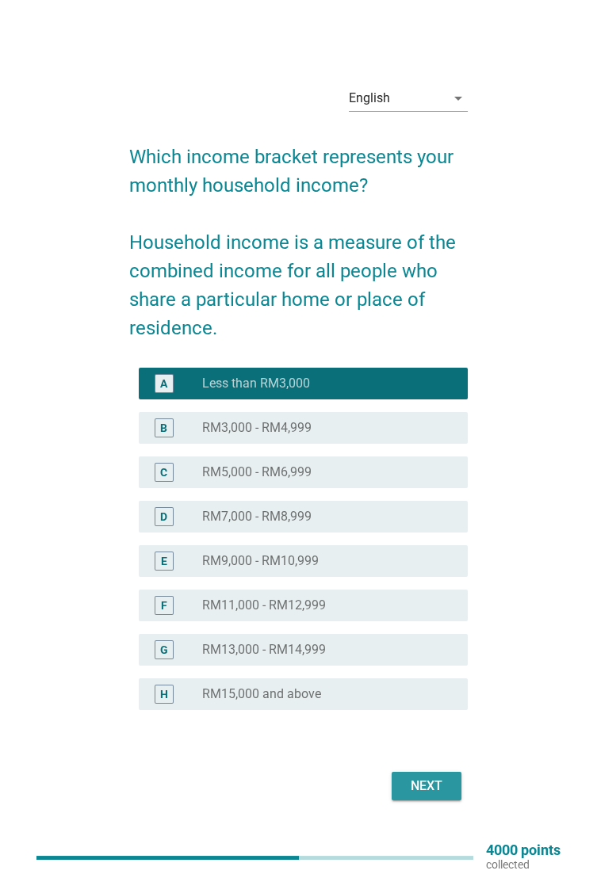
click at [427, 801] on button "Next" at bounding box center [427, 786] width 70 height 29
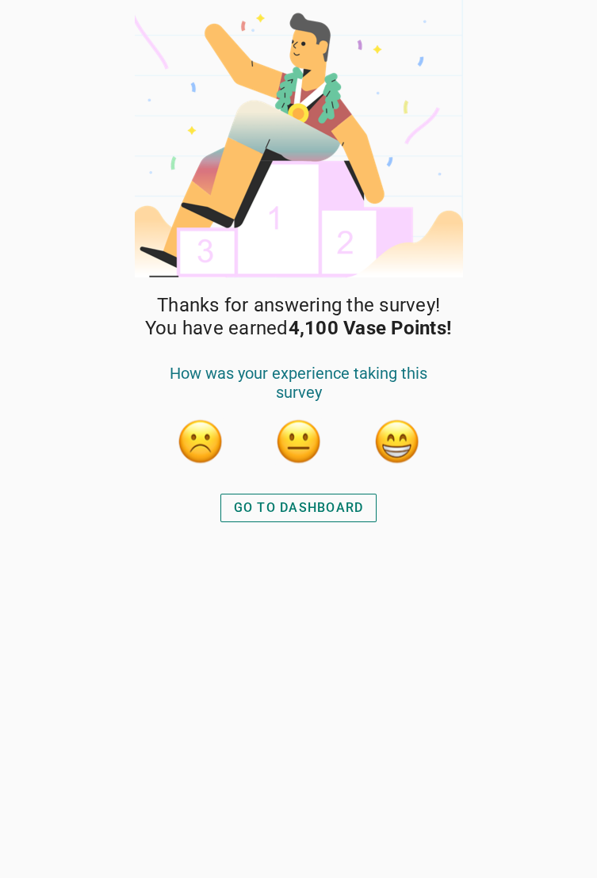
click at [402, 438] on button "button" at bounding box center [397, 442] width 48 height 48
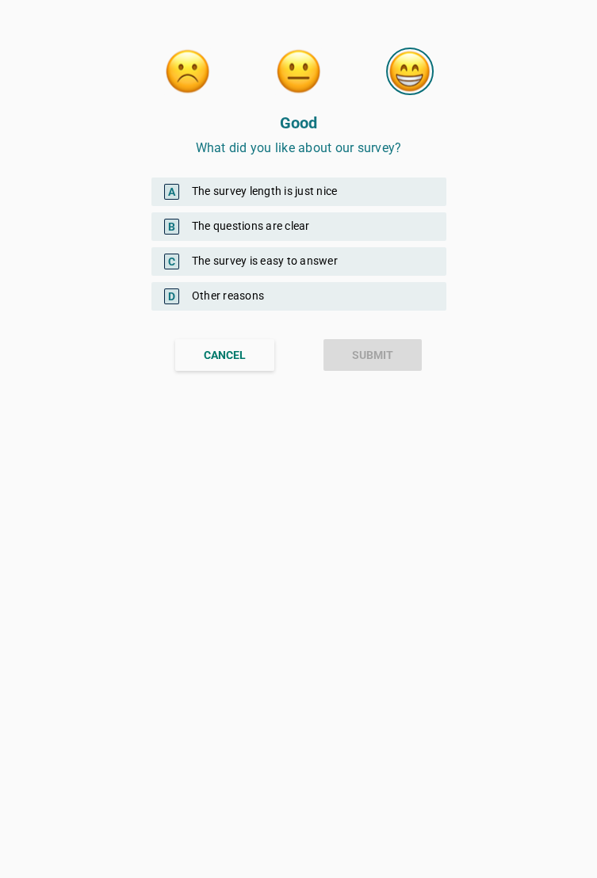
click at [368, 183] on div "A The survey length is just nice" at bounding box center [298, 192] width 295 height 29
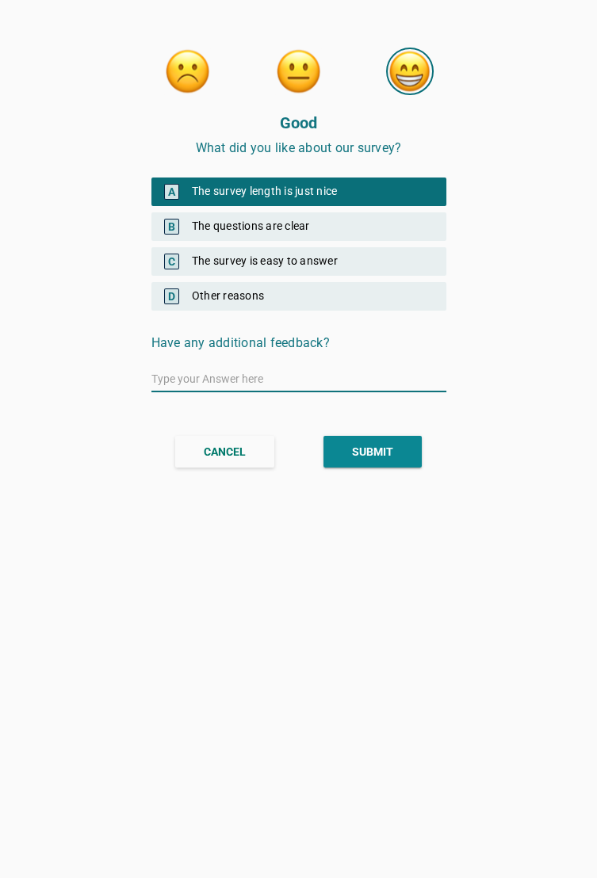
click at [394, 442] on button "SUBMIT" at bounding box center [372, 452] width 98 height 32
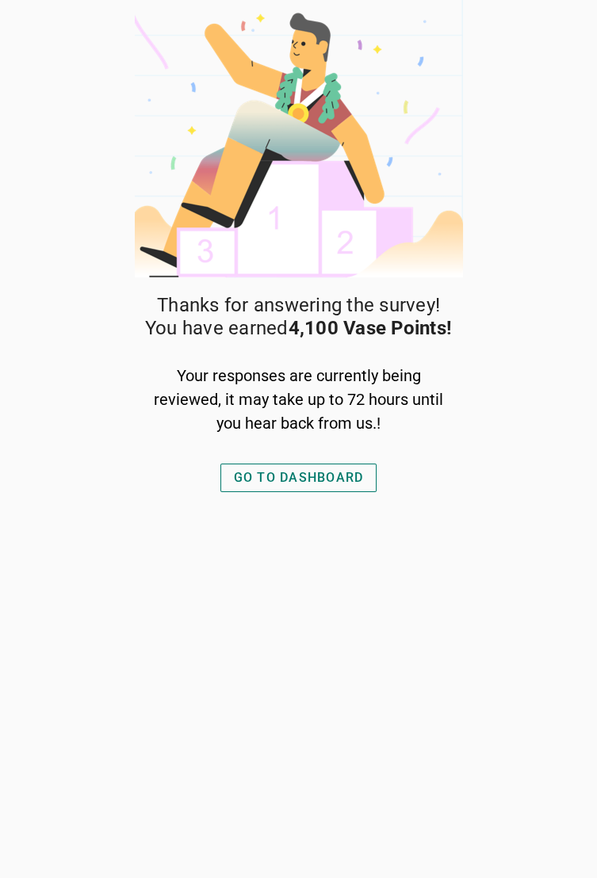
click at [321, 471] on div "GO TO DASHBOARD" at bounding box center [299, 478] width 130 height 19
